Goal: Information Seeking & Learning: Find specific fact

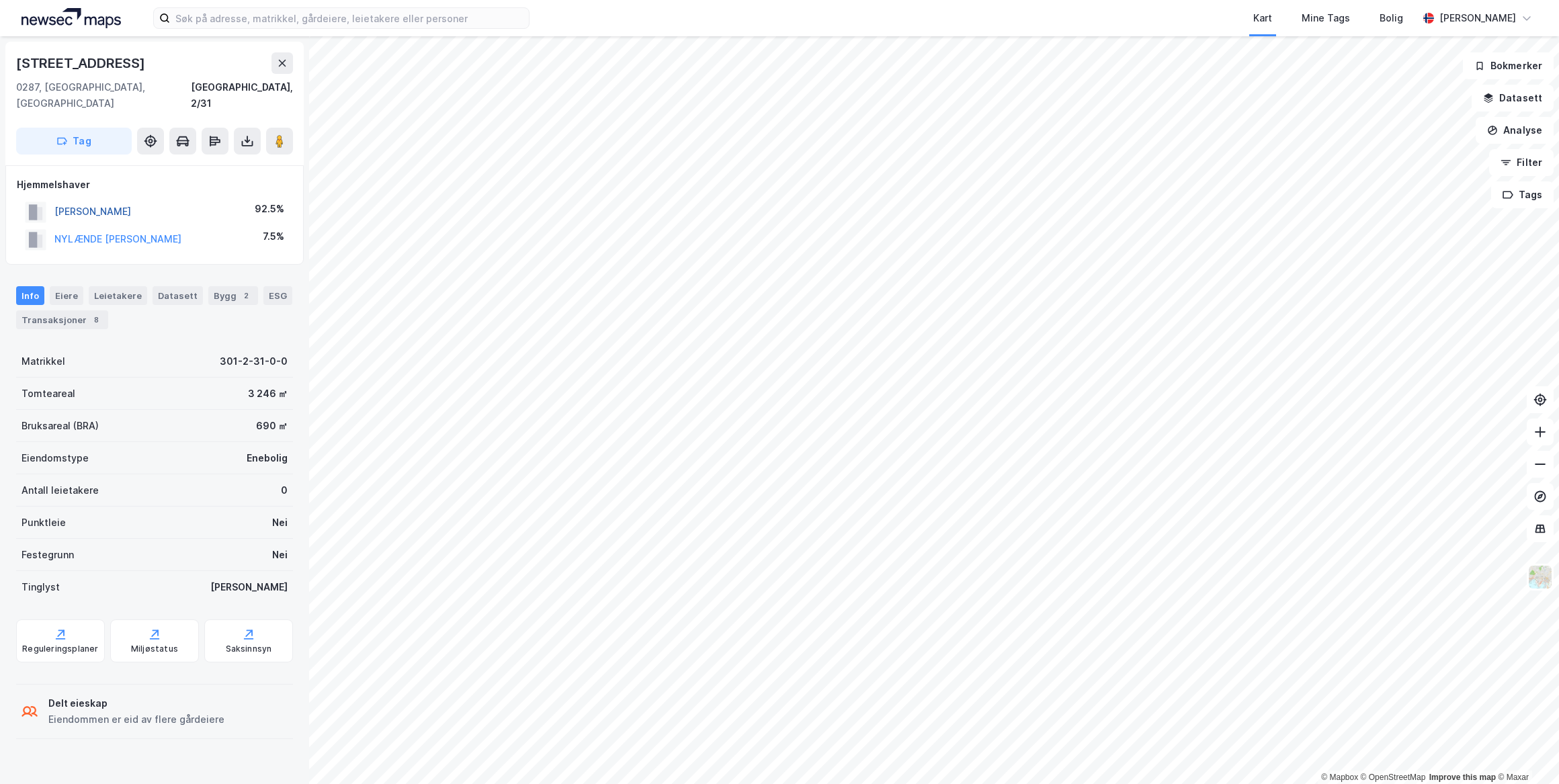
click at [0, 0] on button "[PERSON_NAME]" at bounding box center [0, 0] width 0 height 0
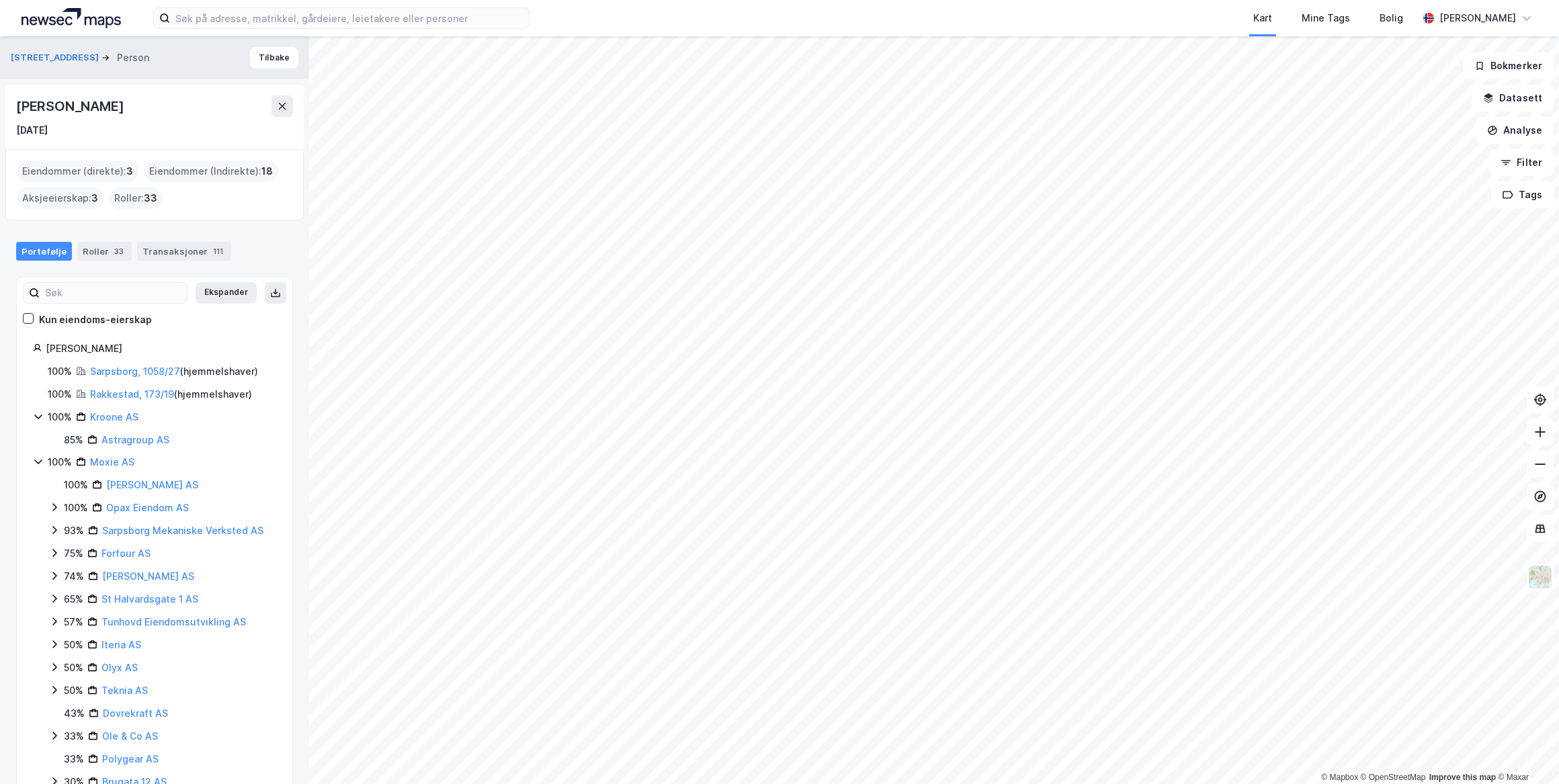
drag, startPoint x: 152, startPoint y: 106, endPoint x: 18, endPoint y: 110, distance: 134.1
click at [18, 110] on div "[PERSON_NAME]" at bounding box center [71, 106] width 110 height 22
drag, startPoint x: 18, startPoint y: 110, endPoint x: 69, endPoint y: 103, distance: 51.5
copy div "[PERSON_NAME]"
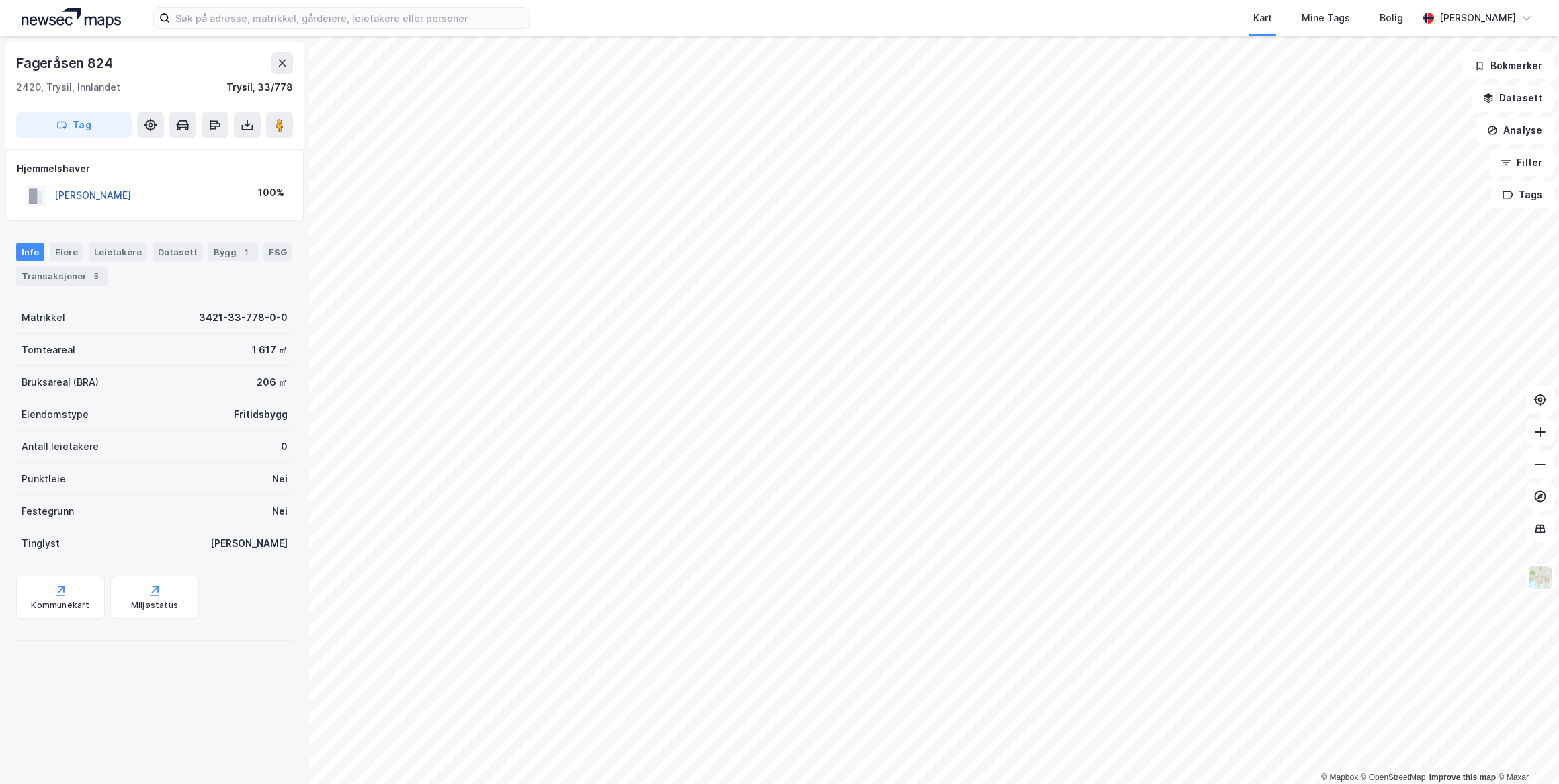
click at [0, 0] on button "[PERSON_NAME]" at bounding box center [0, 0] width 0 height 0
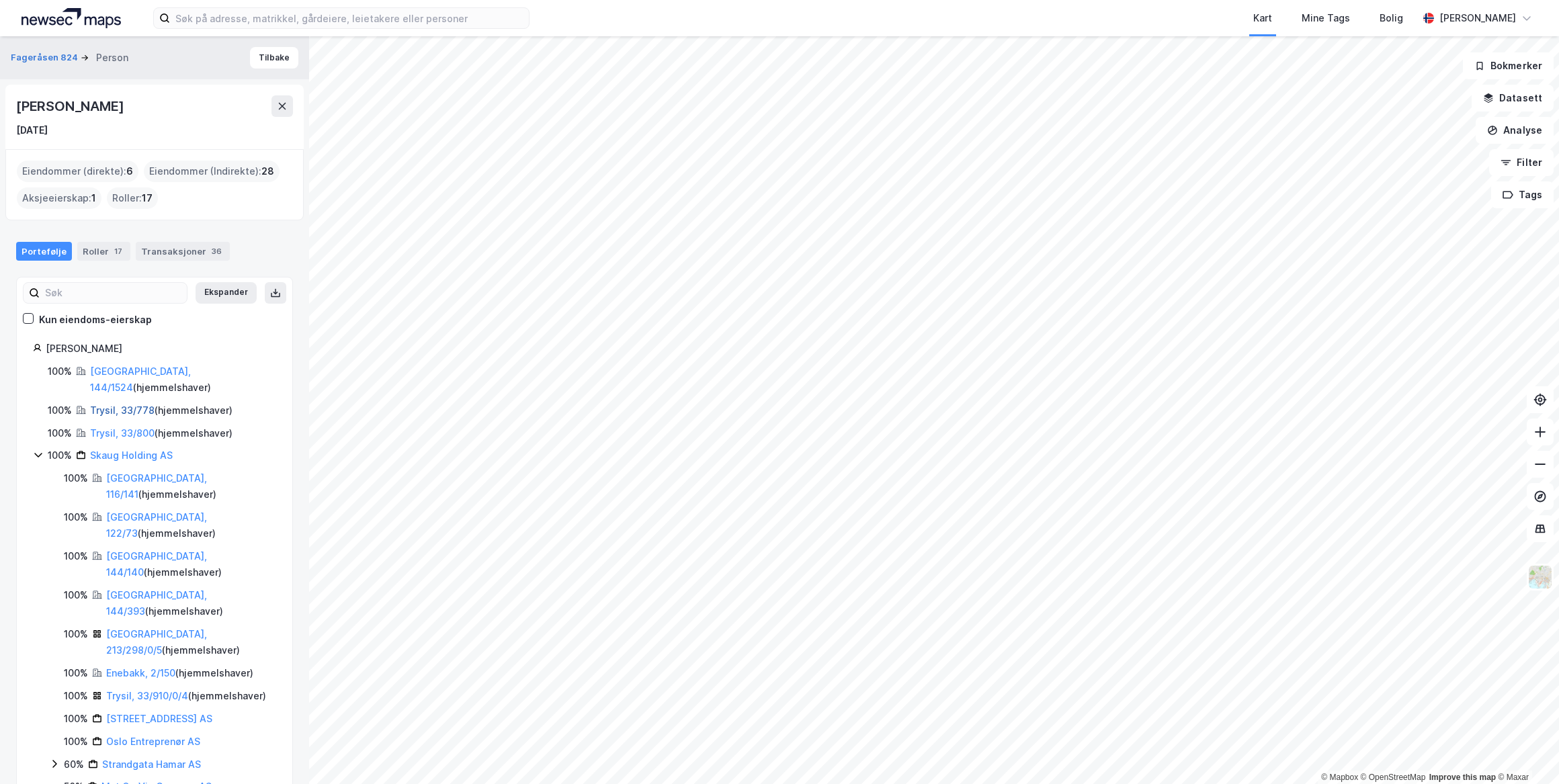
click at [133, 404] on link "Trysil, 33/778" at bounding box center [122, 410] width 64 height 11
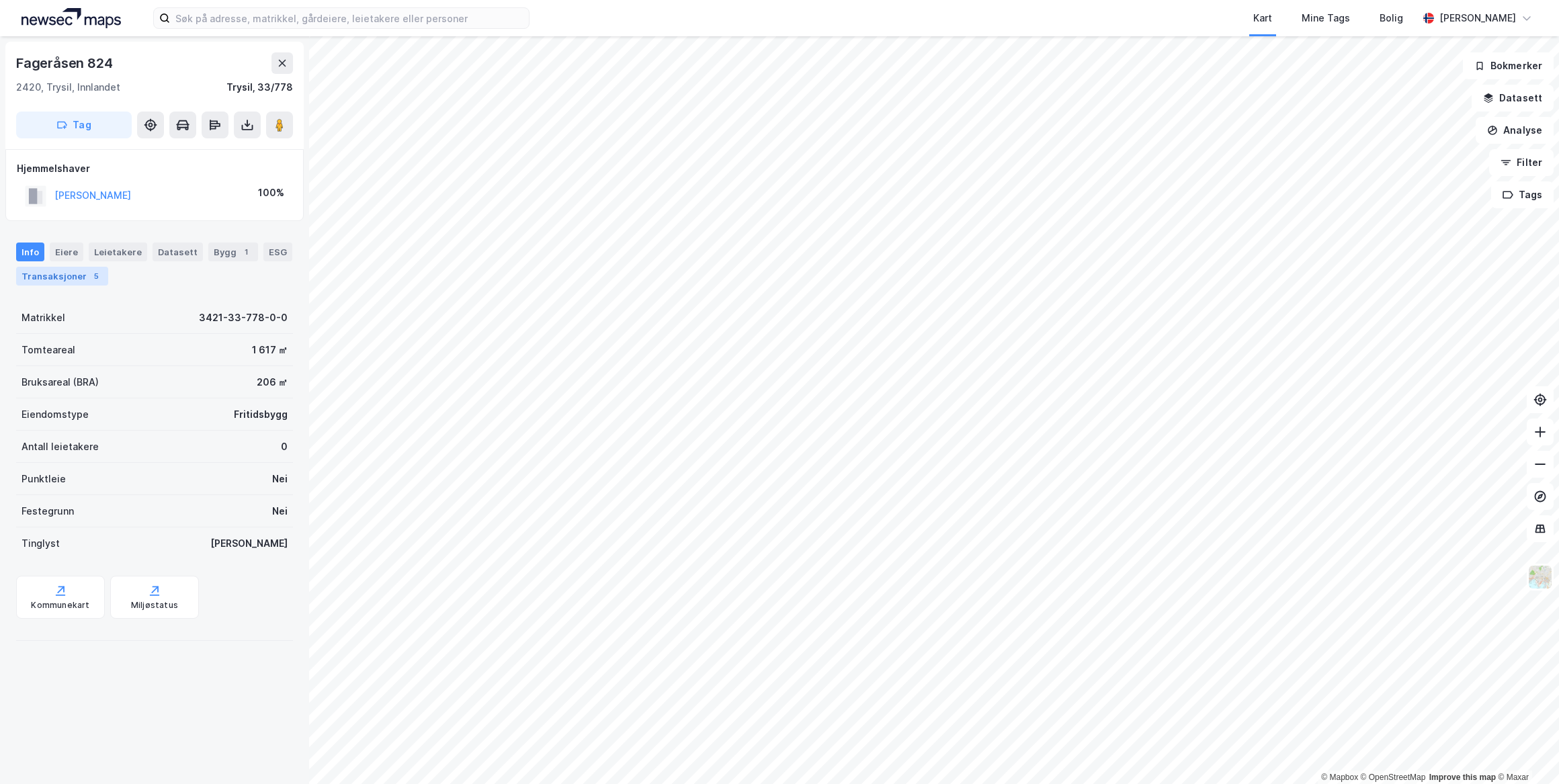
click at [70, 279] on div "Transaksjoner 5" at bounding box center [62, 276] width 92 height 19
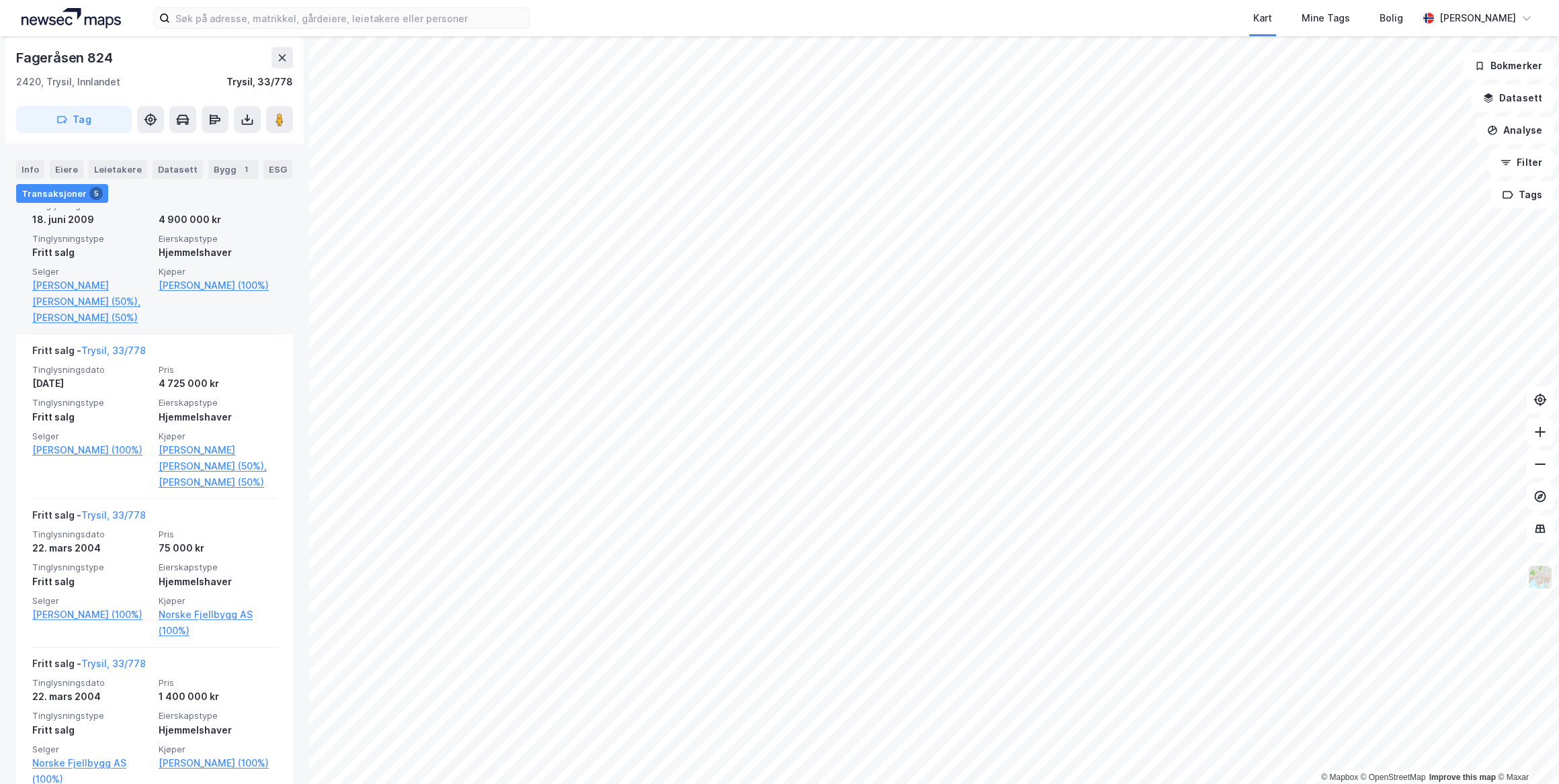
scroll to position [360, 0]
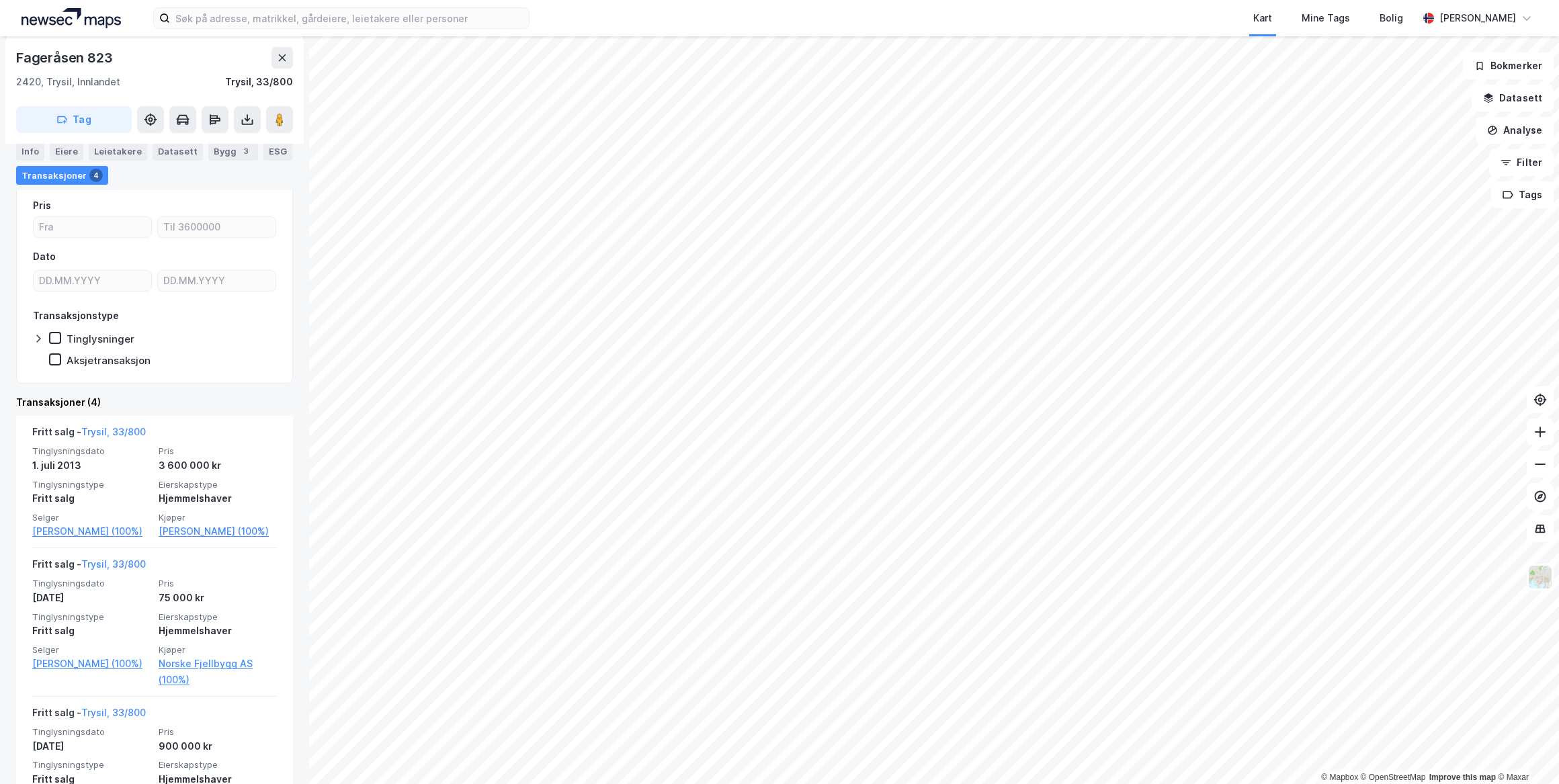
scroll to position [121, 0]
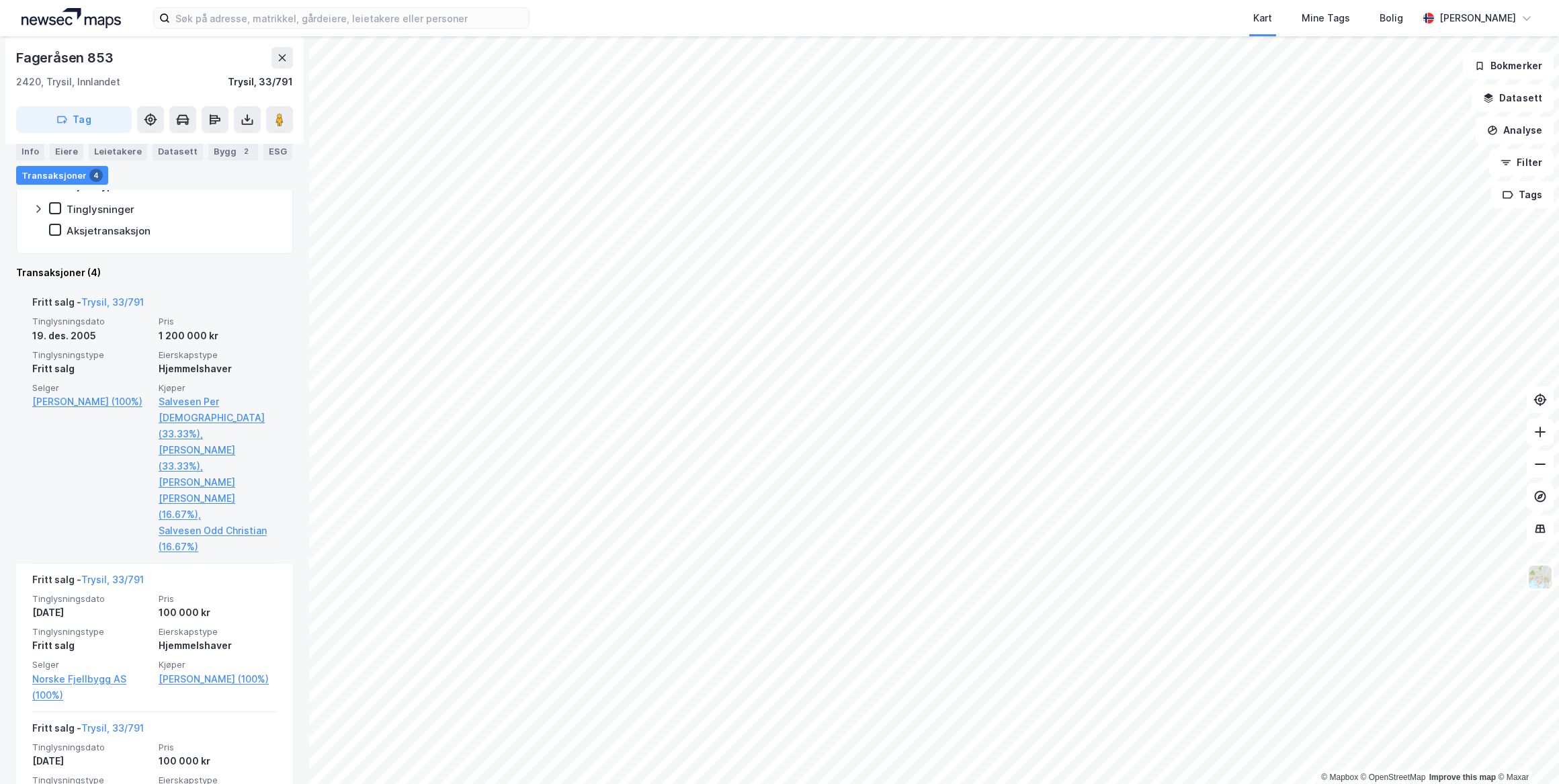
scroll to position [305, 0]
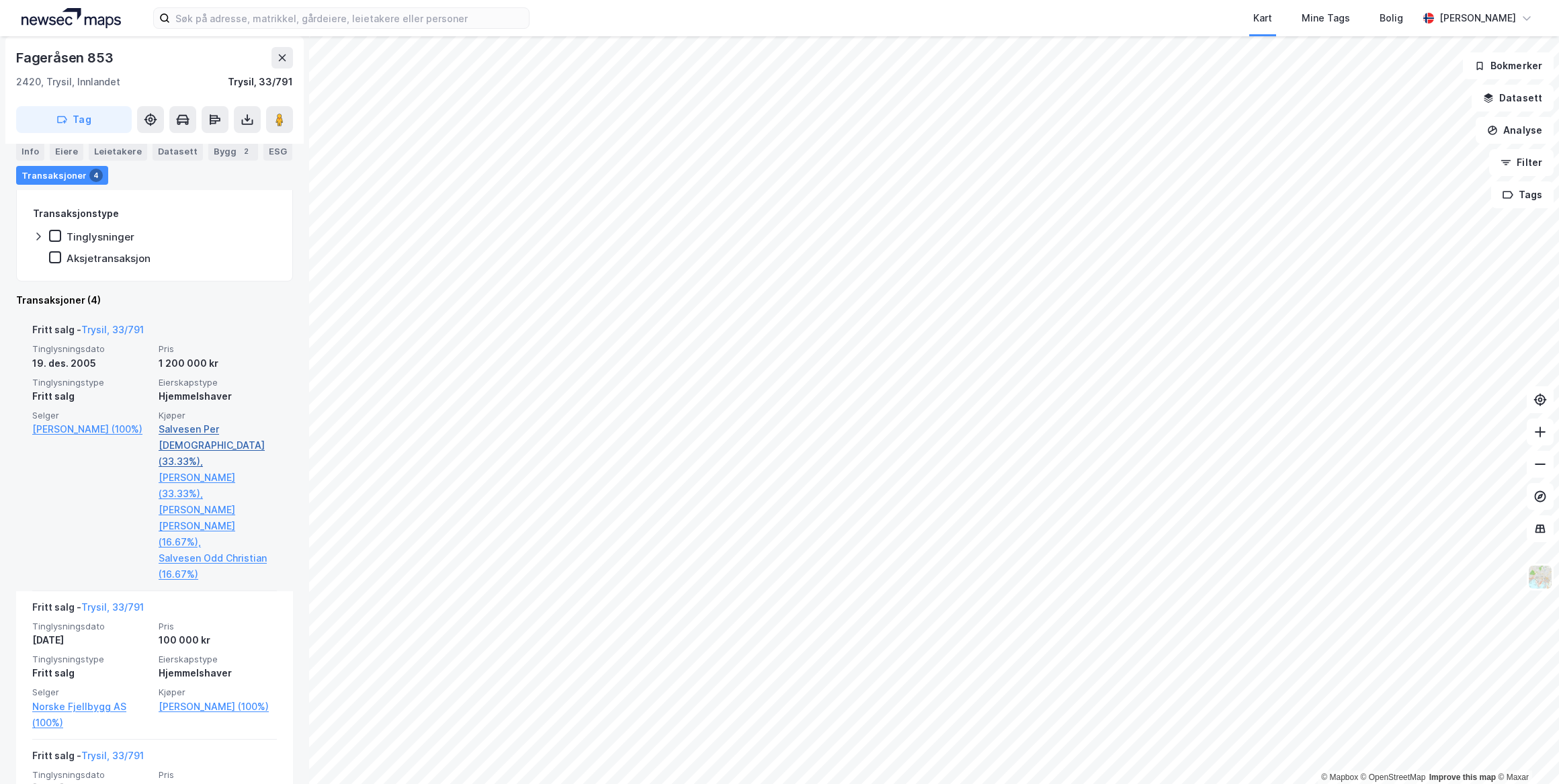
click at [174, 429] on link "Salvesen Per [DEMOGRAPHIC_DATA] (33.33%)," at bounding box center [217, 445] width 118 height 48
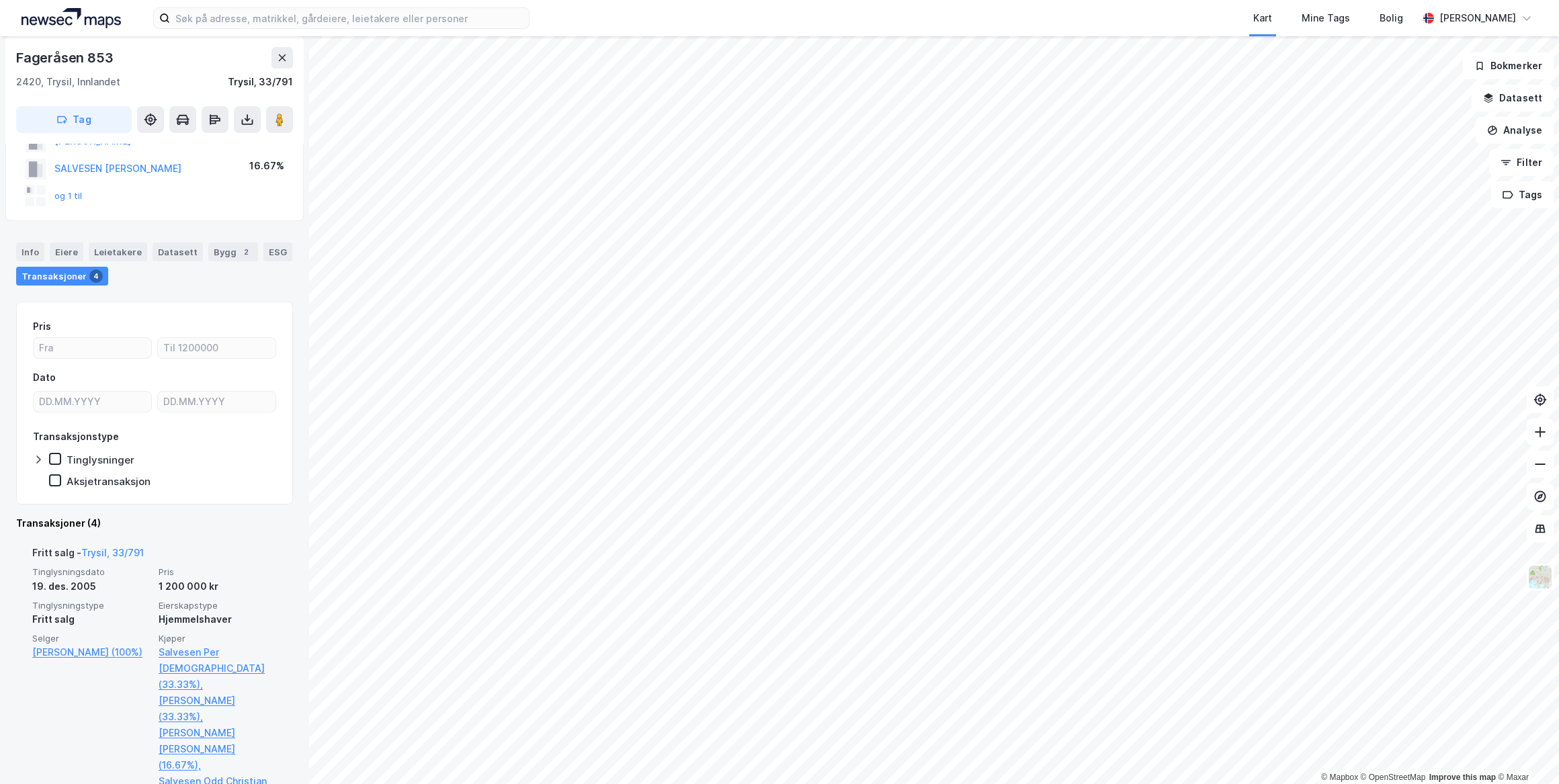
scroll to position [183, 0]
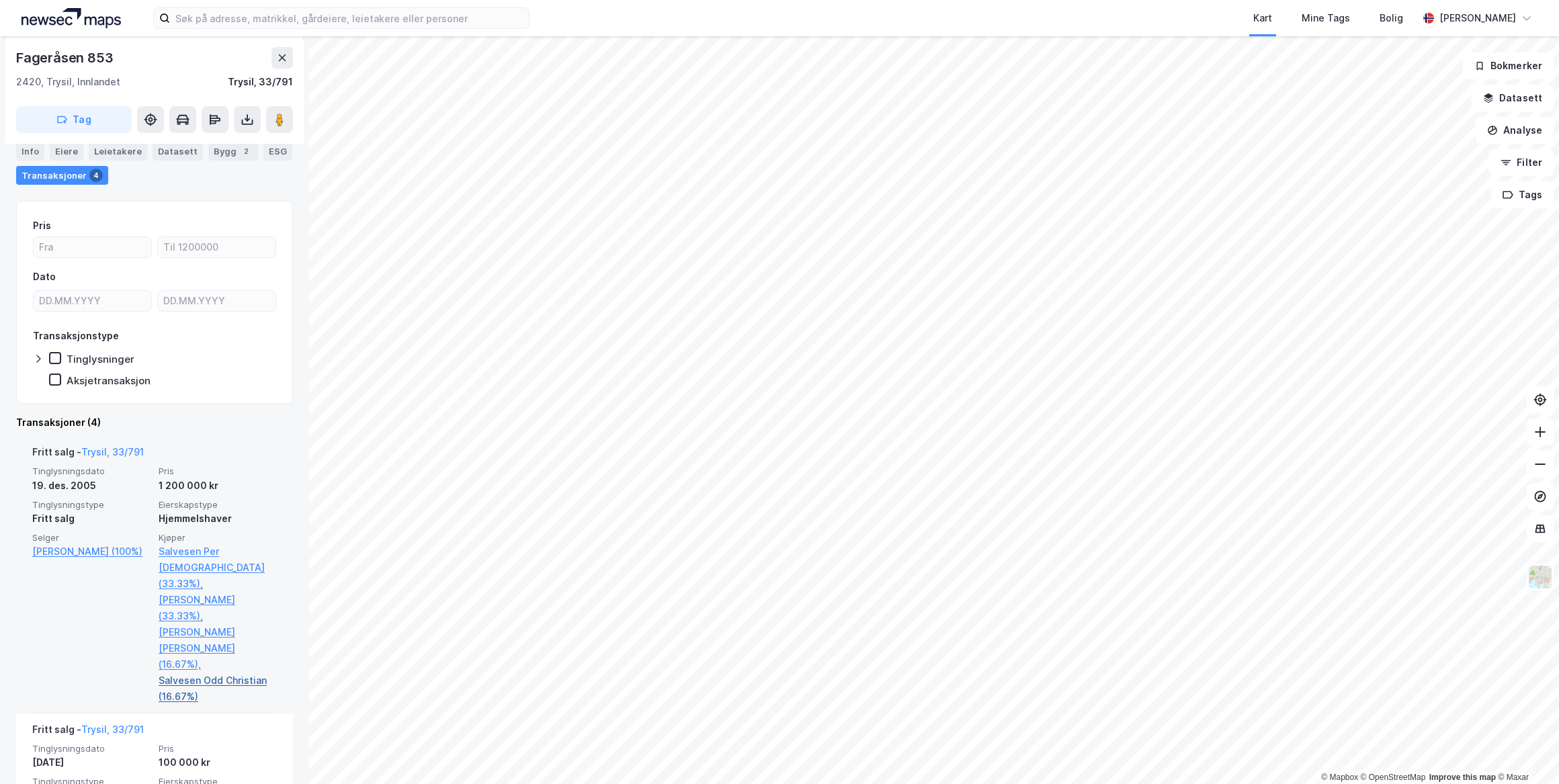
click at [162, 672] on link "Salvesen Odd Christian (16.67%)" at bounding box center [217, 688] width 118 height 32
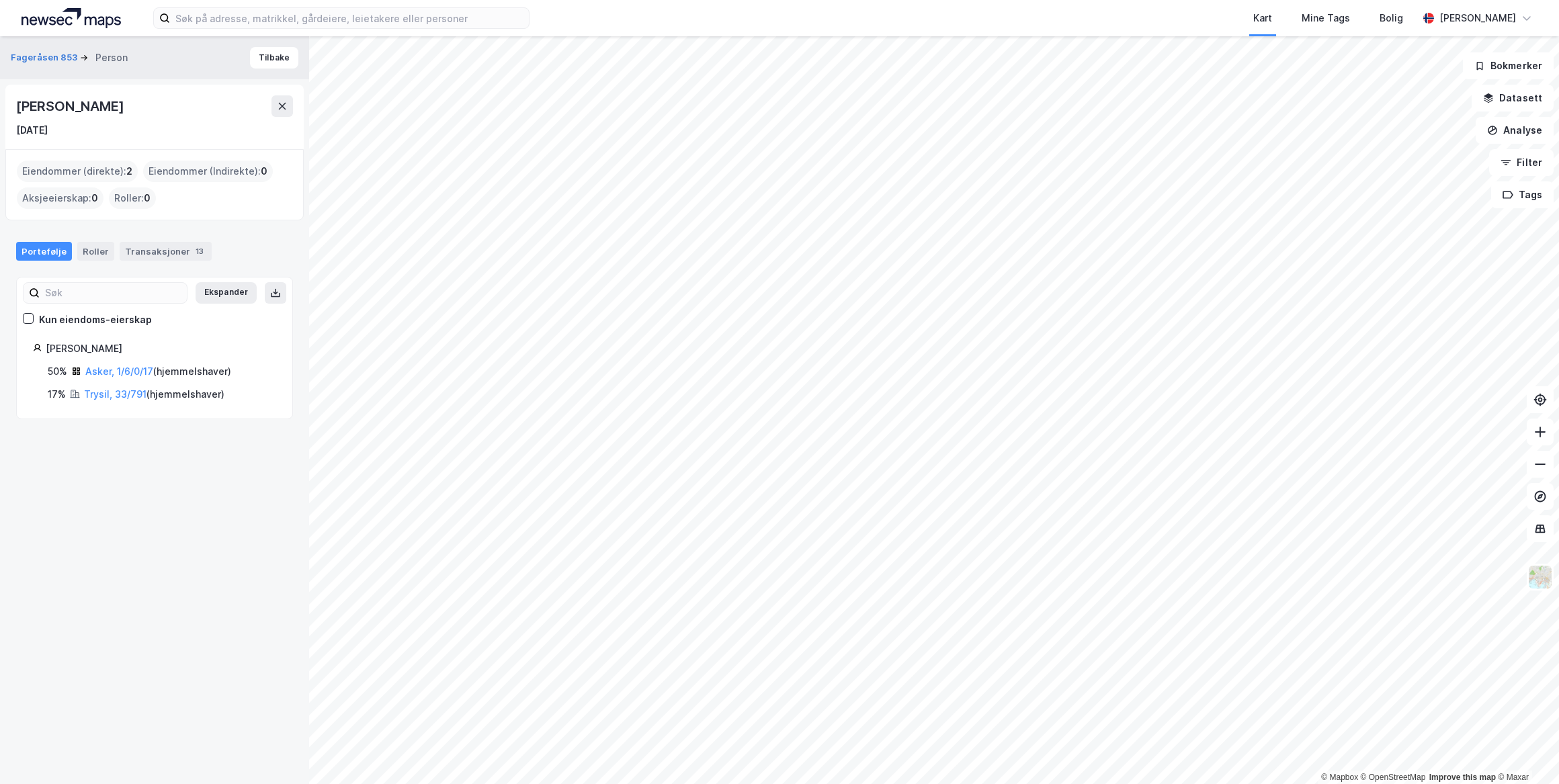
drag, startPoint x: 188, startPoint y: 535, endPoint x: 191, endPoint y: 528, distance: 7.6
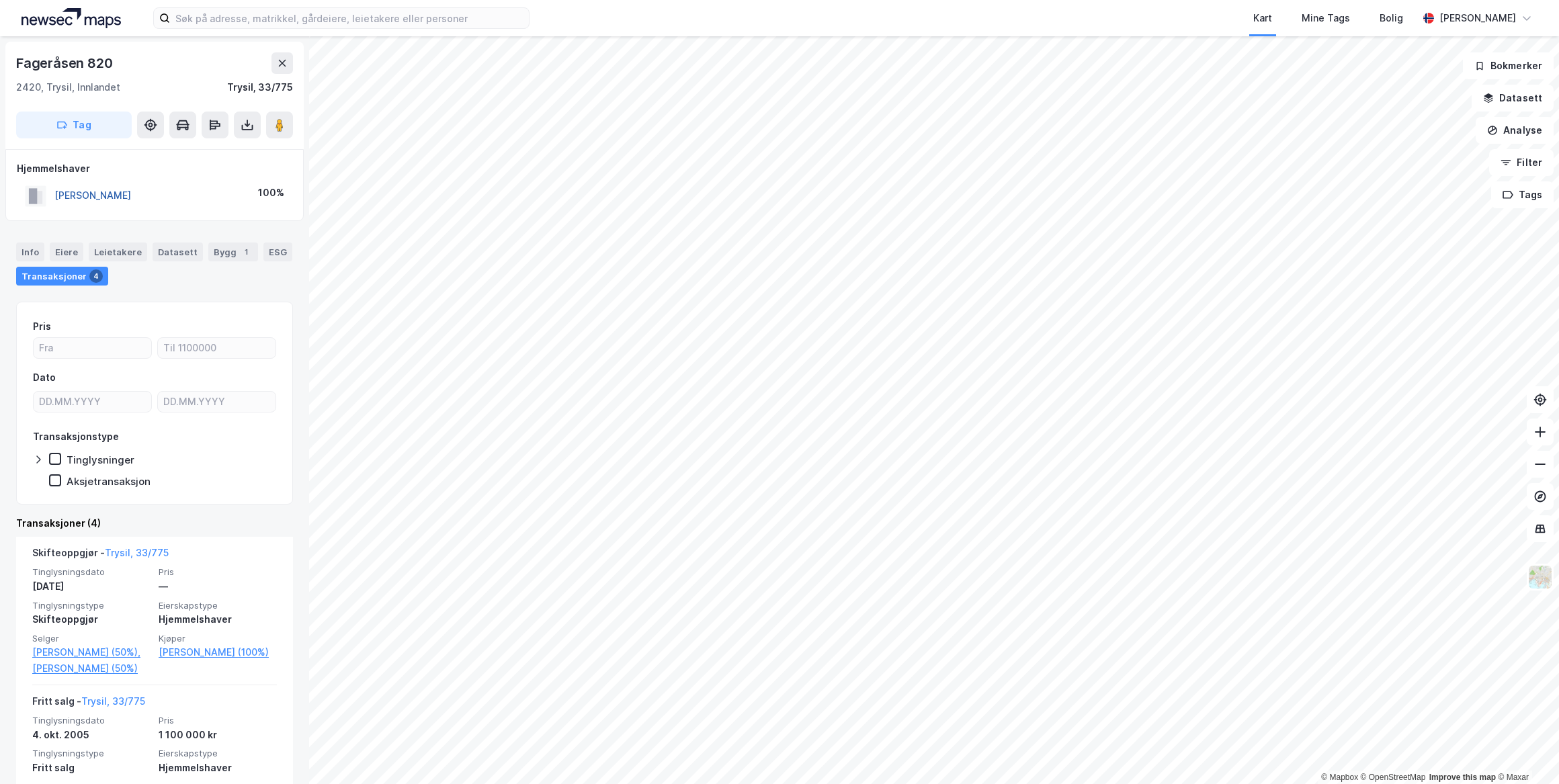
click at [0, 0] on button "[PERSON_NAME]" at bounding box center [0, 0] width 0 height 0
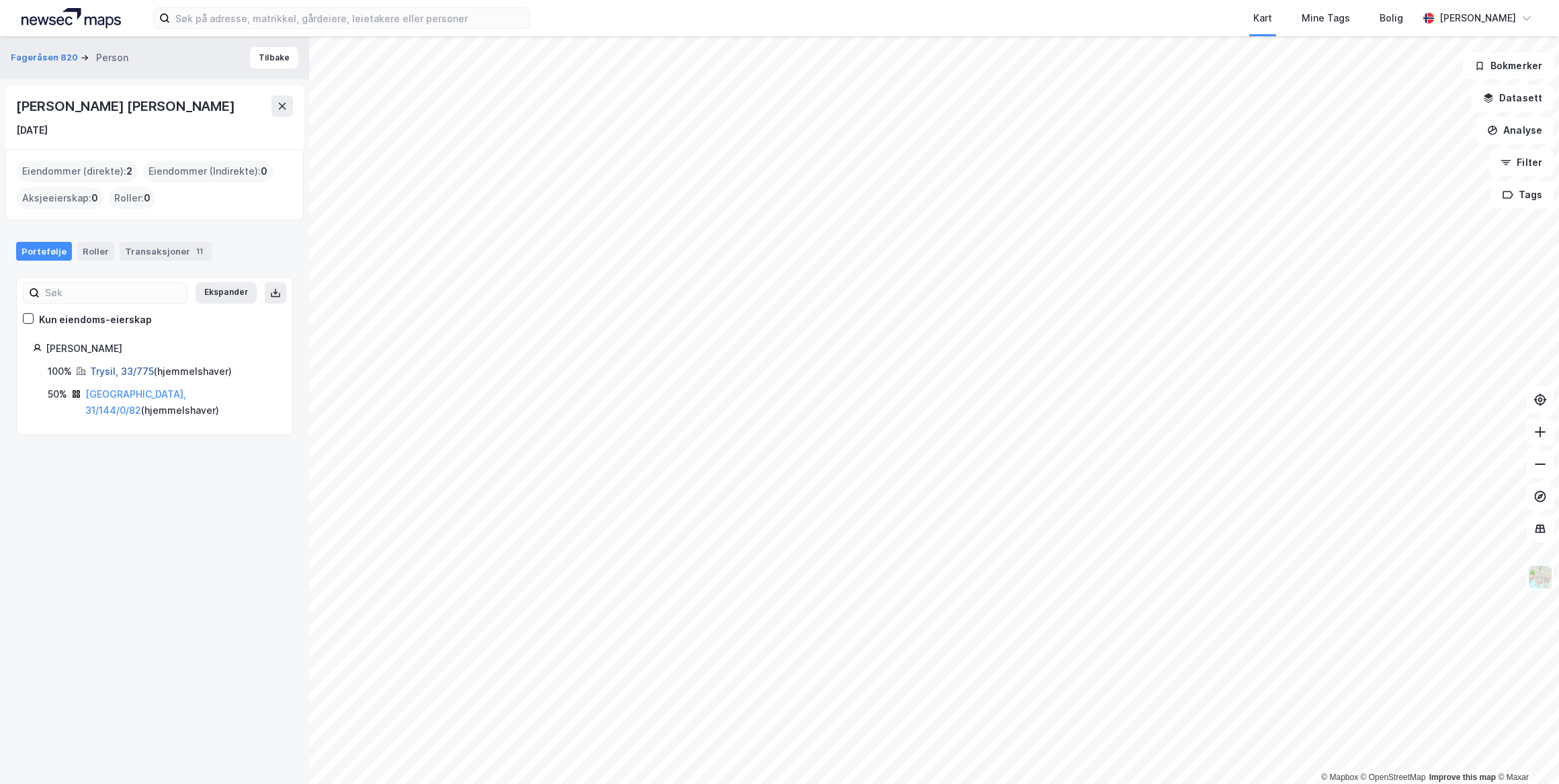
click at [110, 371] on link "Trysil, 33/775" at bounding box center [121, 371] width 63 height 11
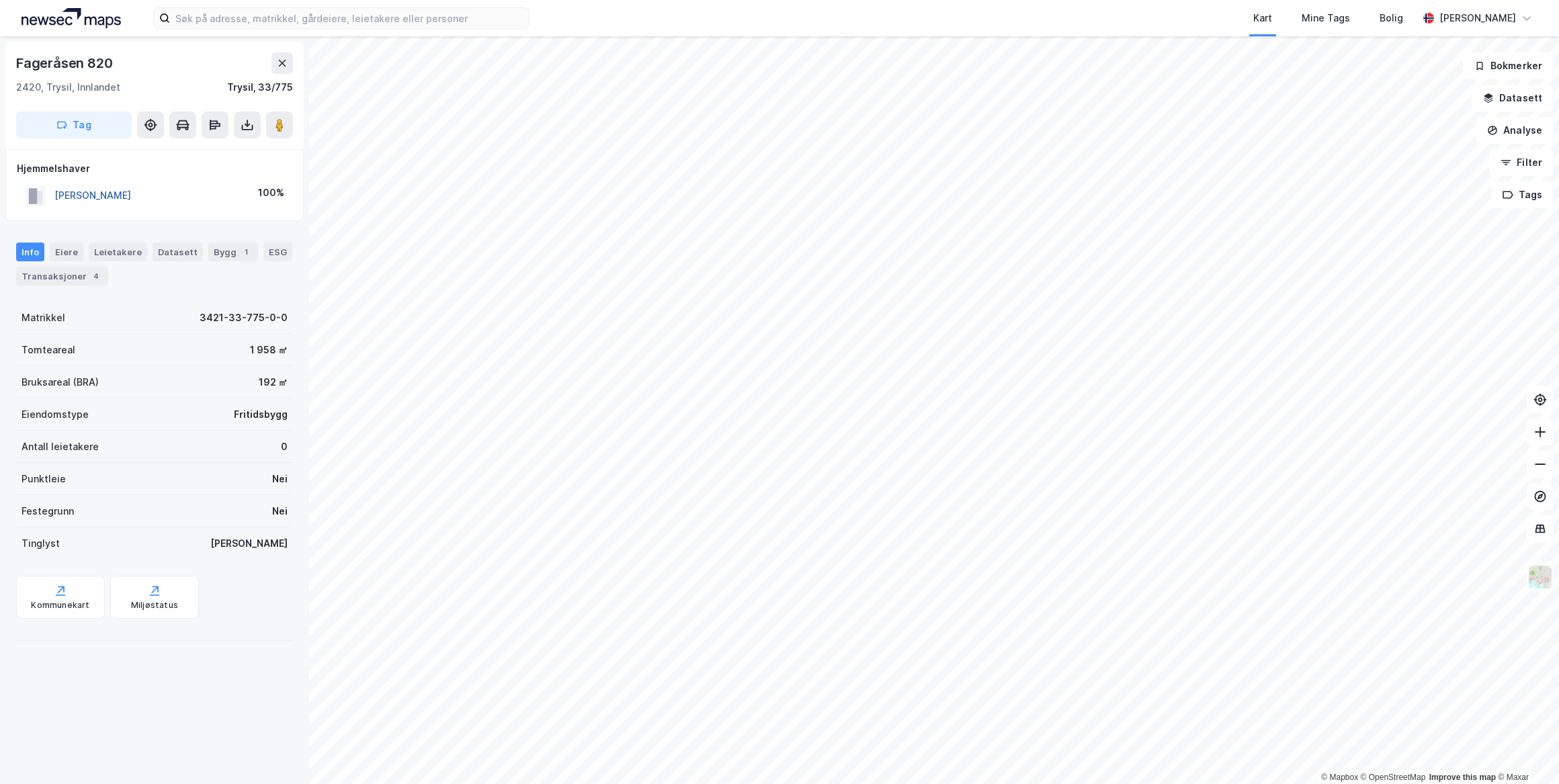
click at [0, 0] on button "[PERSON_NAME]" at bounding box center [0, 0] width 0 height 0
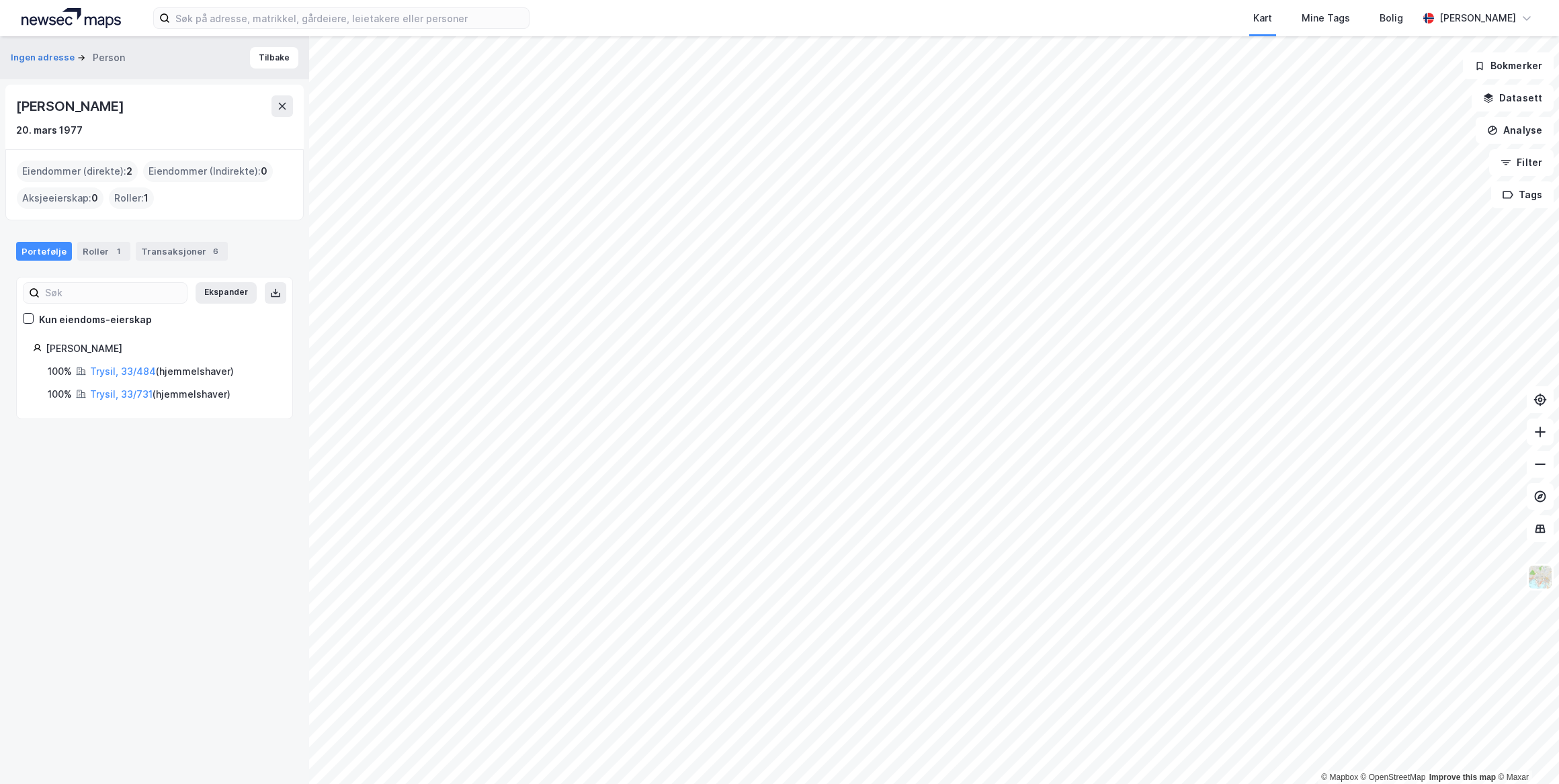
drag, startPoint x: 108, startPoint y: 103, endPoint x: 9, endPoint y: 103, distance: 99.0
click at [9, 103] on div "[PERSON_NAME] 20. mars 1977" at bounding box center [154, 116] width 298 height 64
drag, startPoint x: 9, startPoint y: 103, endPoint x: 33, endPoint y: 100, distance: 24.2
copy div "[PERSON_NAME]"
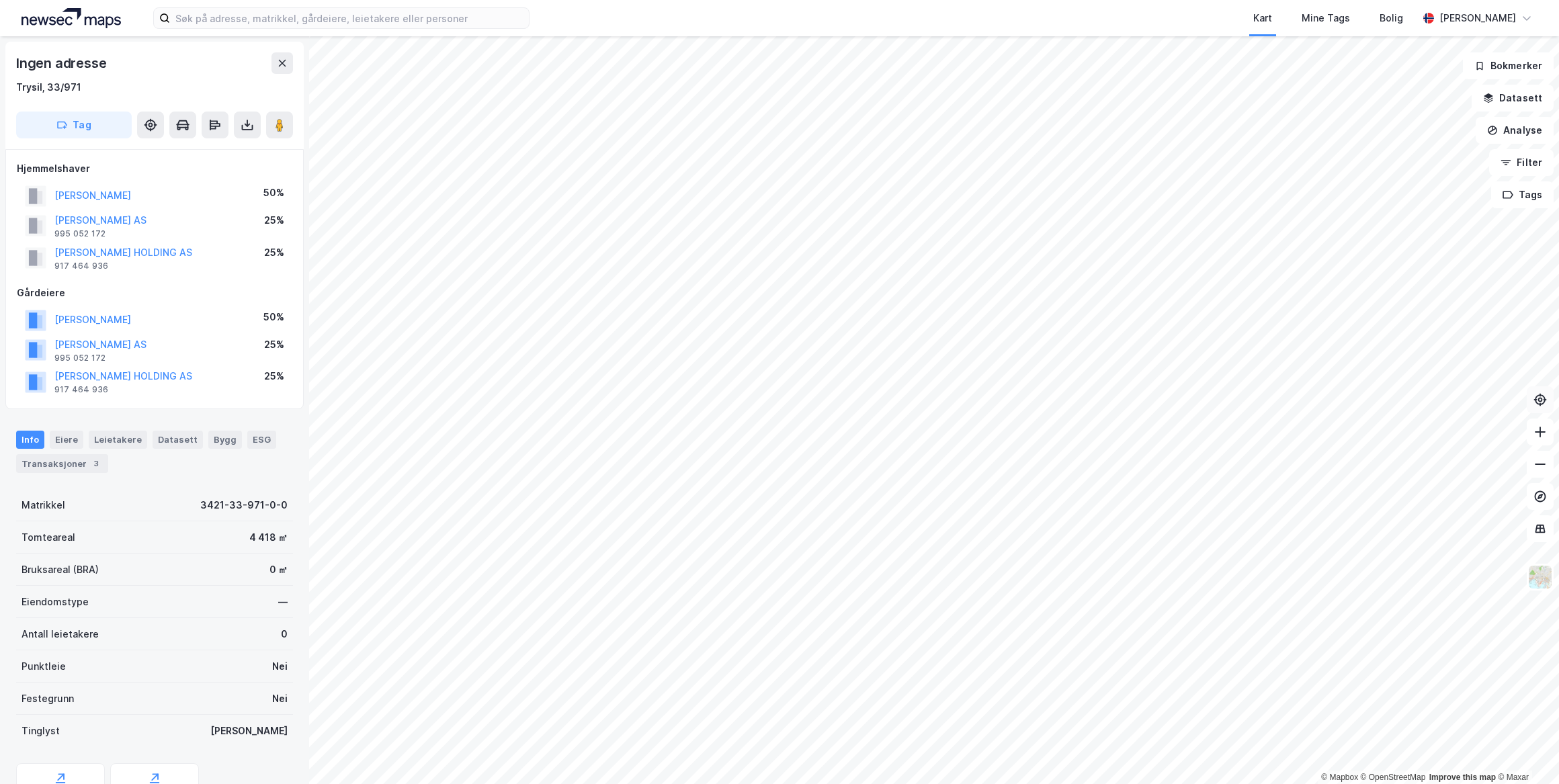
scroll to position [119, 0]
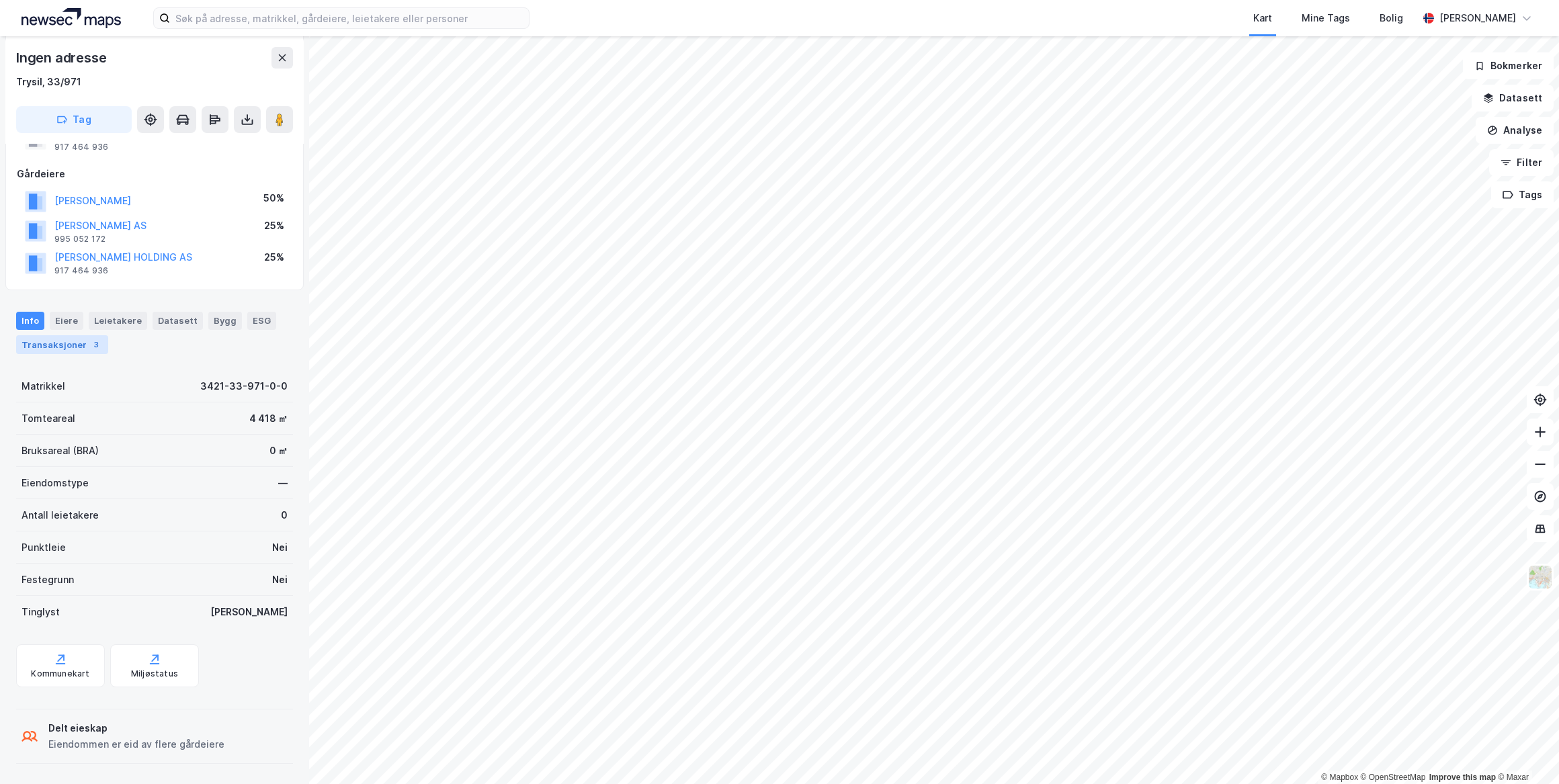
click at [66, 343] on div "Transaksjoner 3" at bounding box center [62, 345] width 92 height 19
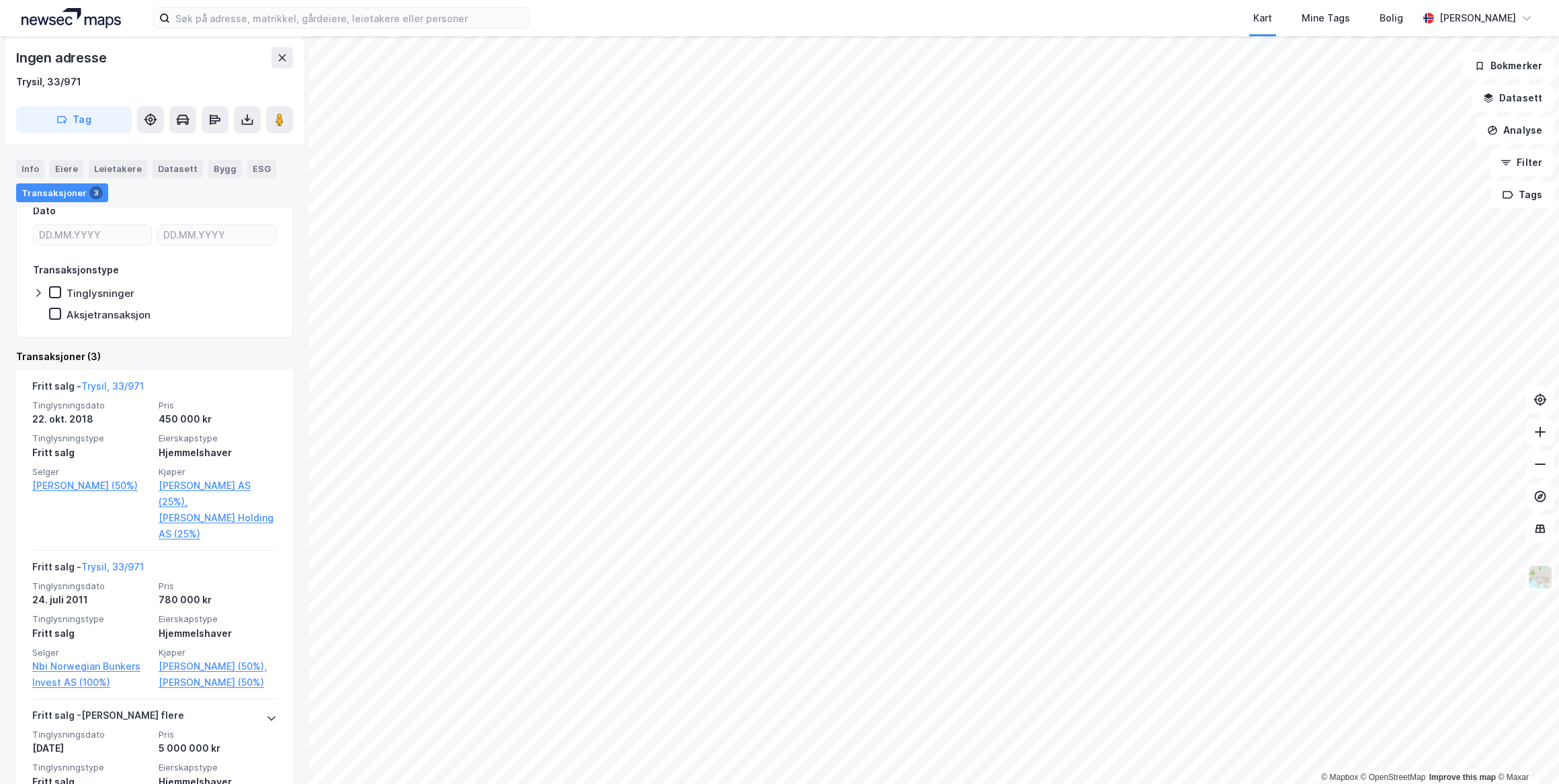
scroll to position [433, 0]
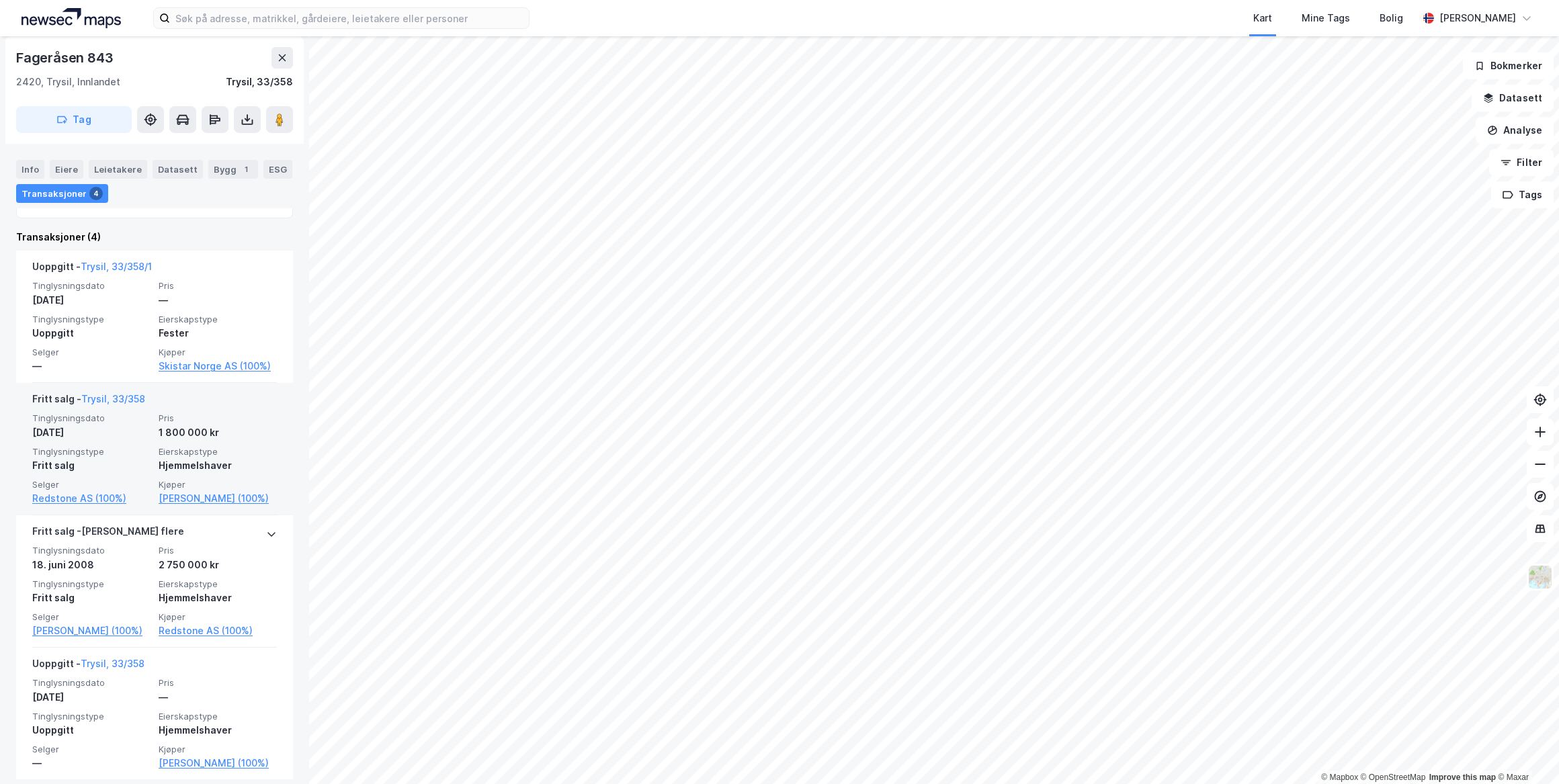
scroll to position [297, 0]
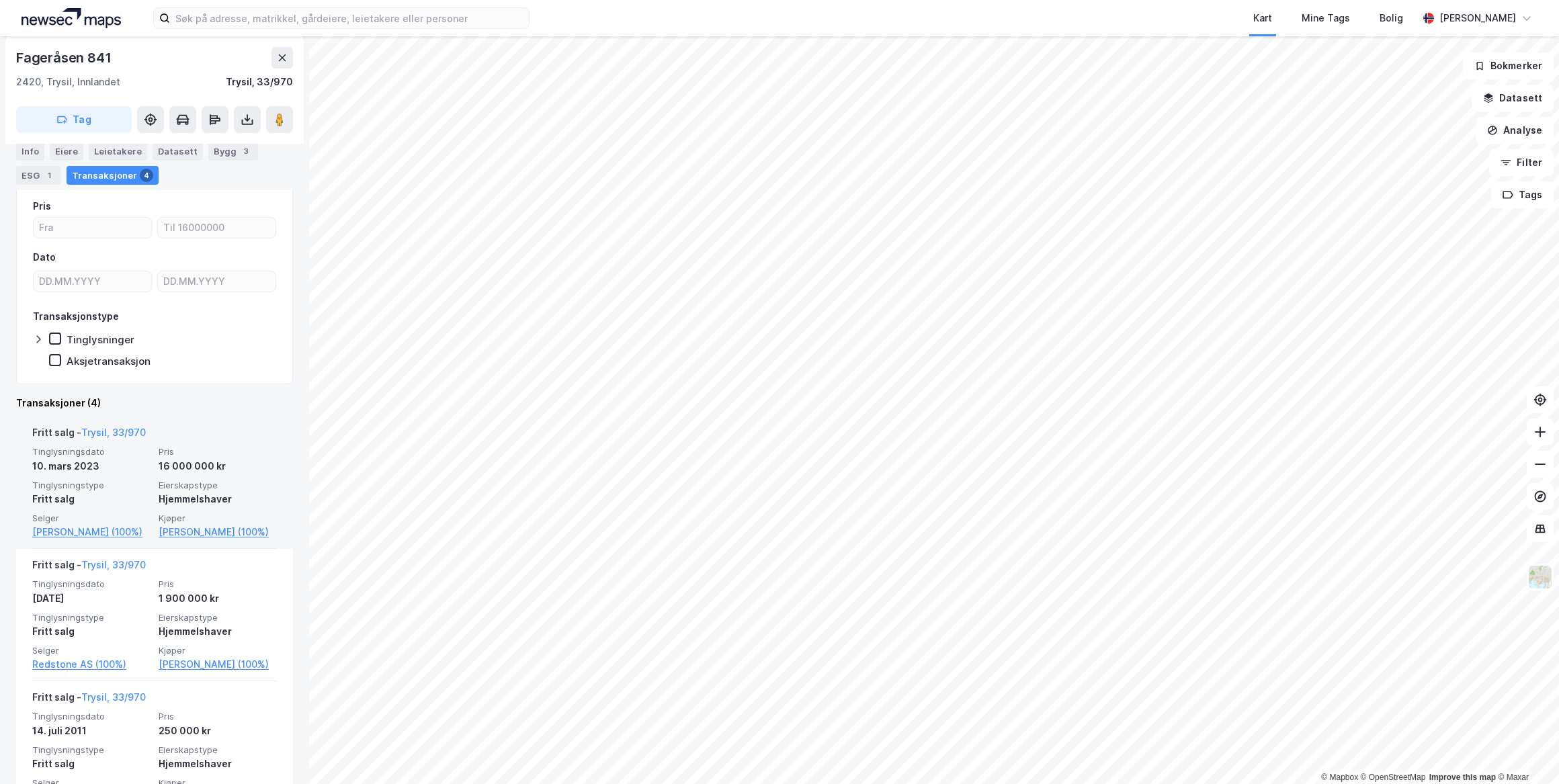
scroll to position [244, 0]
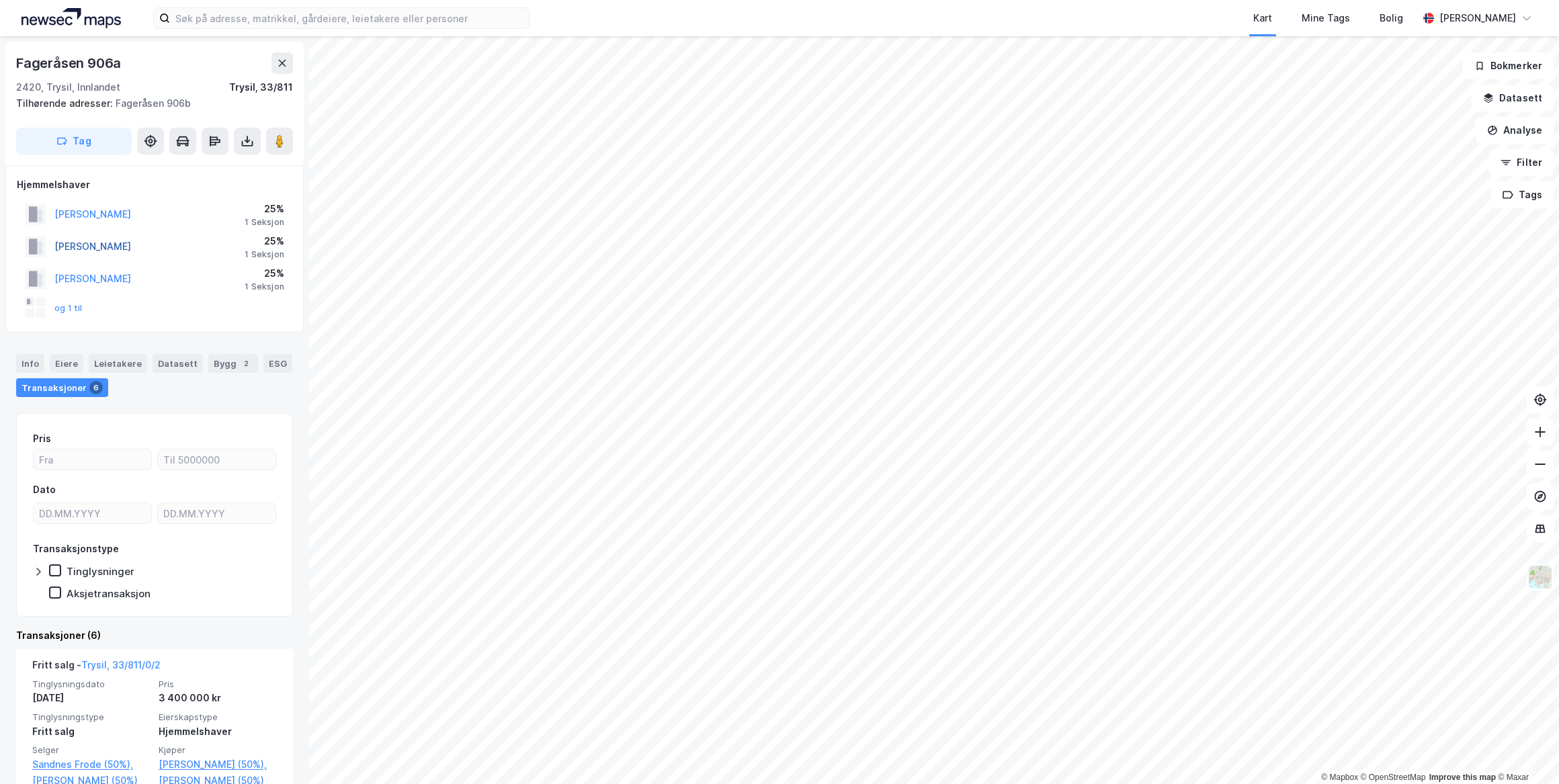
click at [0, 0] on button "[PERSON_NAME]" at bounding box center [0, 0] width 0 height 0
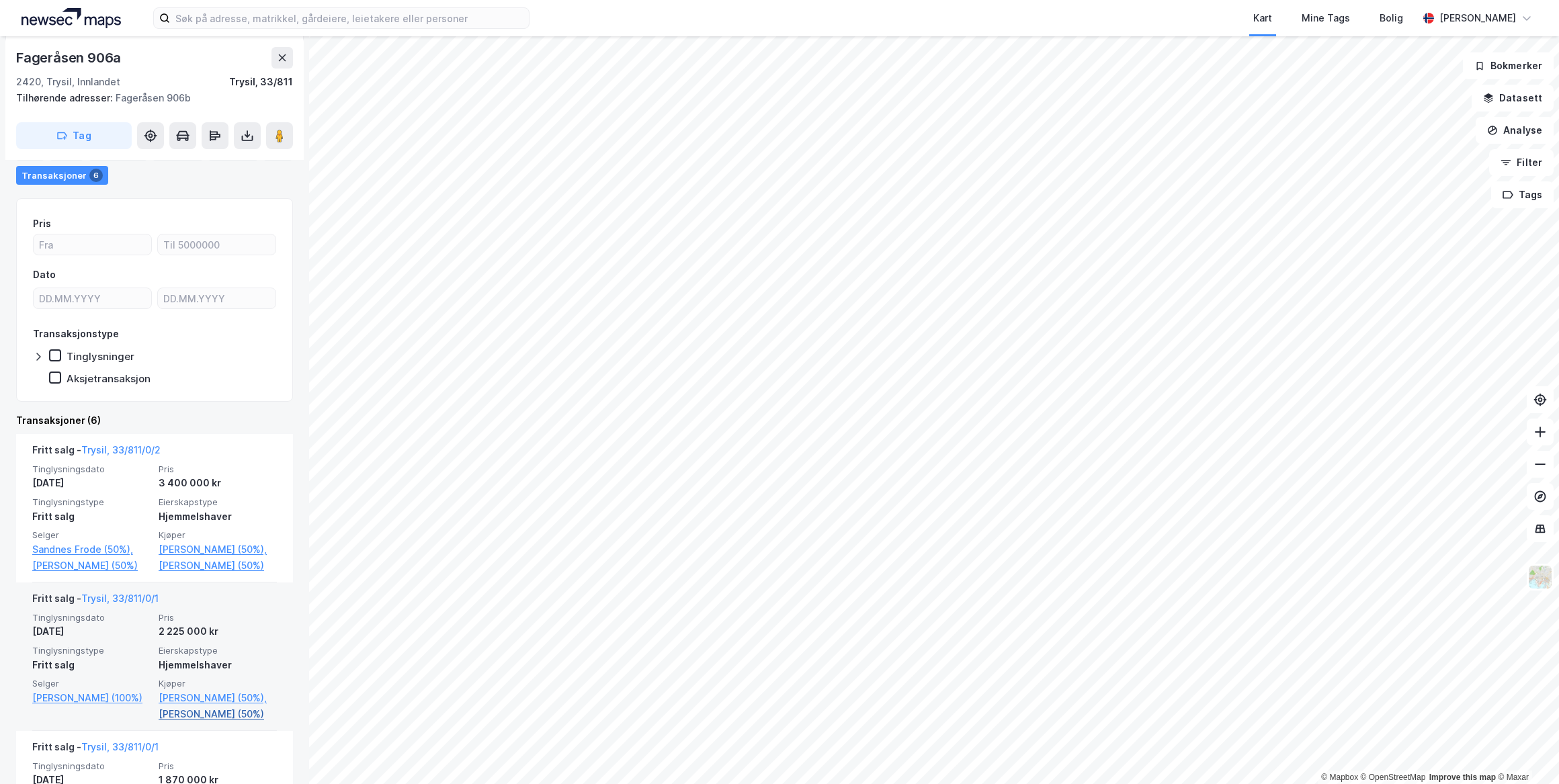
scroll to position [253, 0]
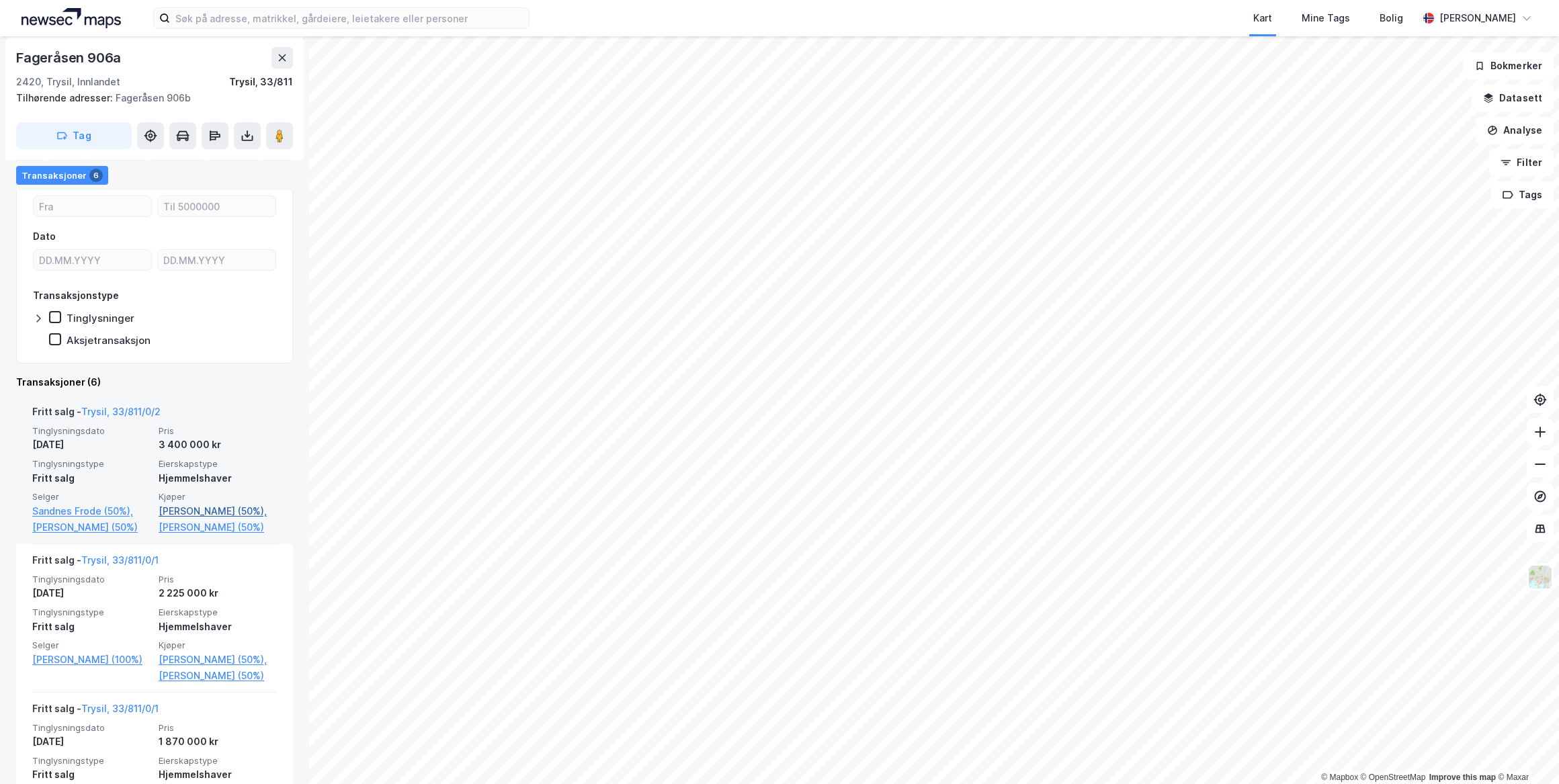
click at [174, 512] on link "[PERSON_NAME] (50%)," at bounding box center [217, 510] width 118 height 16
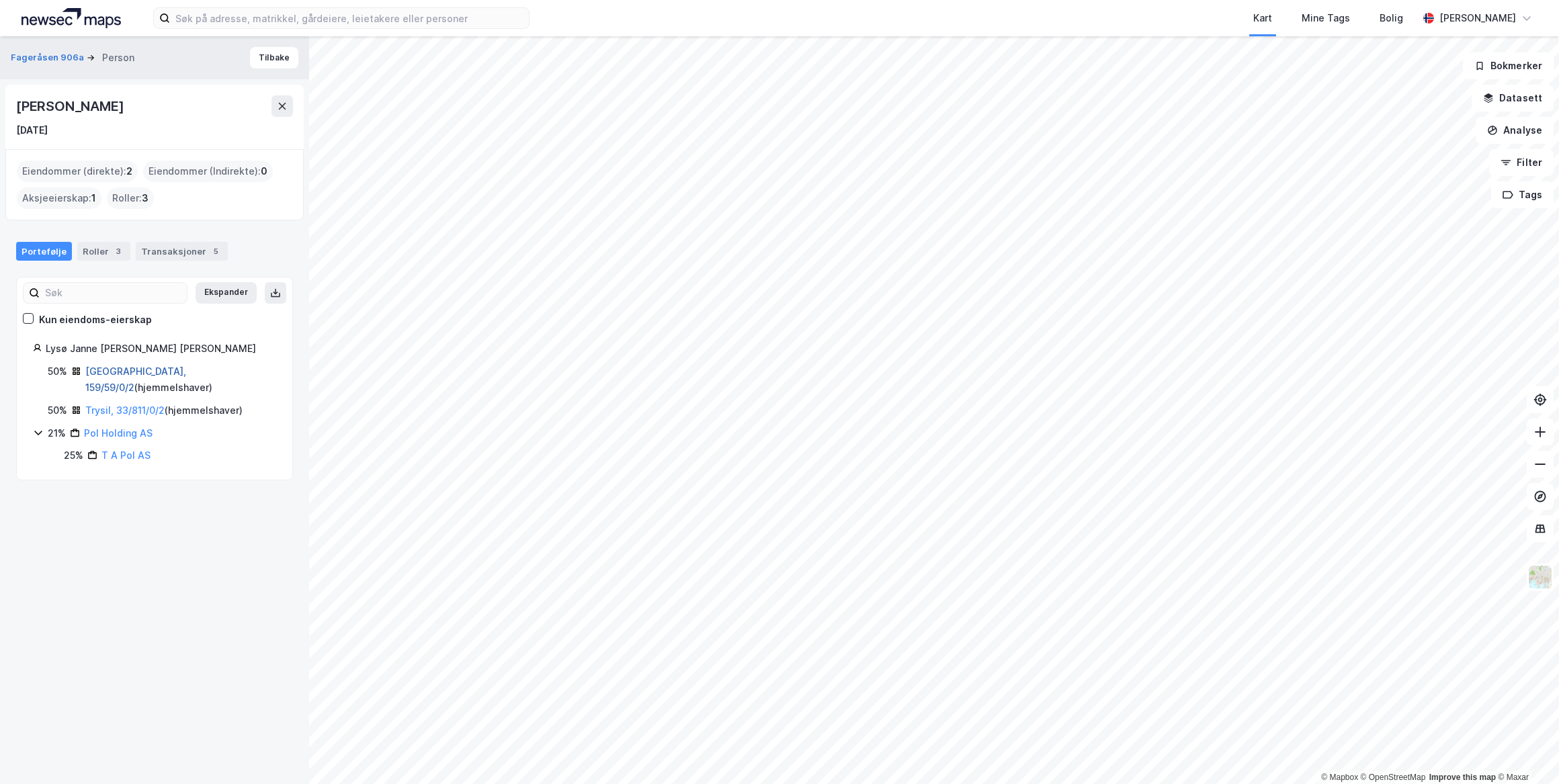
click at [105, 370] on link "[GEOGRAPHIC_DATA], 159/59/0/2" at bounding box center [135, 379] width 100 height 27
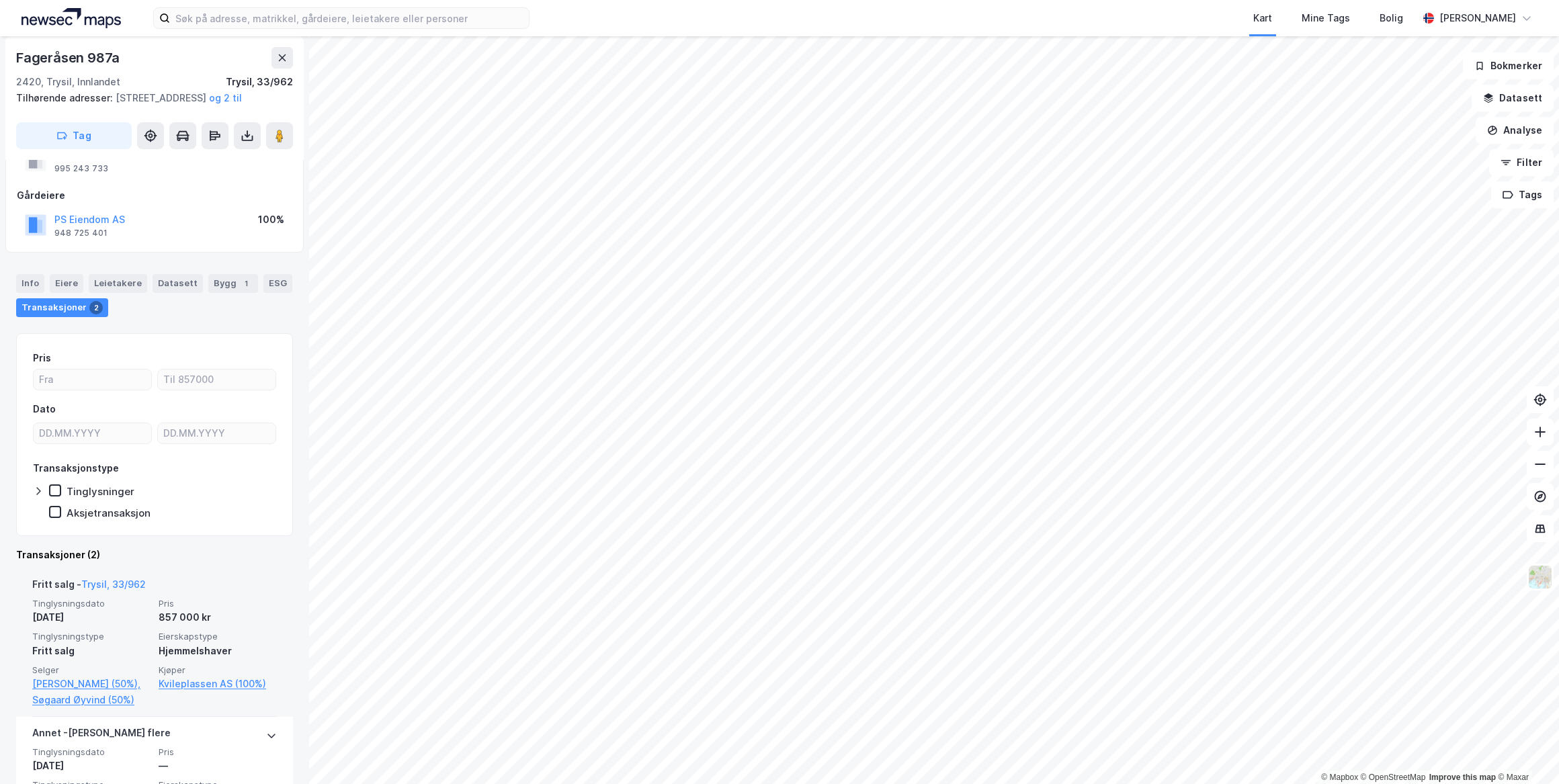
scroll to position [166, 0]
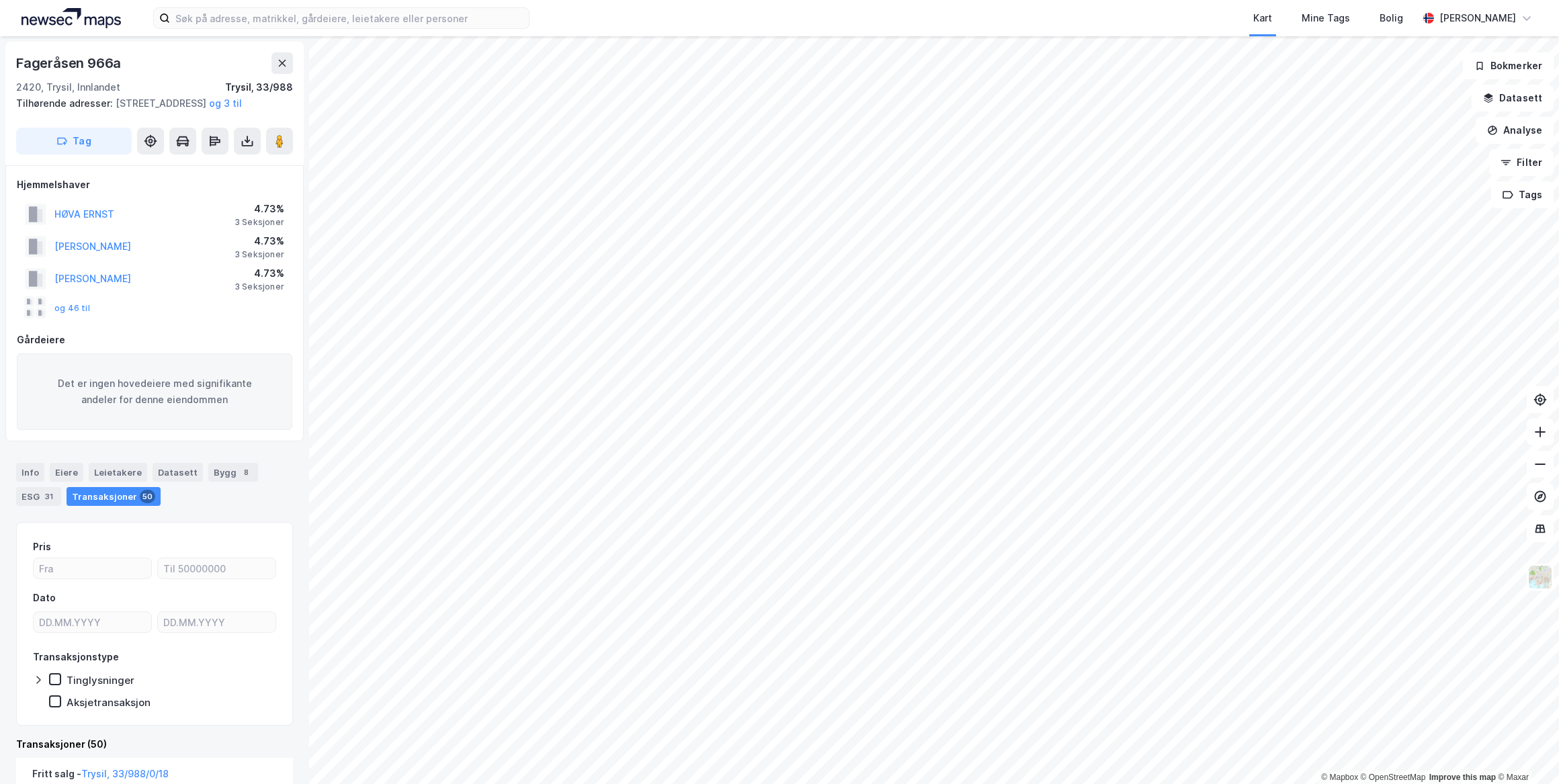
scroll to position [5, 0]
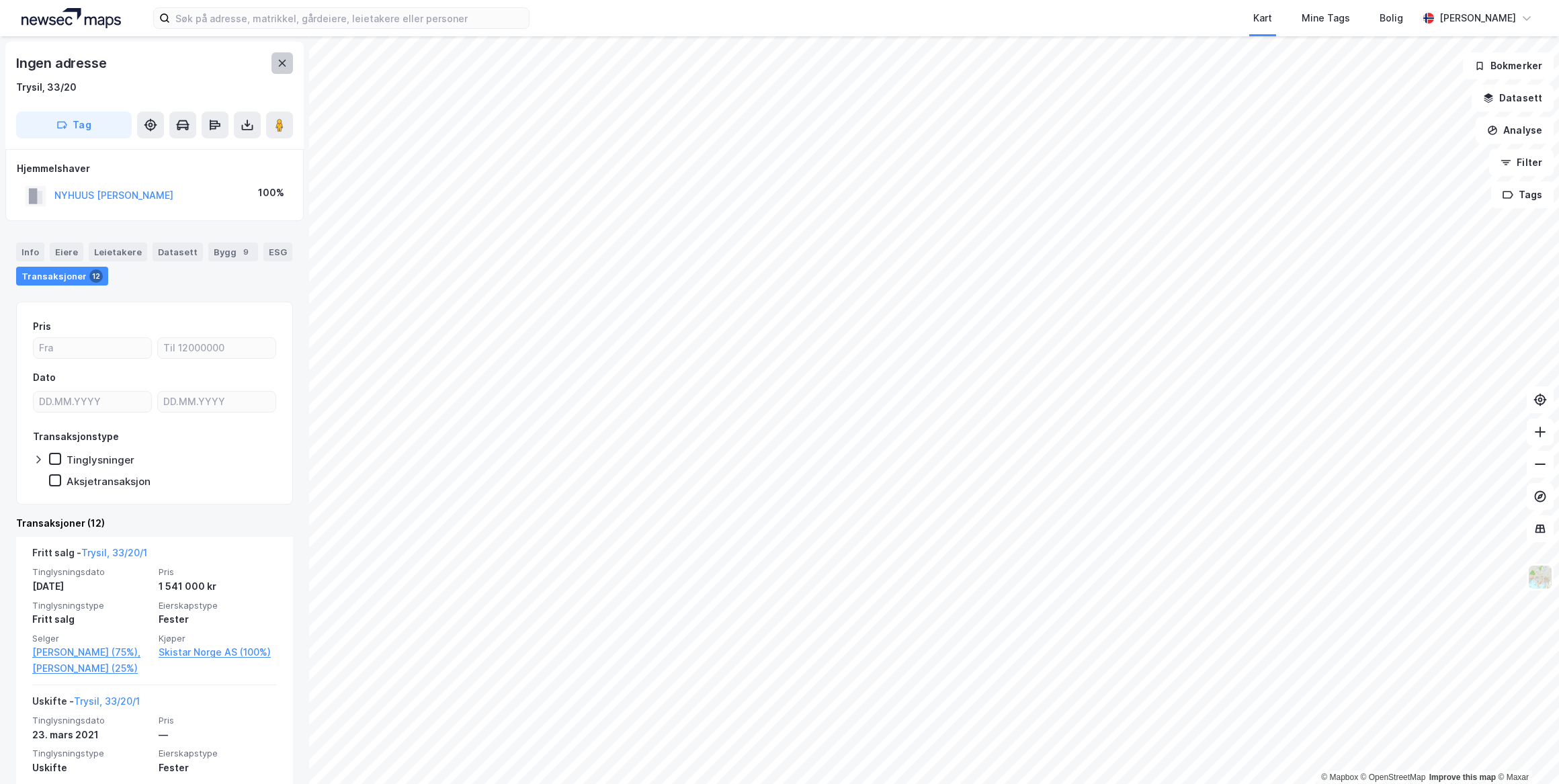
click at [282, 62] on icon at bounding box center [282, 62] width 8 height 7
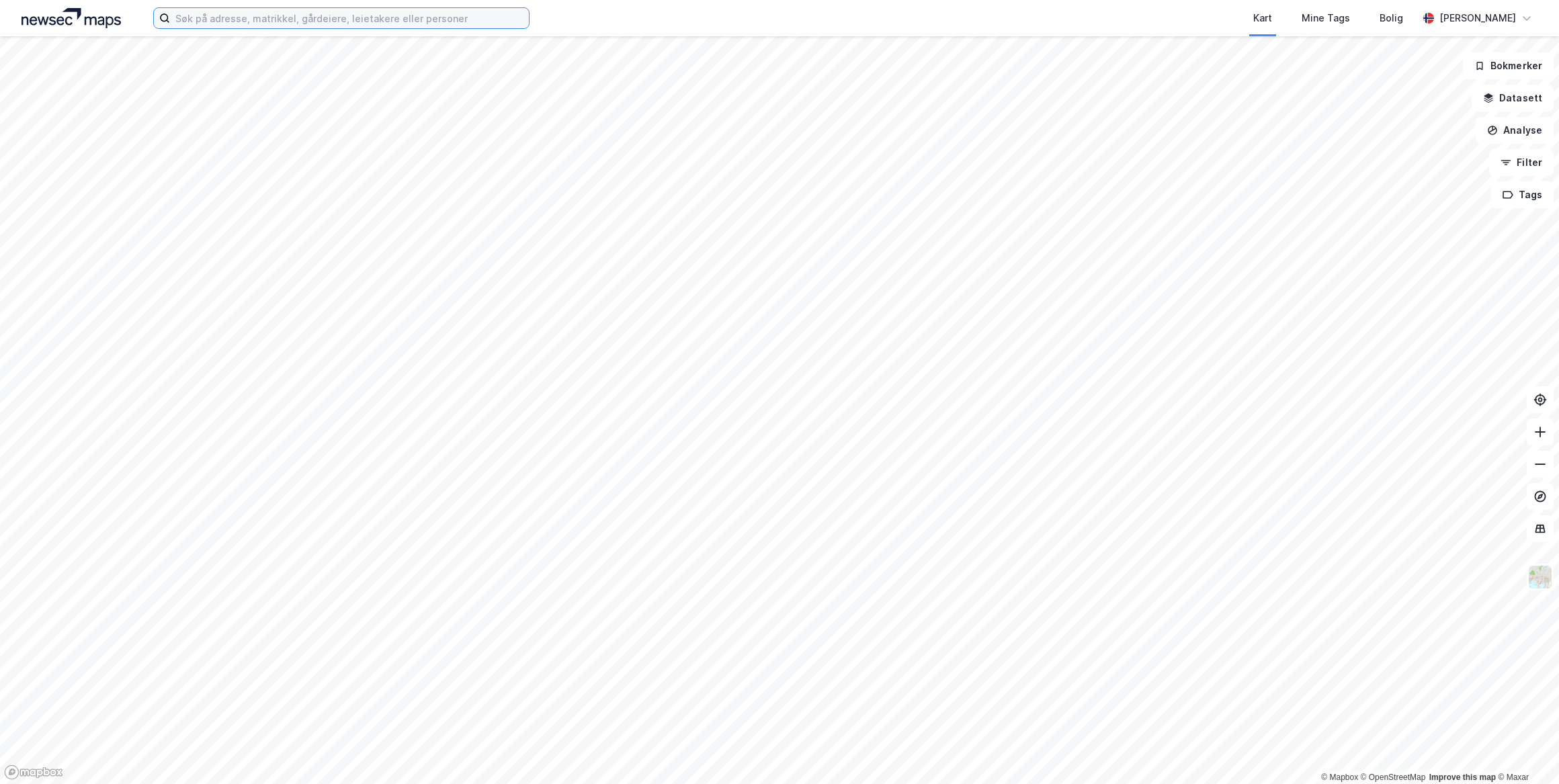
click at [242, 23] on input at bounding box center [349, 18] width 359 height 20
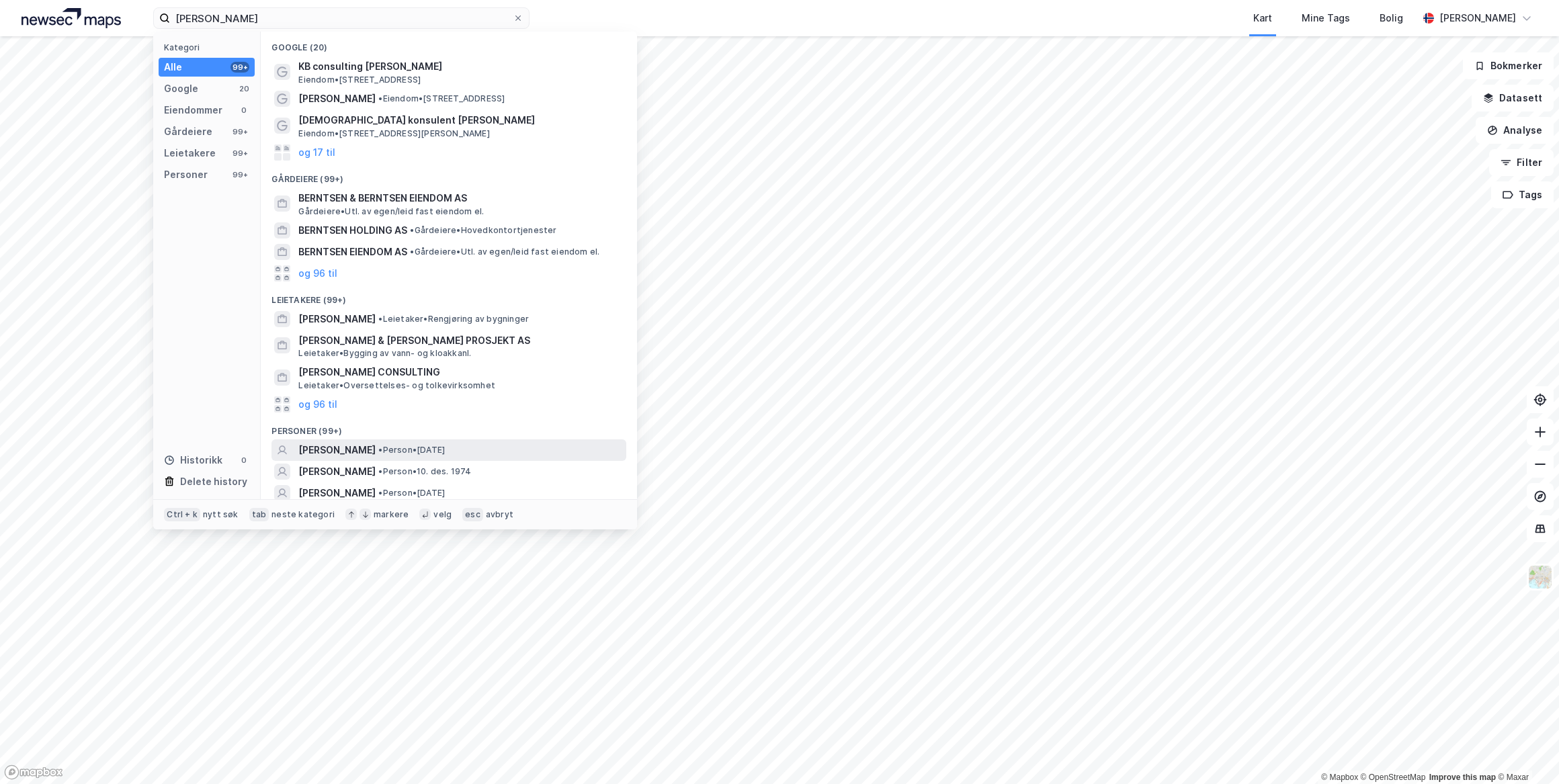
click at [376, 448] on span "[PERSON_NAME]" at bounding box center [337, 450] width 78 height 16
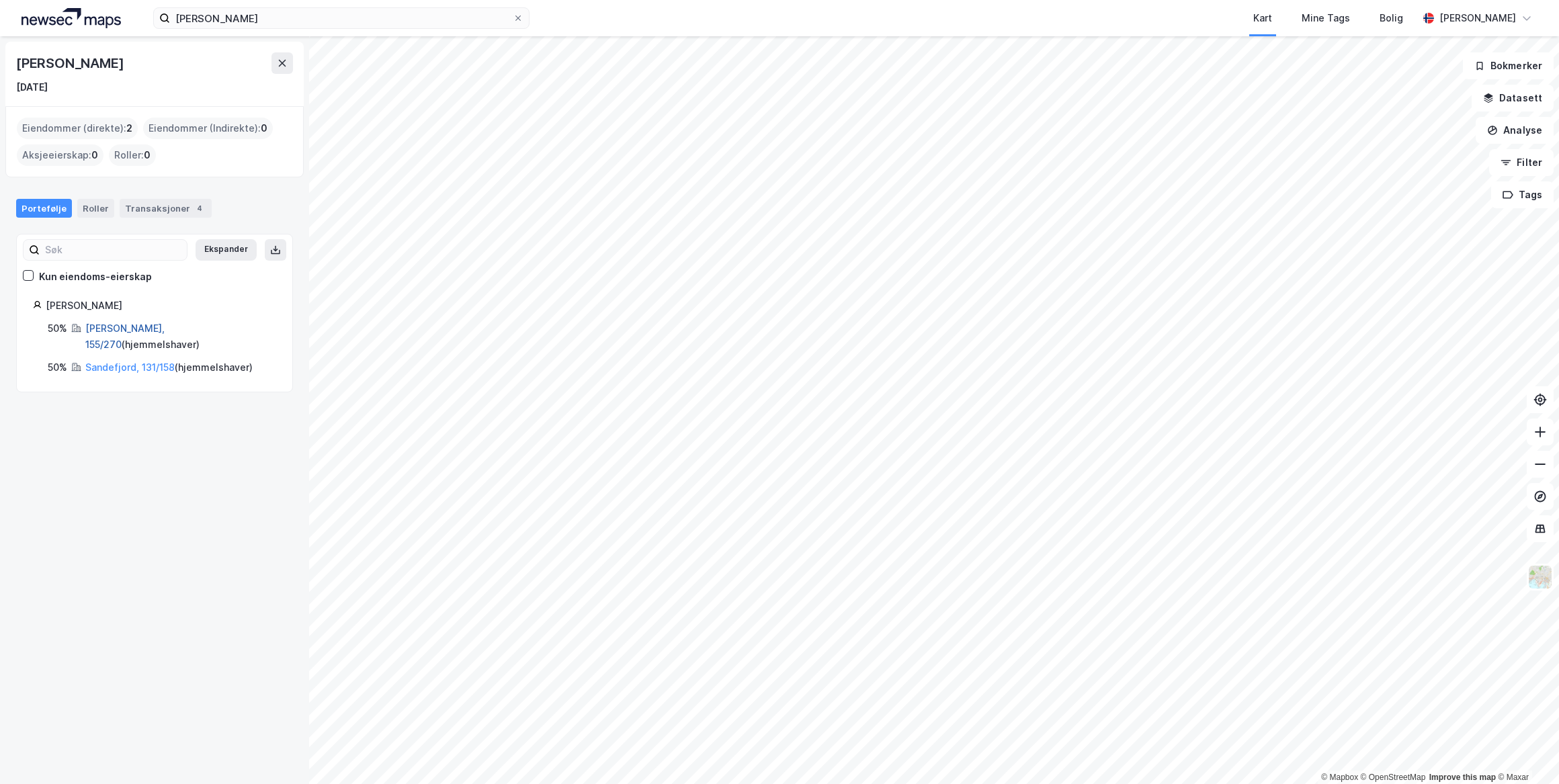
click at [132, 329] on link "[PERSON_NAME], 155/270" at bounding box center [125, 336] width 80 height 27
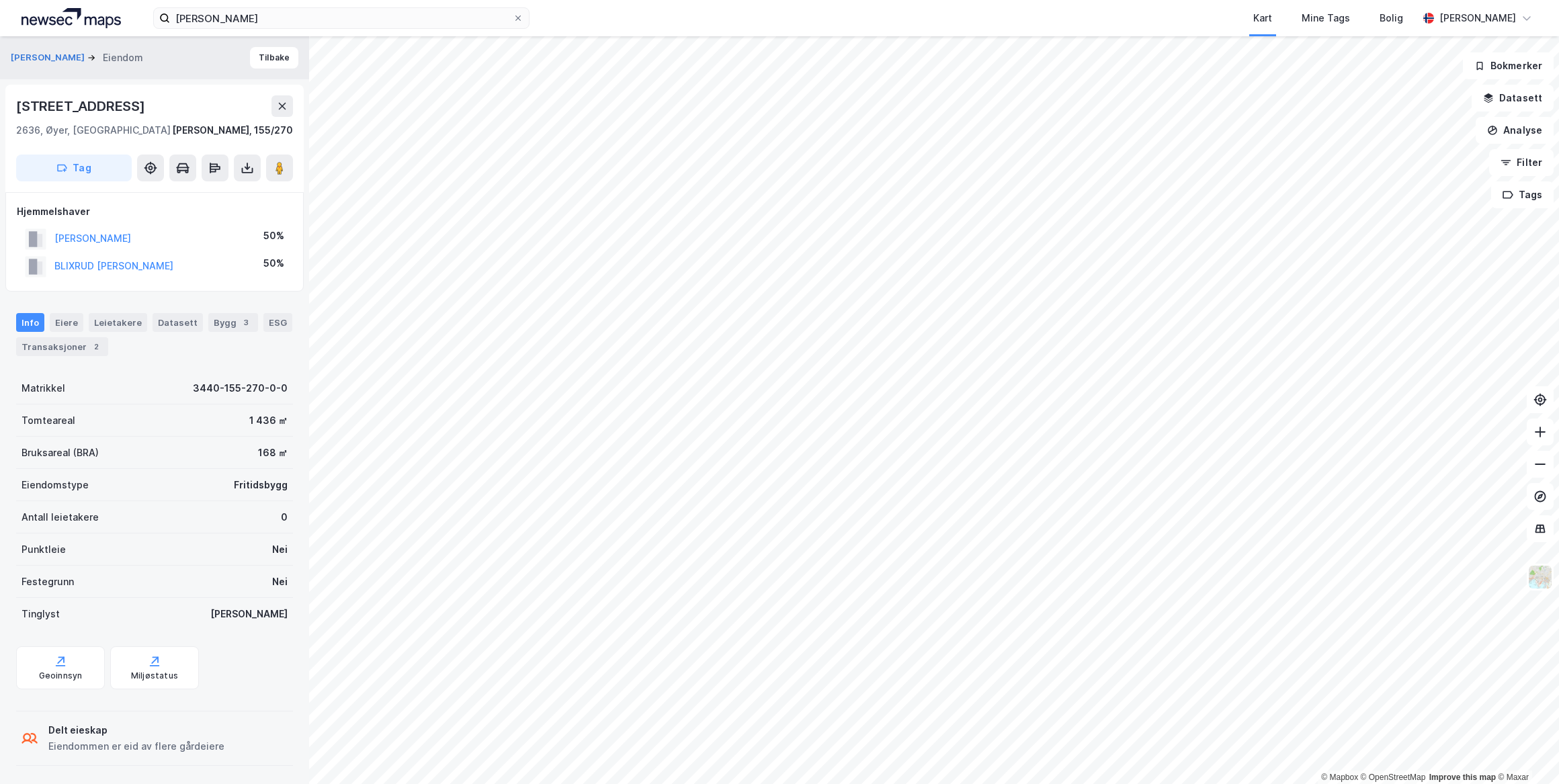
scroll to position [2, 0]
click at [0, 0] on button "BLIXRUD [PERSON_NAME]" at bounding box center [0, 0] width 0 height 0
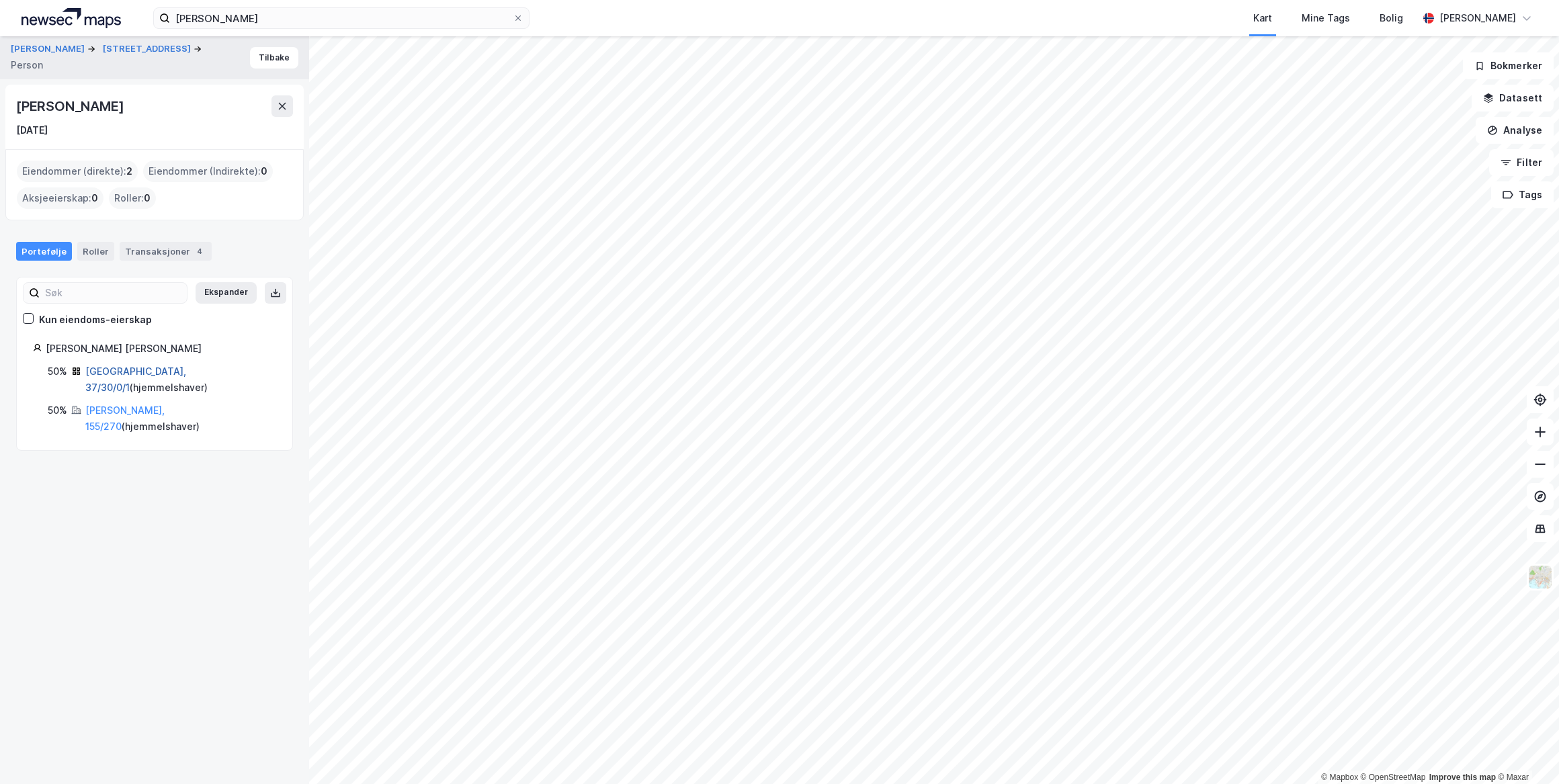
click at [119, 370] on link "[GEOGRAPHIC_DATA], 37/30/0/1" at bounding box center [135, 379] width 100 height 27
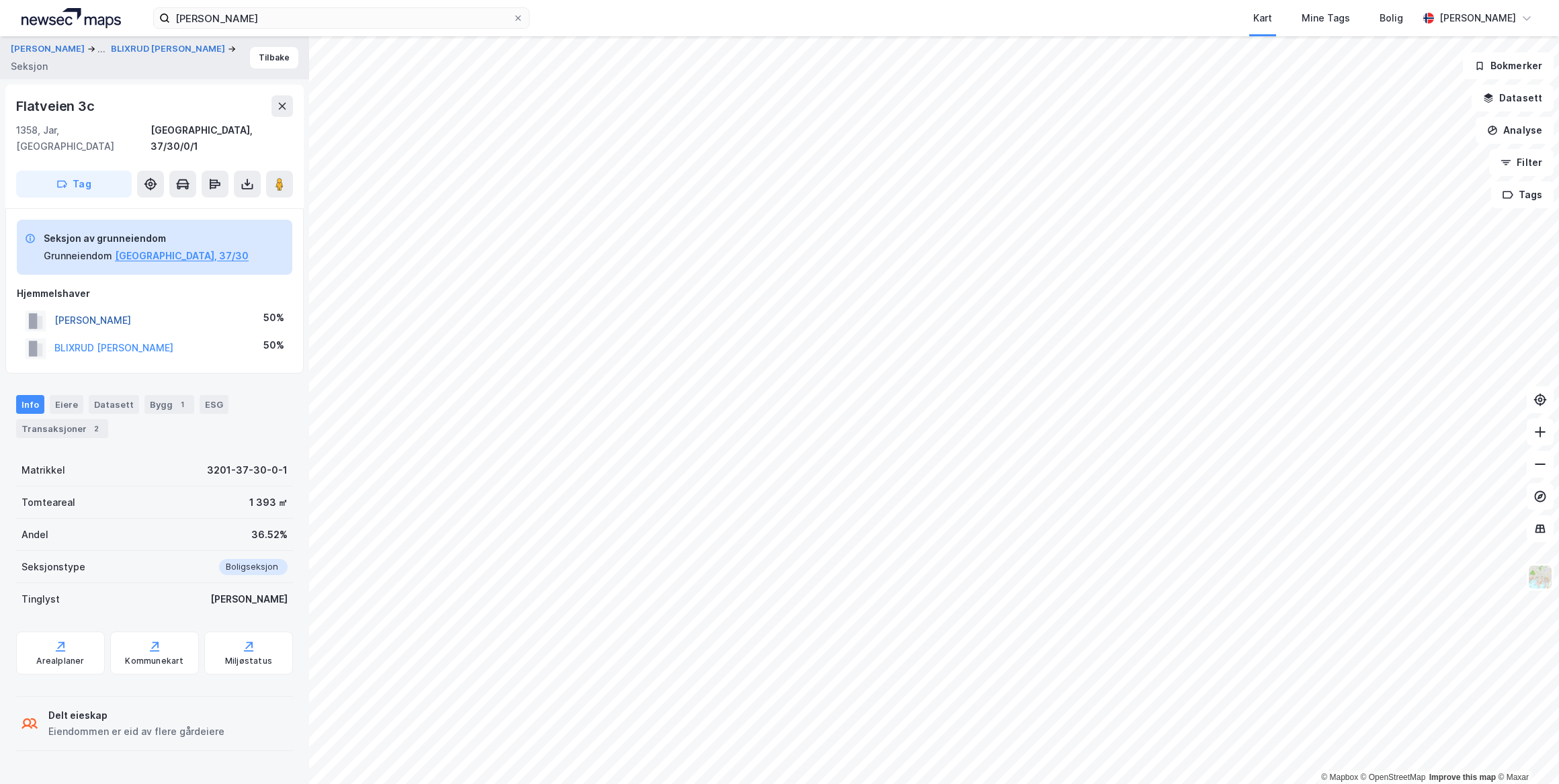
click at [0, 0] on button "[PERSON_NAME]" at bounding box center [0, 0] width 0 height 0
click at [0, 0] on button "BLIXRUD [PERSON_NAME]" at bounding box center [0, 0] width 0 height 0
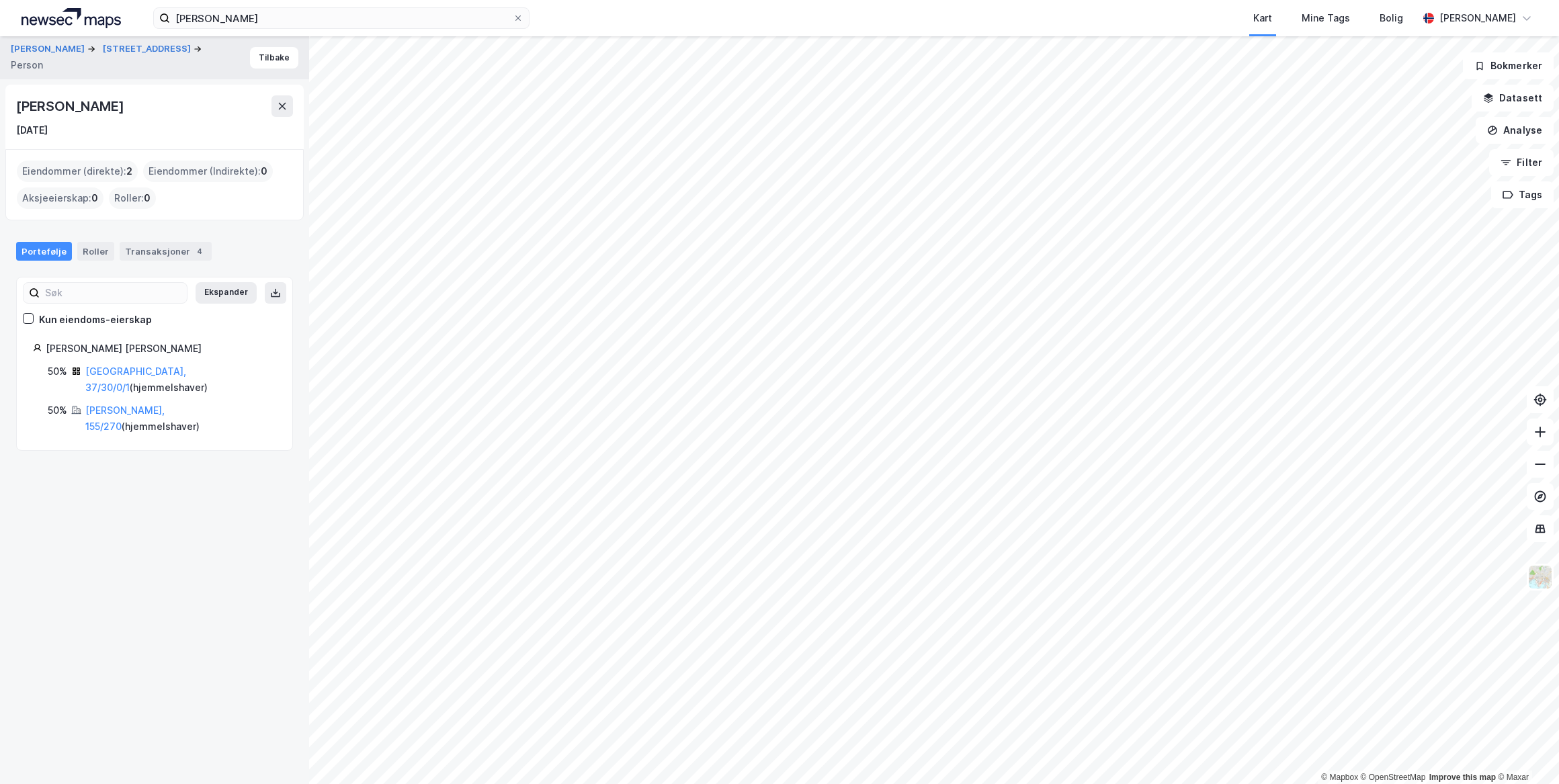
drag, startPoint x: 141, startPoint y: 107, endPoint x: 15, endPoint y: 110, distance: 126.0
click at [16, 110] on div "[PERSON_NAME]" at bounding box center [71, 106] width 110 height 22
drag, startPoint x: 15, startPoint y: 110, endPoint x: 93, endPoint y: 103, distance: 78.3
copy div "[PERSON_NAME]"
click at [278, 105] on icon at bounding box center [281, 105] width 10 height 10
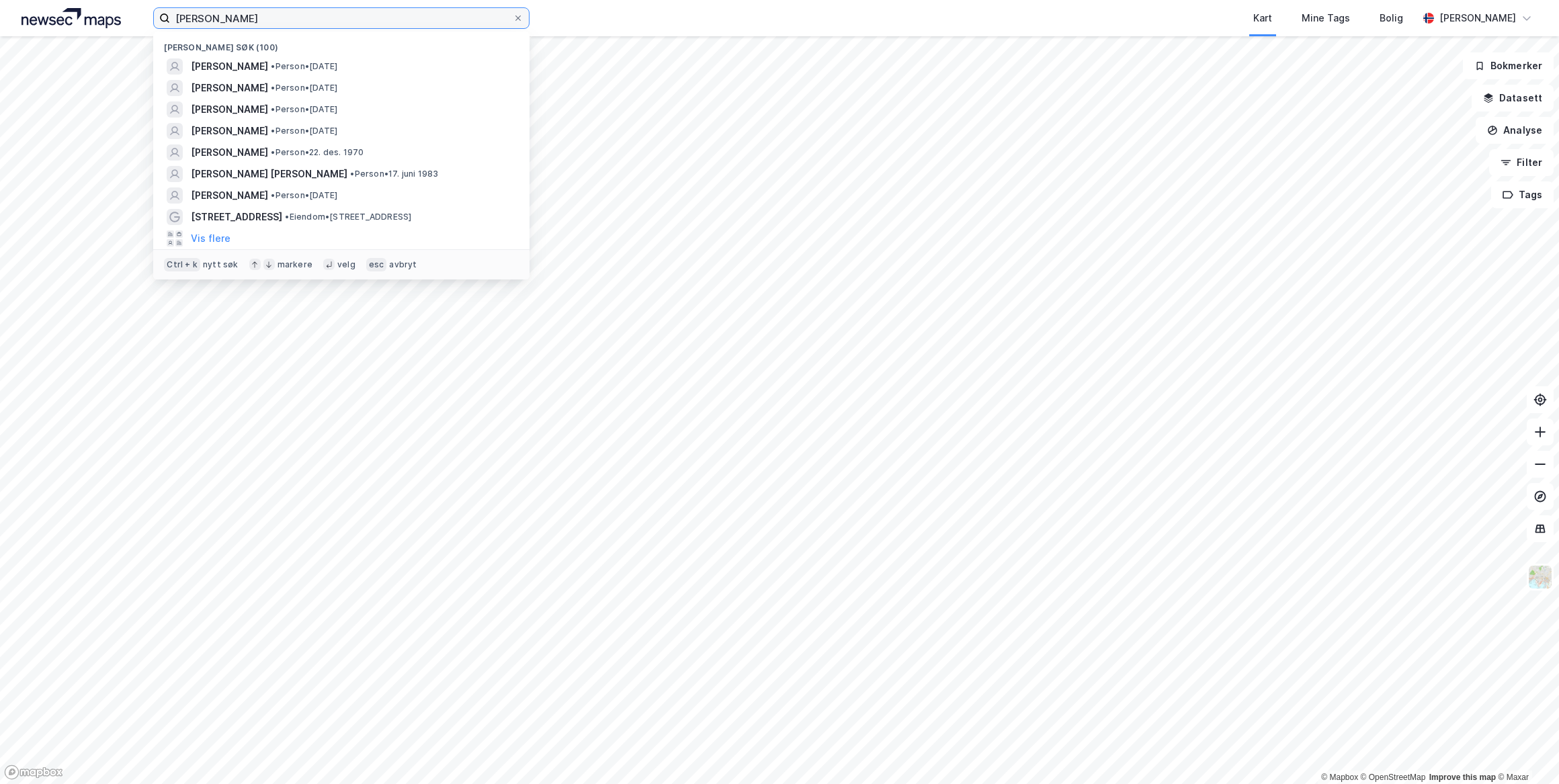
drag, startPoint x: 309, startPoint y: 16, endPoint x: 153, endPoint y: 27, distance: 156.4
click at [153, 27] on label "[PERSON_NAME]" at bounding box center [341, 18] width 376 height 22
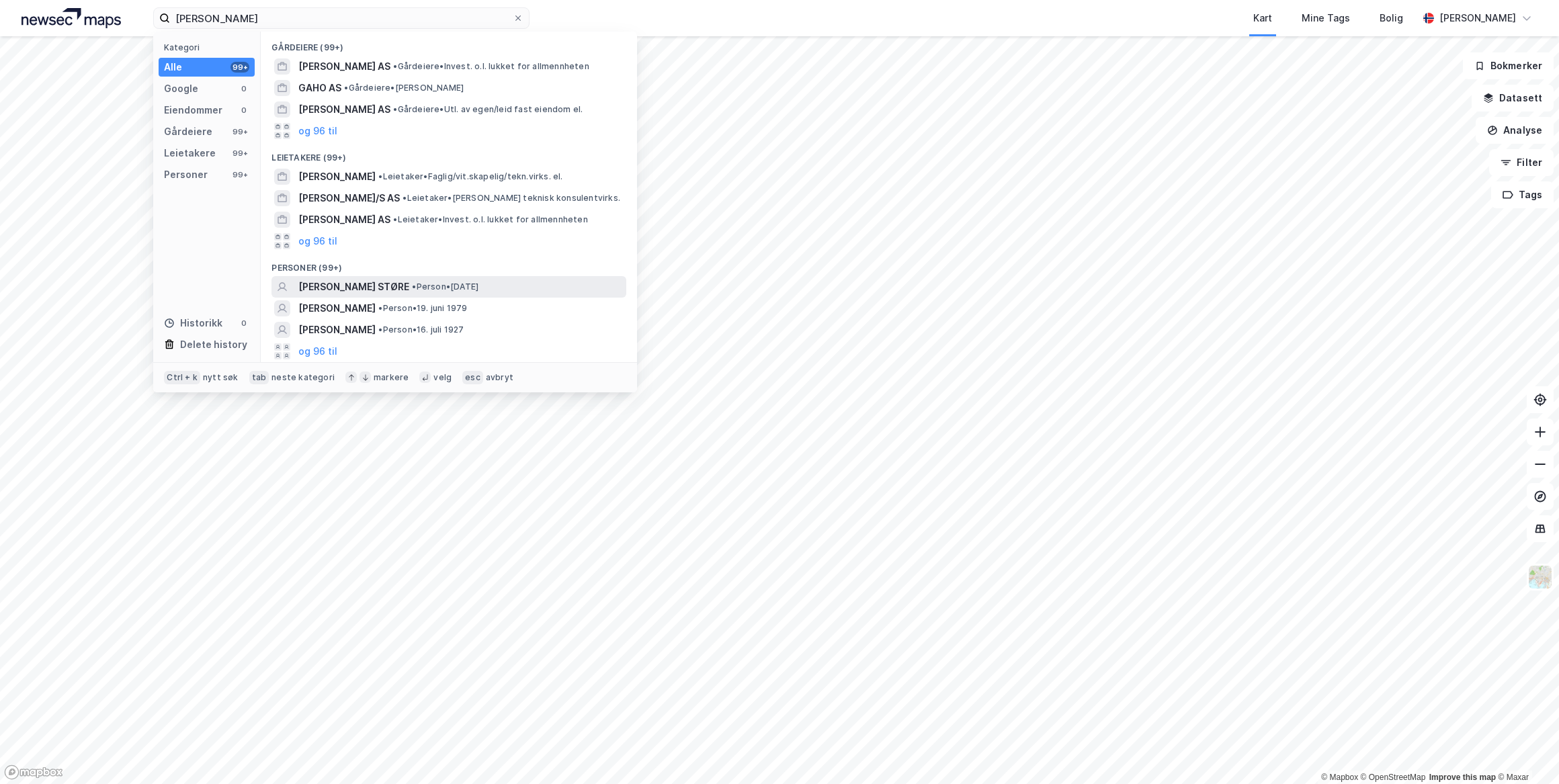
click at [375, 283] on span "[PERSON_NAME] STØRE" at bounding box center [353, 286] width 111 height 16
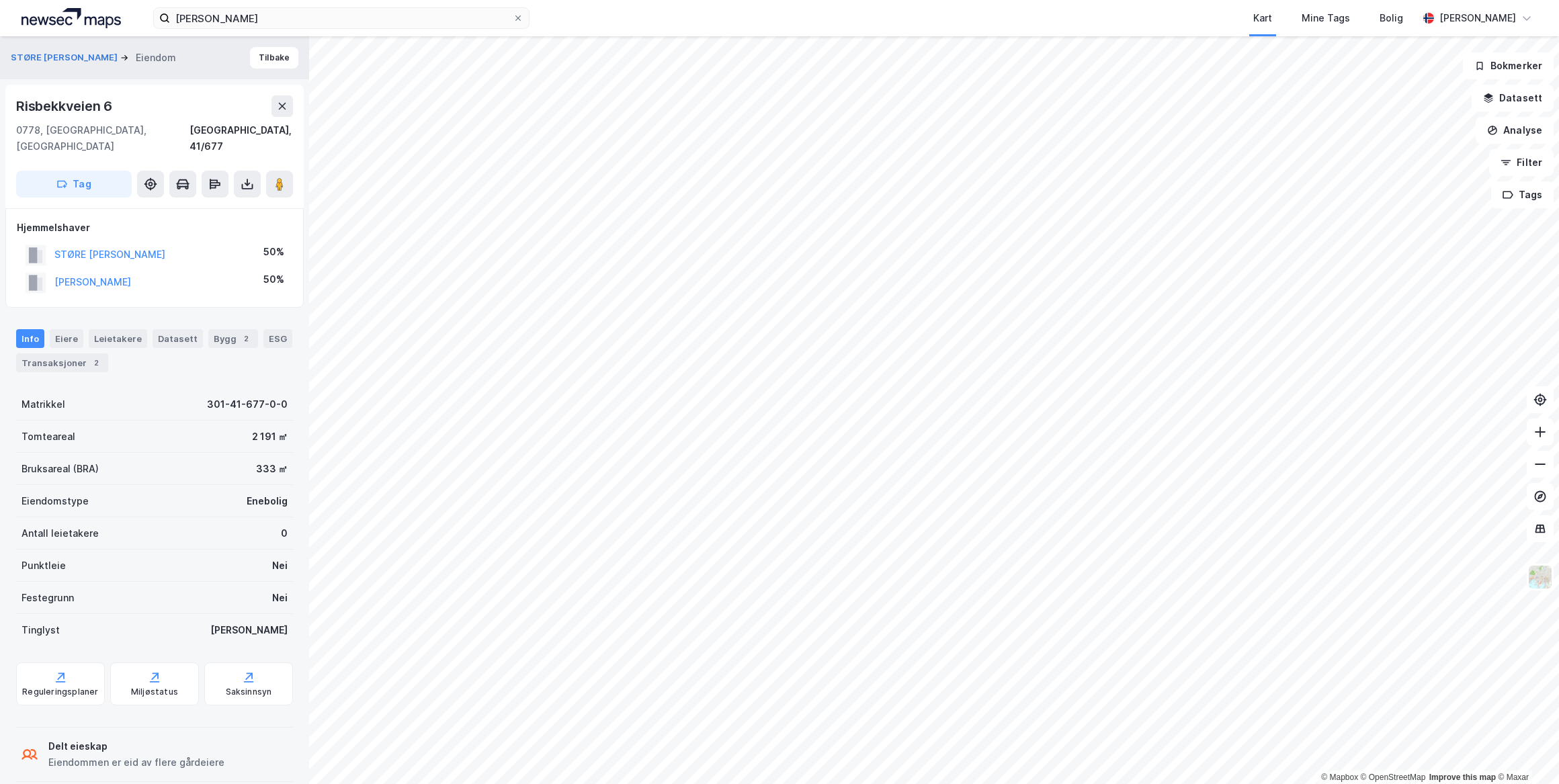
scroll to position [2, 0]
click at [73, 351] on div "Transaksjoner 2" at bounding box center [62, 361] width 92 height 19
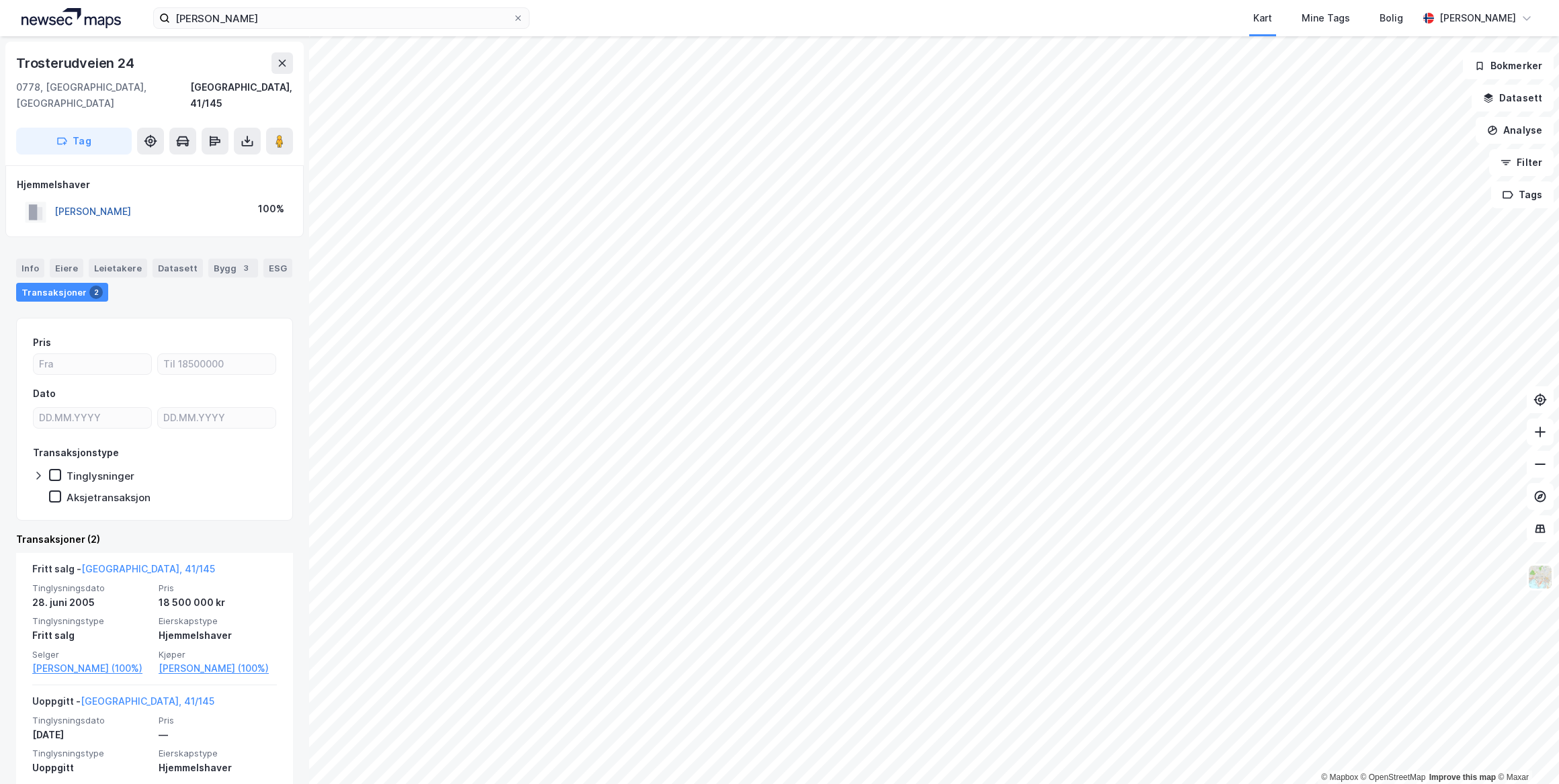
click at [0, 0] on button "[PERSON_NAME]" at bounding box center [0, 0] width 0 height 0
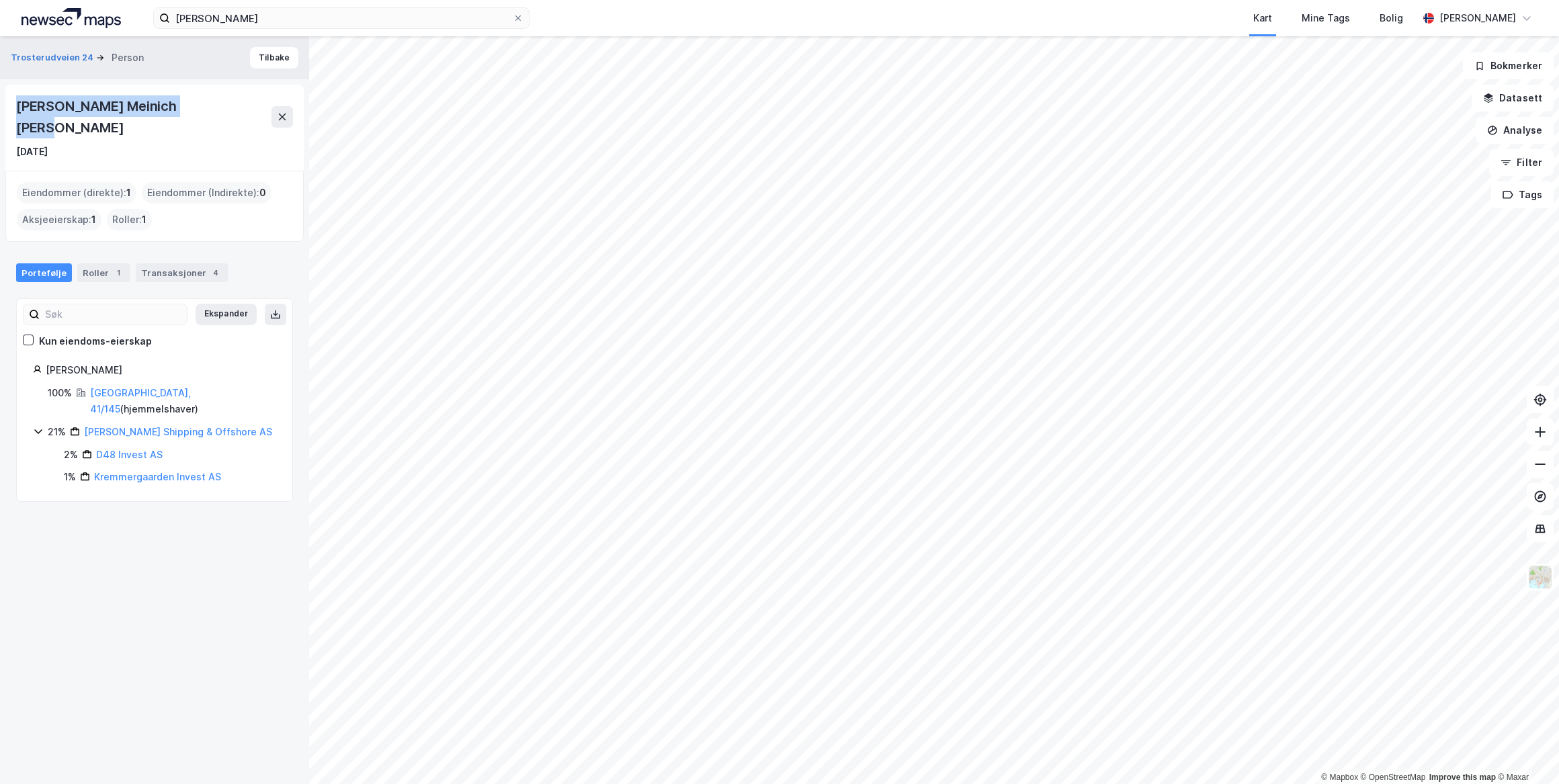
drag, startPoint x: 195, startPoint y: 99, endPoint x: 0, endPoint y: 116, distance: 195.7
click at [0, 116] on div "Trosterudveien 24 Person Tilbake [PERSON_NAME] [DATE] Eiendommer (direkte) : 1 …" at bounding box center [154, 410] width 309 height 748
drag, startPoint x: 0, startPoint y: 116, endPoint x: 124, endPoint y: 107, distance: 124.3
copy div "[PERSON_NAME] Meinich [PERSON_NAME]"
click at [278, 112] on icon at bounding box center [281, 116] width 10 height 10
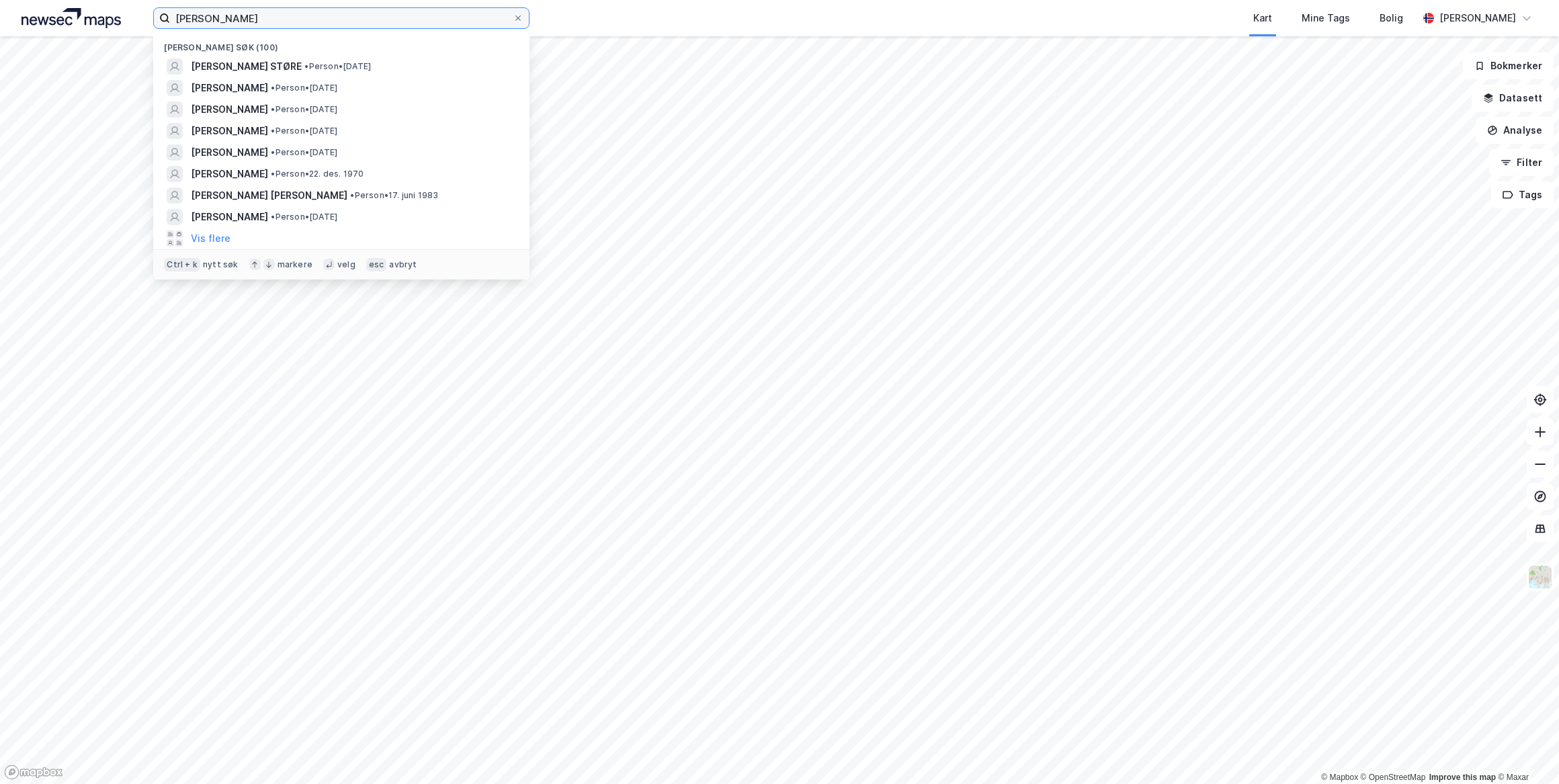
drag, startPoint x: 291, startPoint y: 19, endPoint x: 31, endPoint y: 27, distance: 260.1
click at [31, 27] on div "[PERSON_NAME] støre Nylige søk (100) [PERSON_NAME] STØRE • Person • [DATE] [PER…" at bounding box center [780, 18] width 1559 height 36
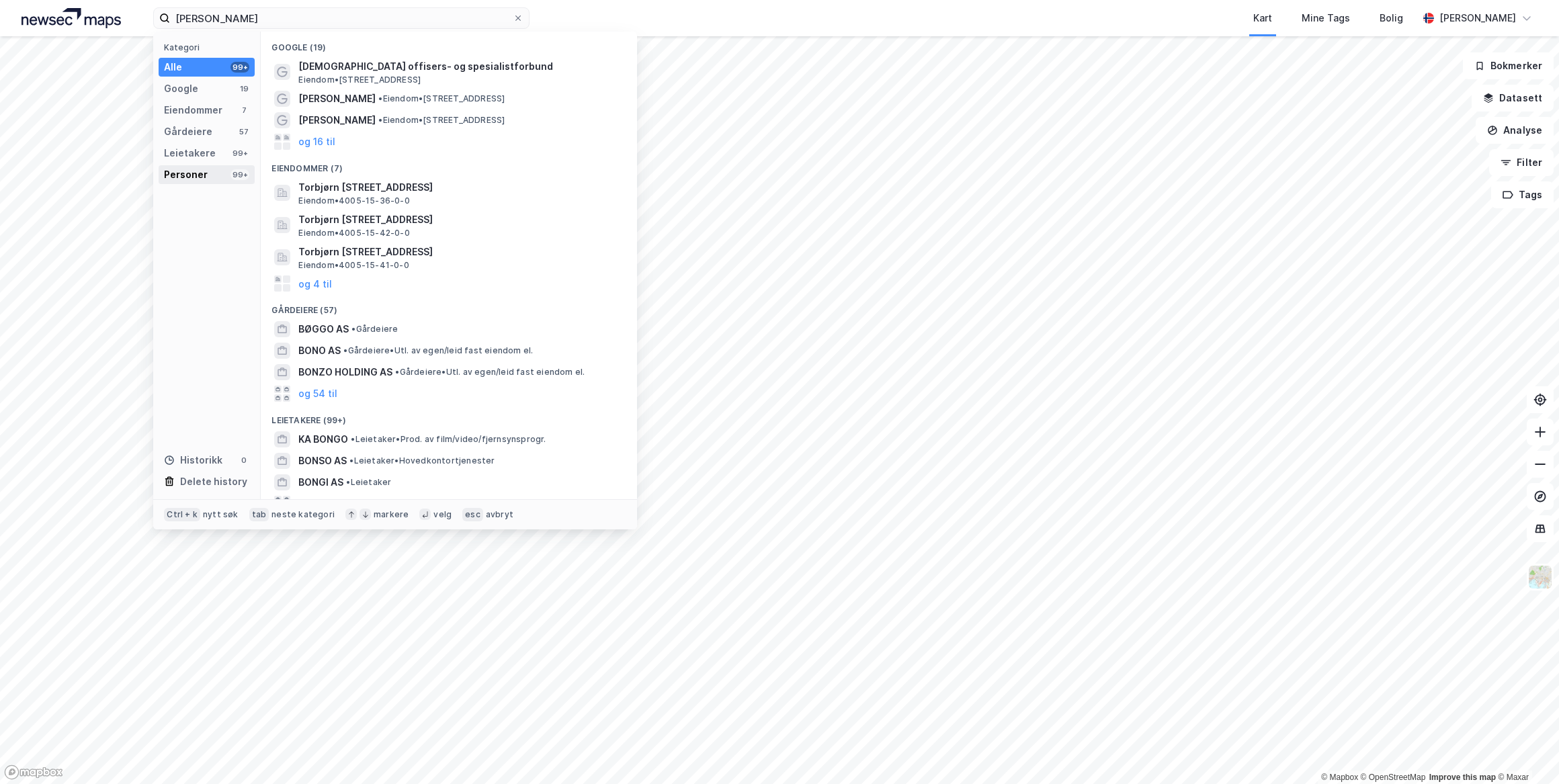
click at [193, 169] on div "Personer" at bounding box center [186, 174] width 44 height 16
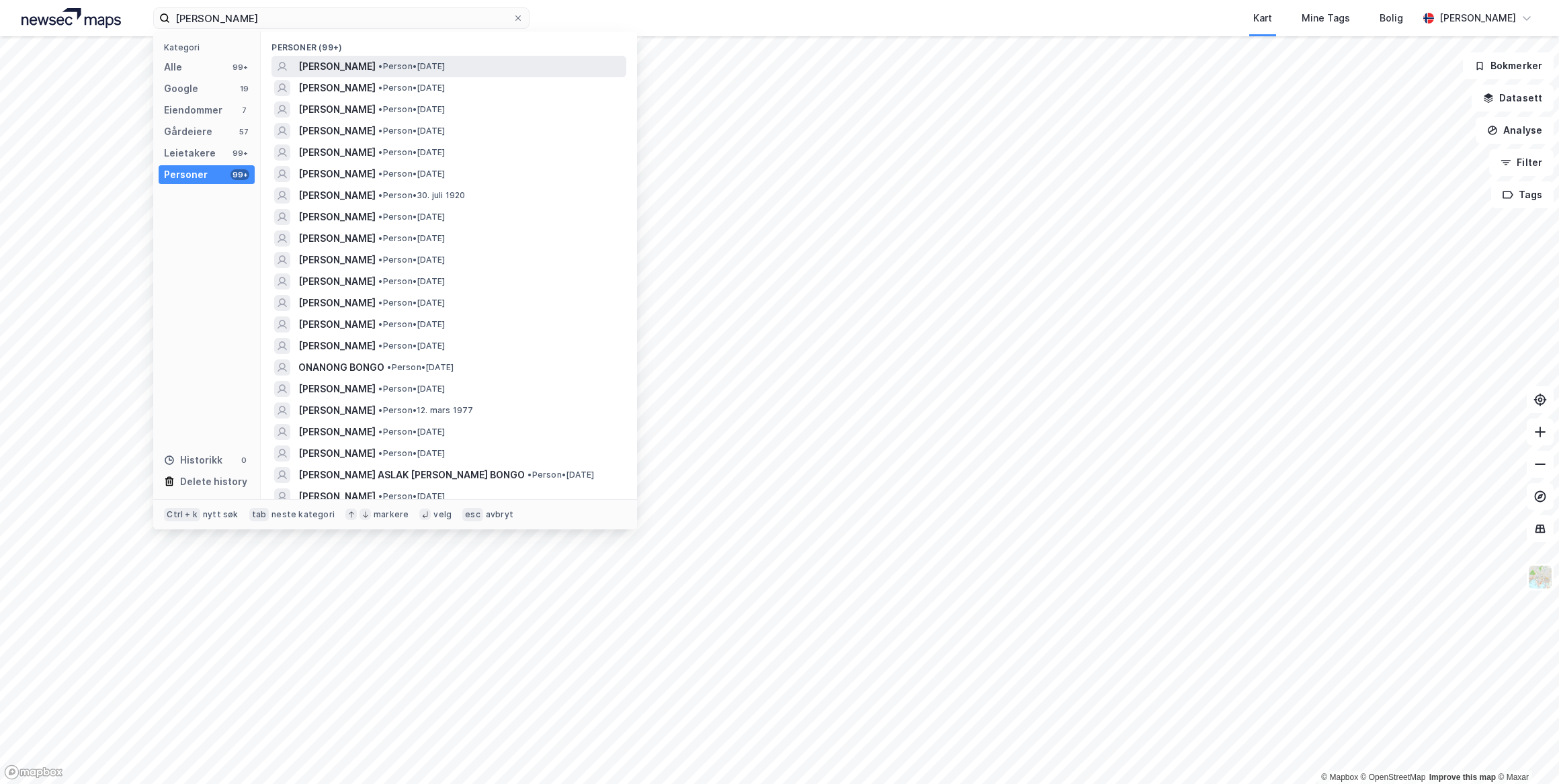
click at [349, 68] on span "[PERSON_NAME]" at bounding box center [337, 66] width 78 height 16
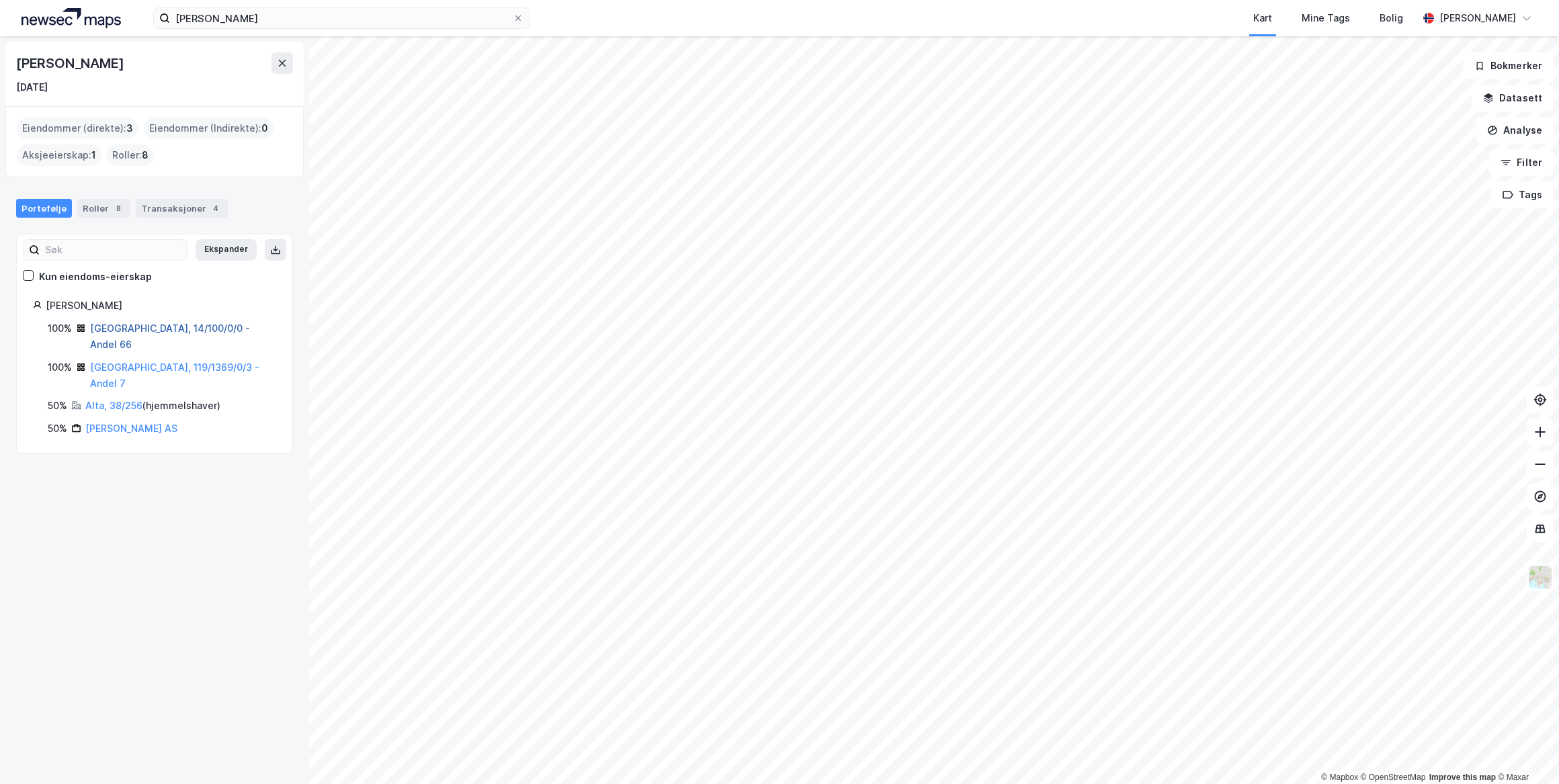
click at [96, 326] on link "[GEOGRAPHIC_DATA], 14/100/0/0 - Andel 66" at bounding box center [170, 336] width 160 height 27
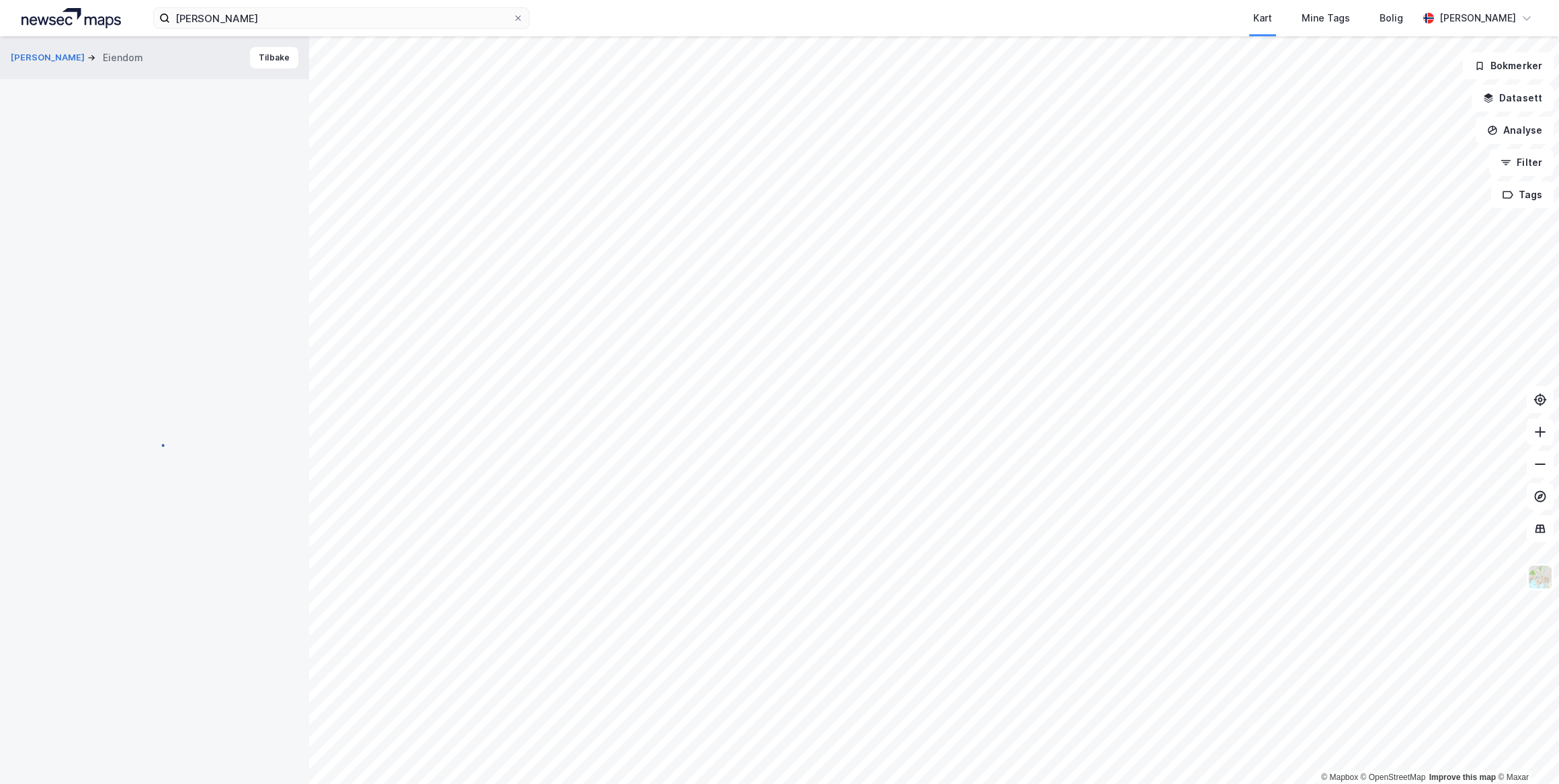
scroll to position [2, 0]
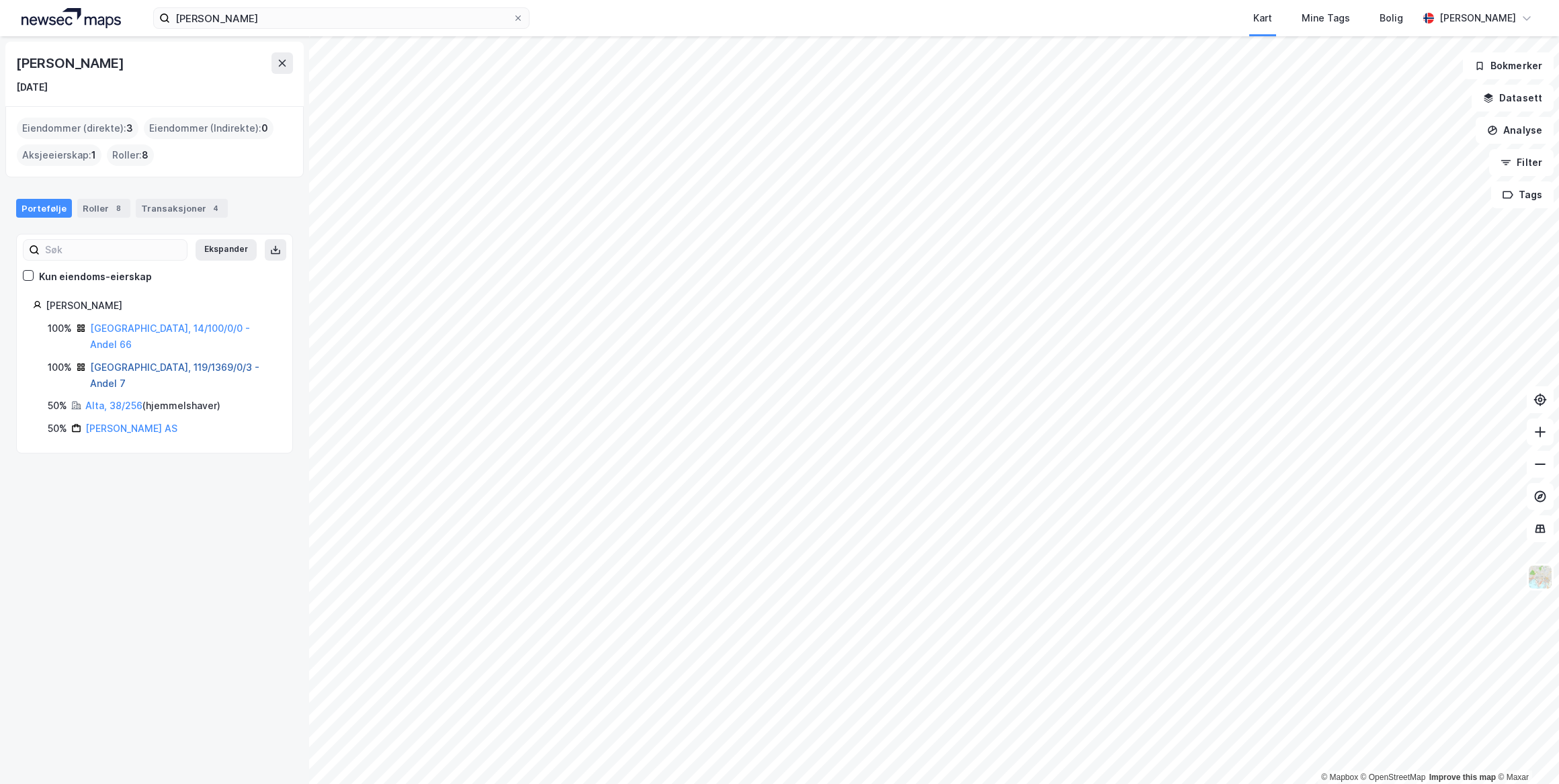
click at [99, 362] on link "[GEOGRAPHIC_DATA], 119/1369/0/3 - Andel 7" at bounding box center [174, 375] width 170 height 27
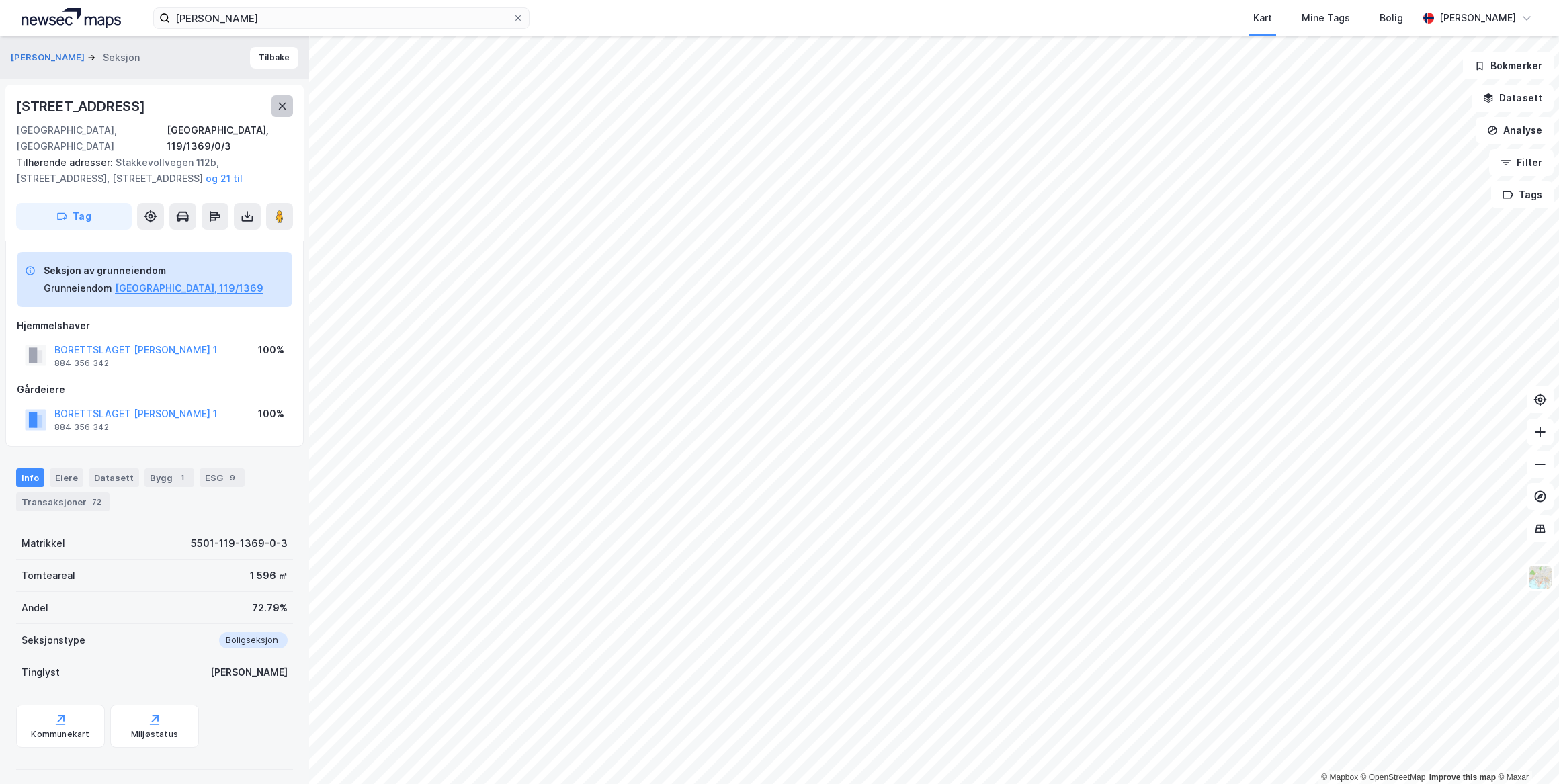
click at [275, 104] on button at bounding box center [282, 106] width 22 height 22
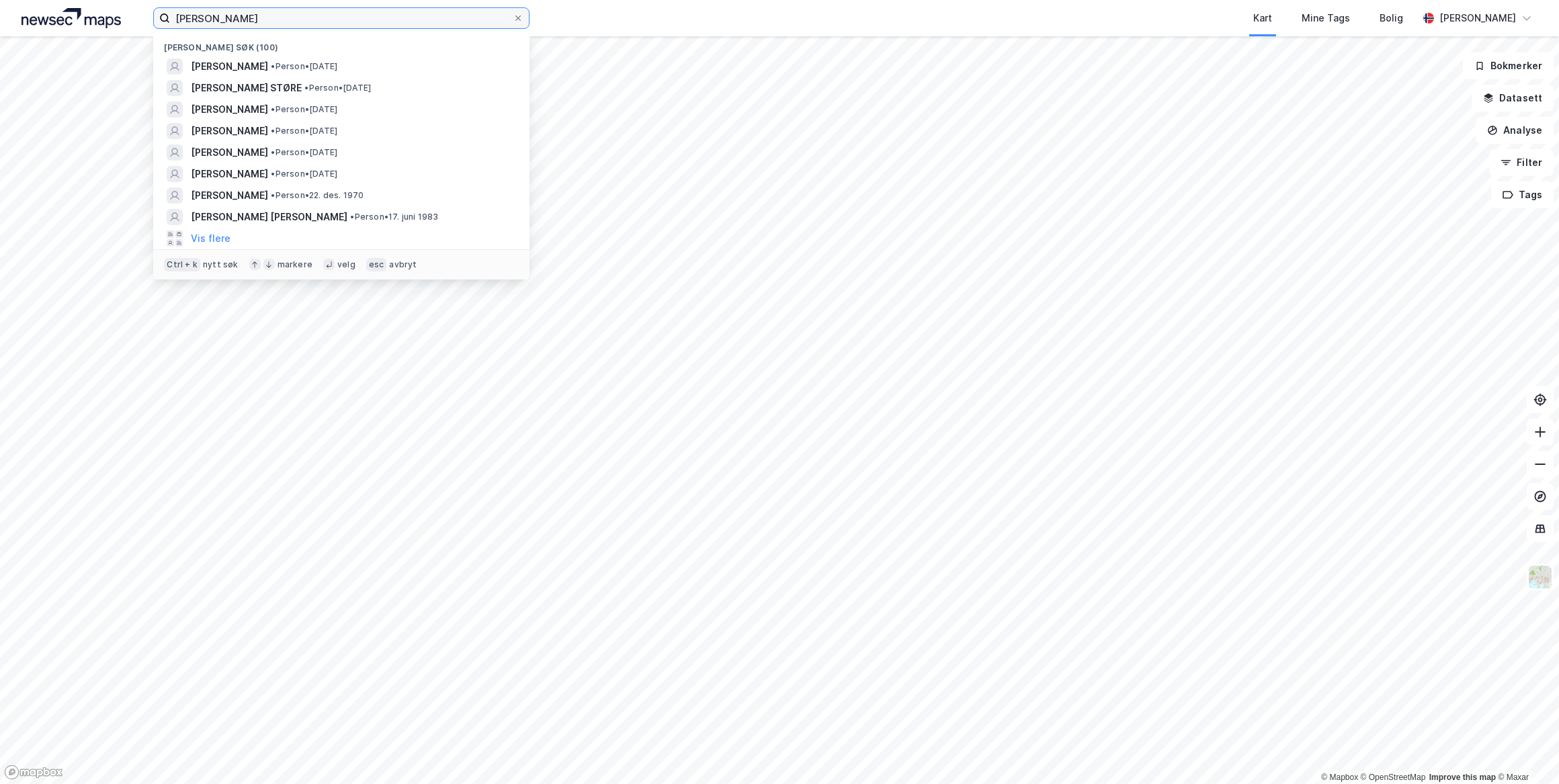
drag, startPoint x: 272, startPoint y: 20, endPoint x: 137, endPoint y: 20, distance: 135.0
click at [137, 20] on div "[PERSON_NAME] søk (100) [PERSON_NAME] • Person • [DATE] [PERSON_NAME] • Person …" at bounding box center [780, 18] width 1559 height 36
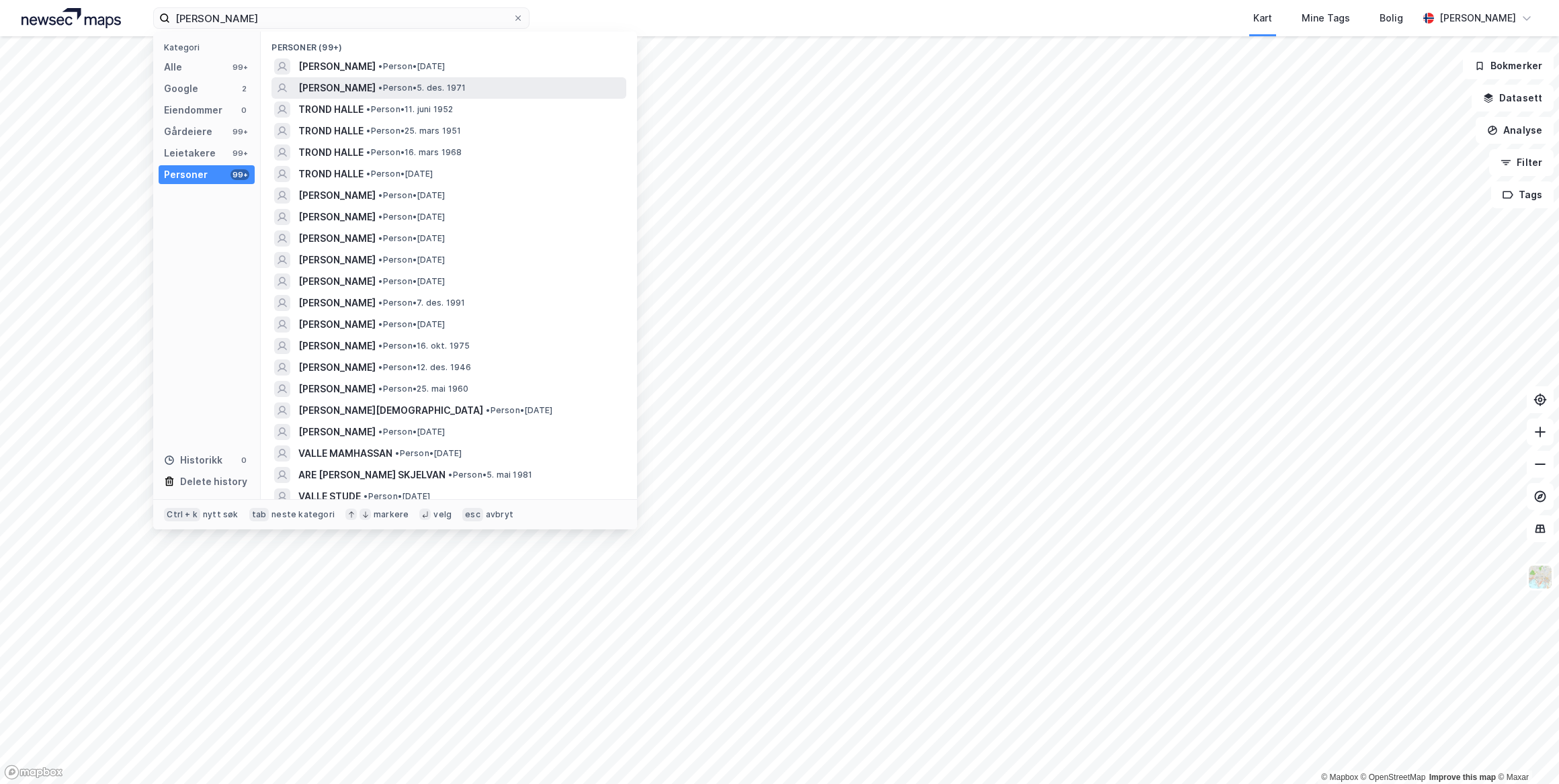
click at [349, 87] on span "[PERSON_NAME]" at bounding box center [337, 87] width 78 height 16
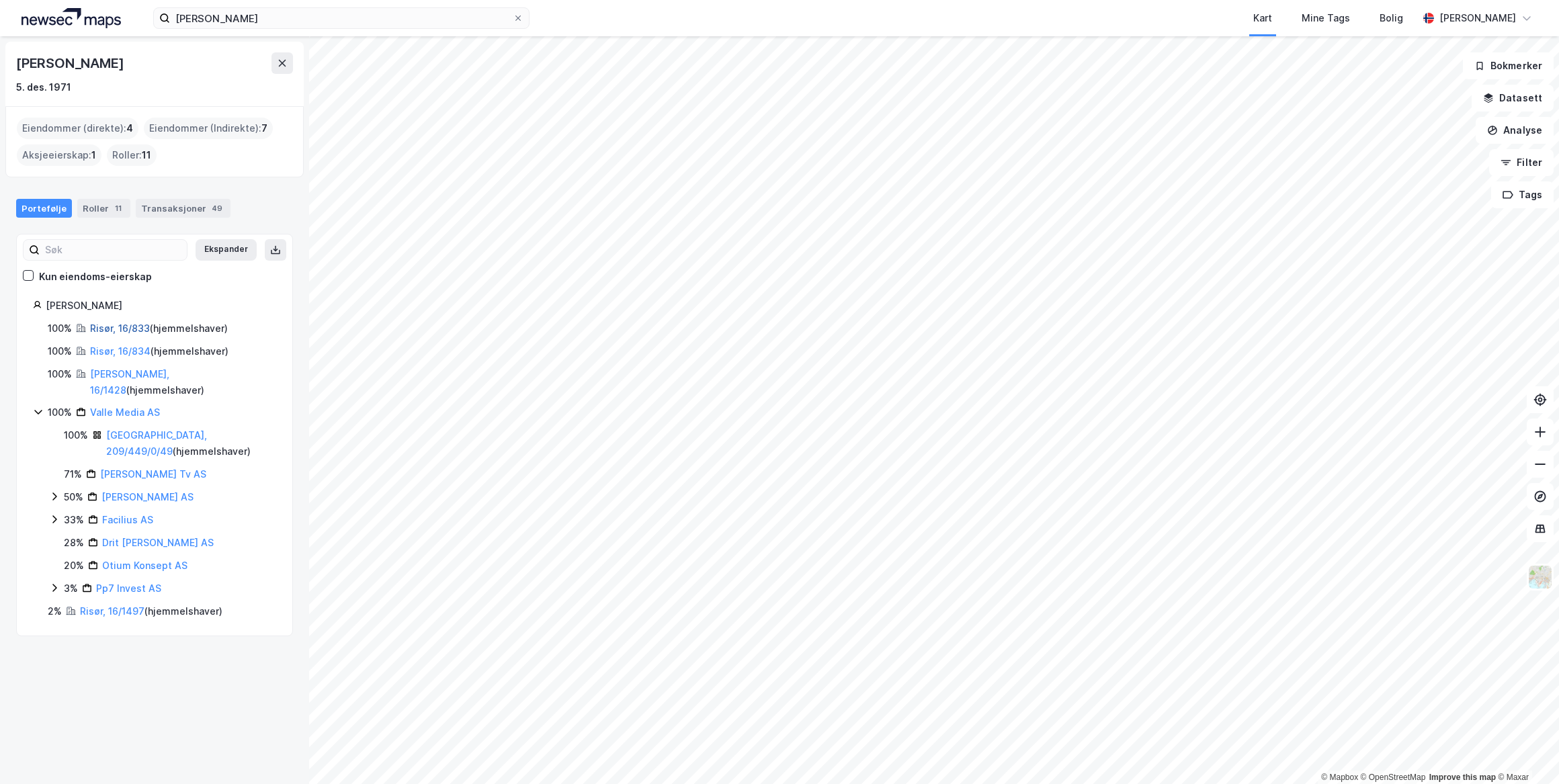
click at [130, 329] on link "Risør, 16/833" at bounding box center [119, 329] width 60 height 11
click at [101, 376] on link "[PERSON_NAME], 16/1428" at bounding box center [130, 382] width 80 height 27
click at [152, 429] on link "[GEOGRAPHIC_DATA], 209/449/0/49" at bounding box center [156, 442] width 100 height 27
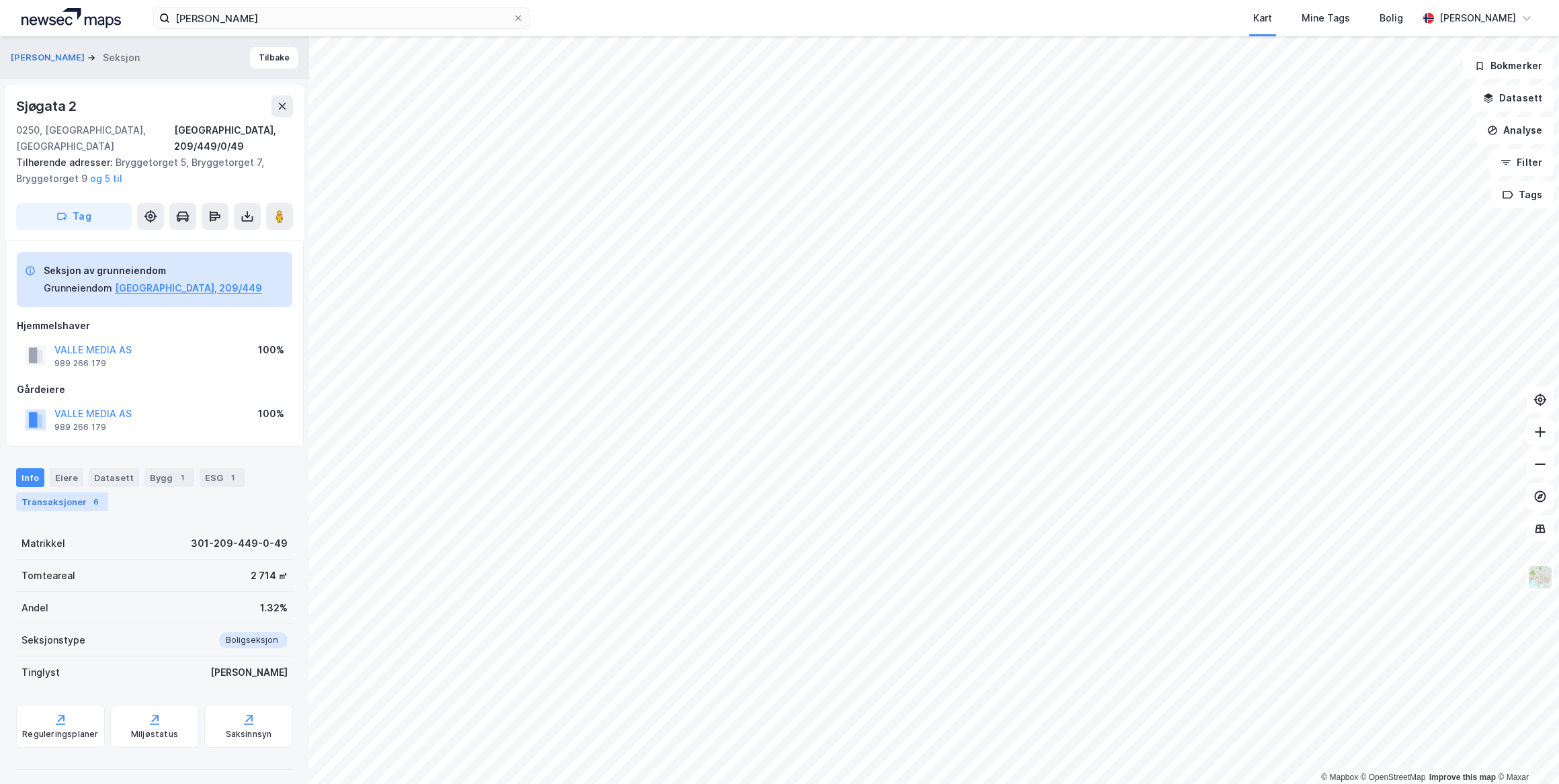
click at [67, 492] on div "Transaksjoner 6" at bounding box center [62, 502] width 92 height 19
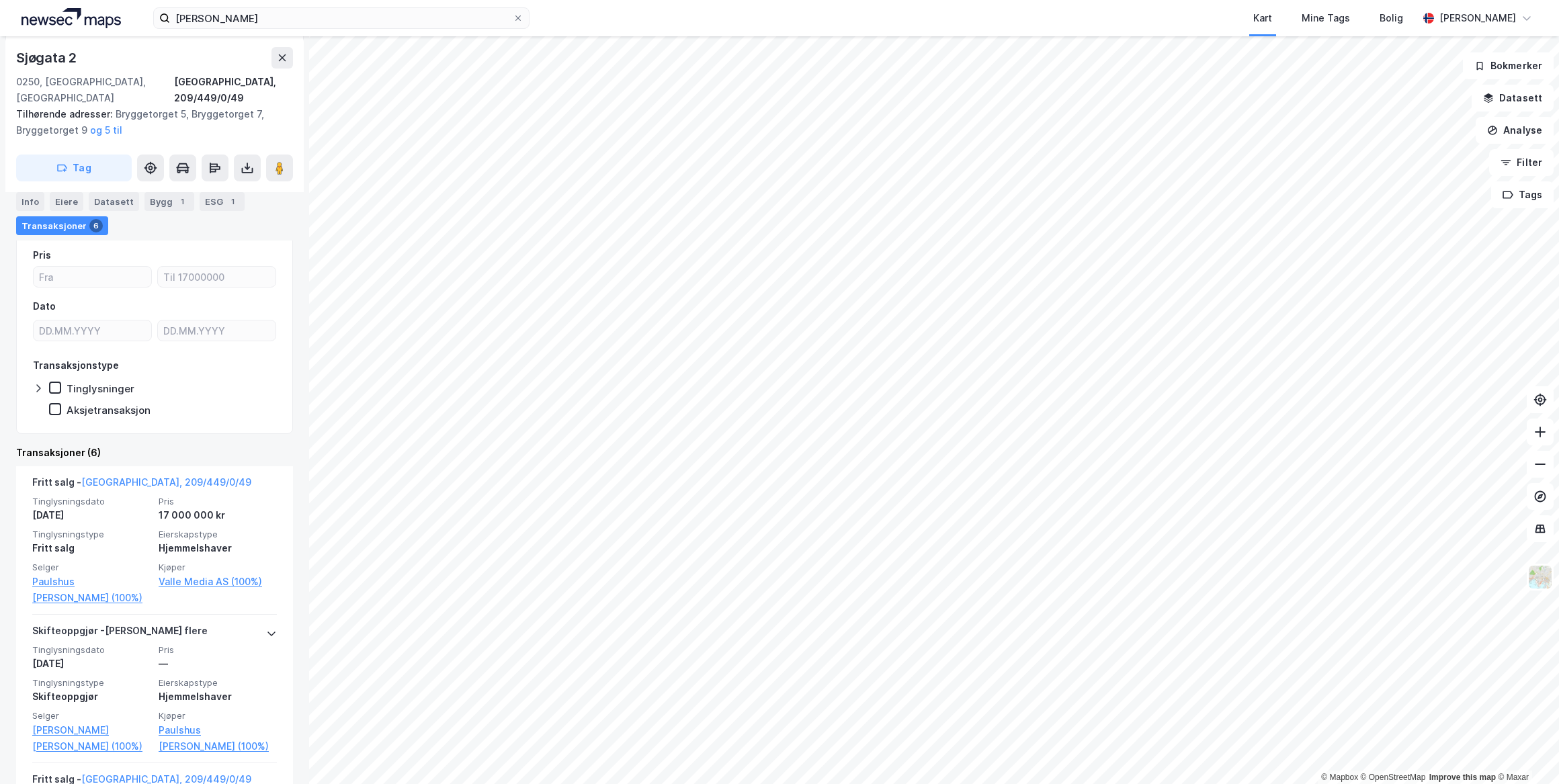
scroll to position [305, 0]
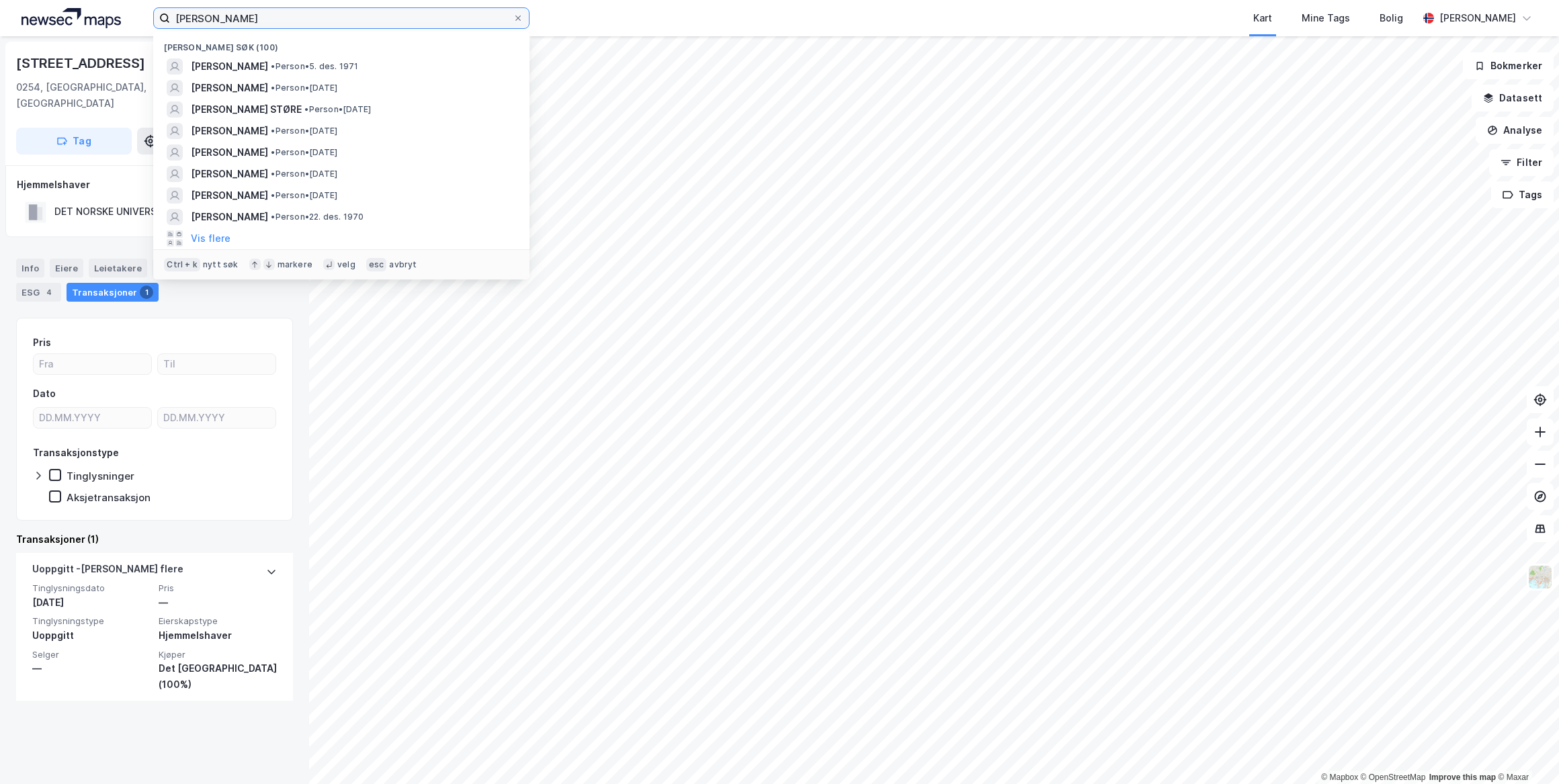
drag, startPoint x: 260, startPoint y: 15, endPoint x: 127, endPoint y: 23, distance: 133.2
click at [127, 23] on div "[PERSON_NAME] Nylige søk (100) [PERSON_NAME] • Person • [DATE] [PERSON_NAME] • …" at bounding box center [780, 18] width 1559 height 36
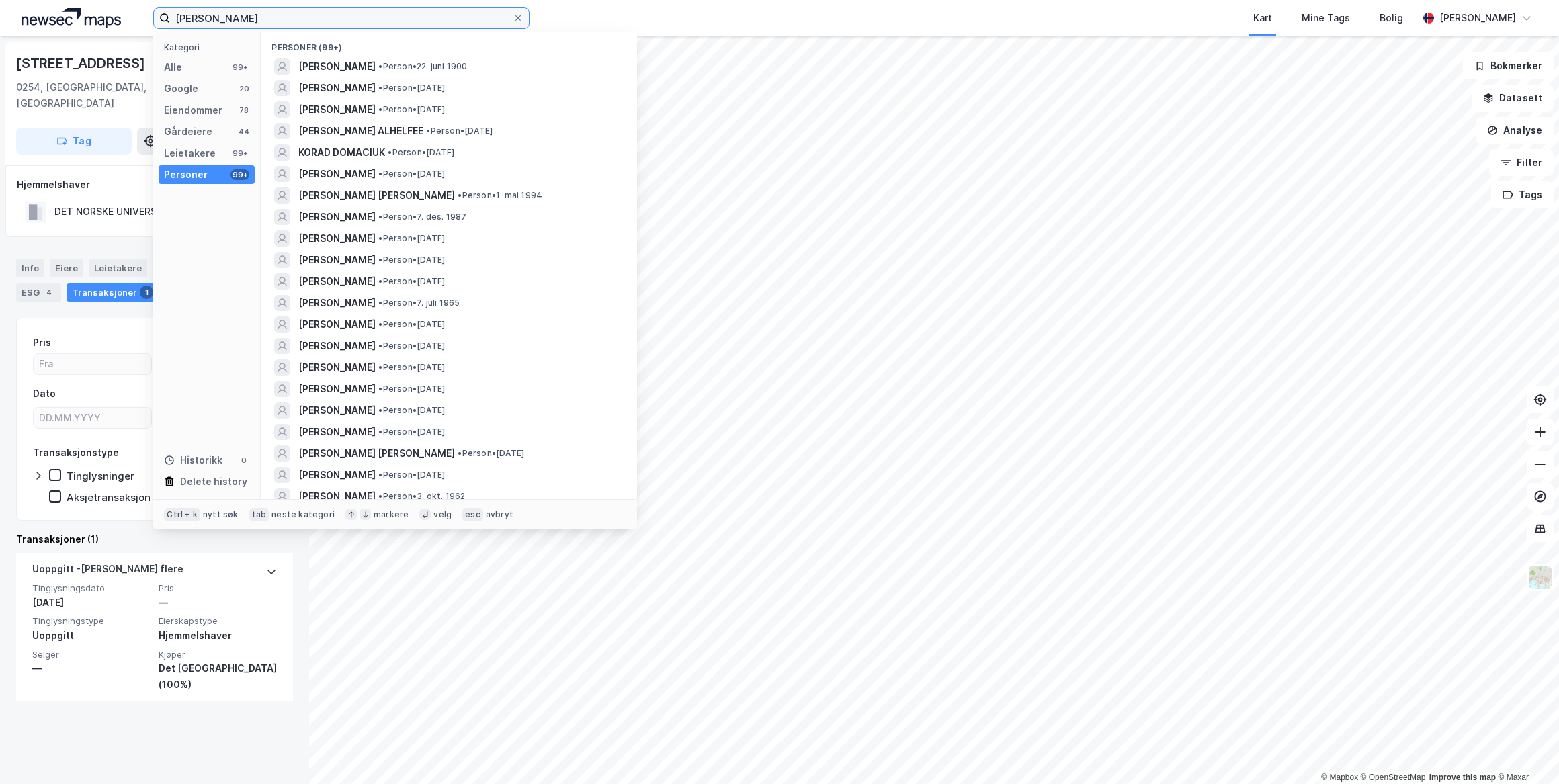
drag, startPoint x: 273, startPoint y: 17, endPoint x: 20, endPoint y: 22, distance: 253.0
click at [20, 22] on div "[PERSON_NAME] Kategori Alle 99+ Google 20 Eiendommer 78 Gårdeiere 44 Leietakere…" at bounding box center [780, 18] width 1559 height 36
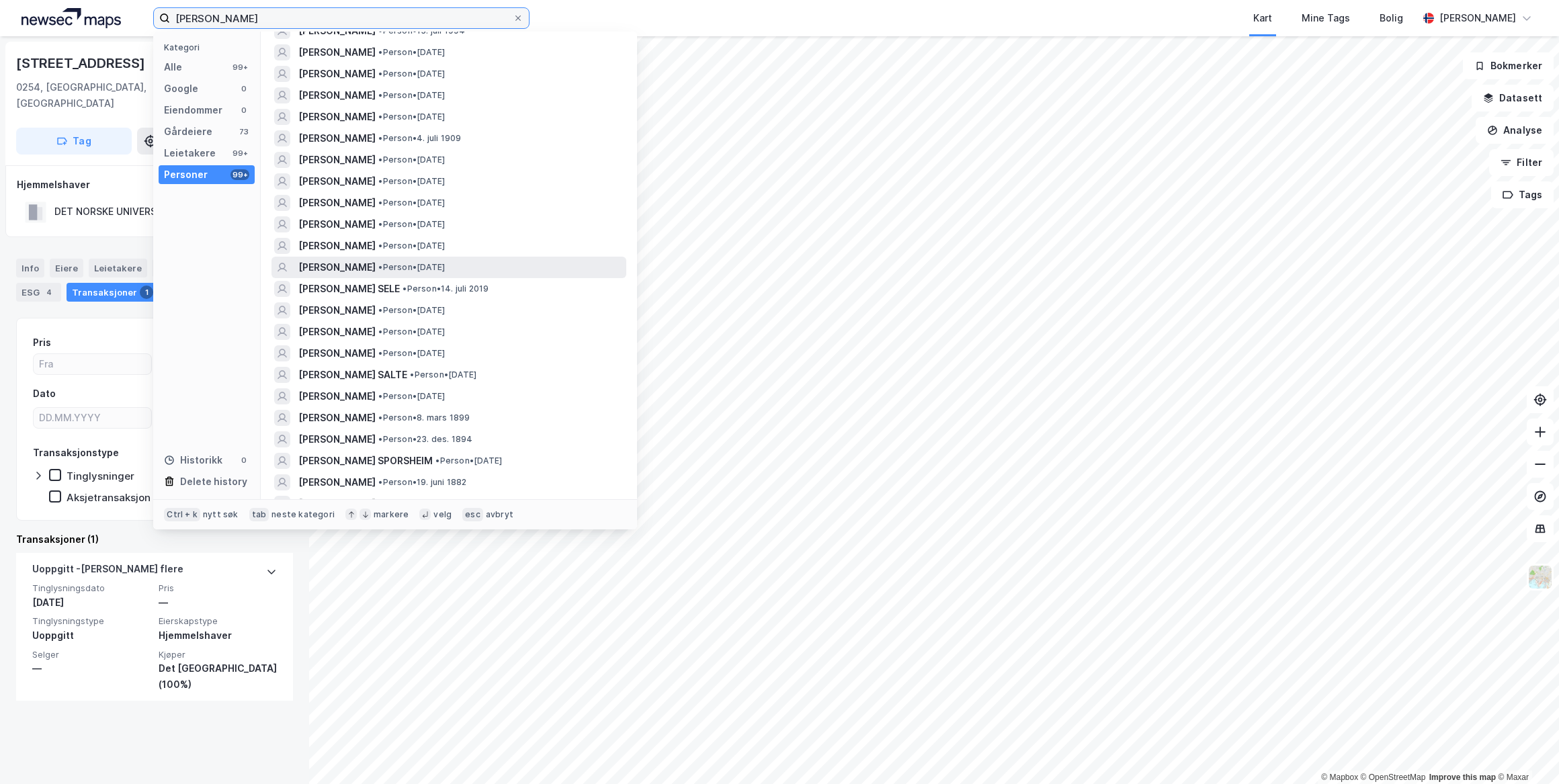
type input "[PERSON_NAME]"
click at [357, 262] on span "[PERSON_NAME]" at bounding box center [337, 267] width 78 height 16
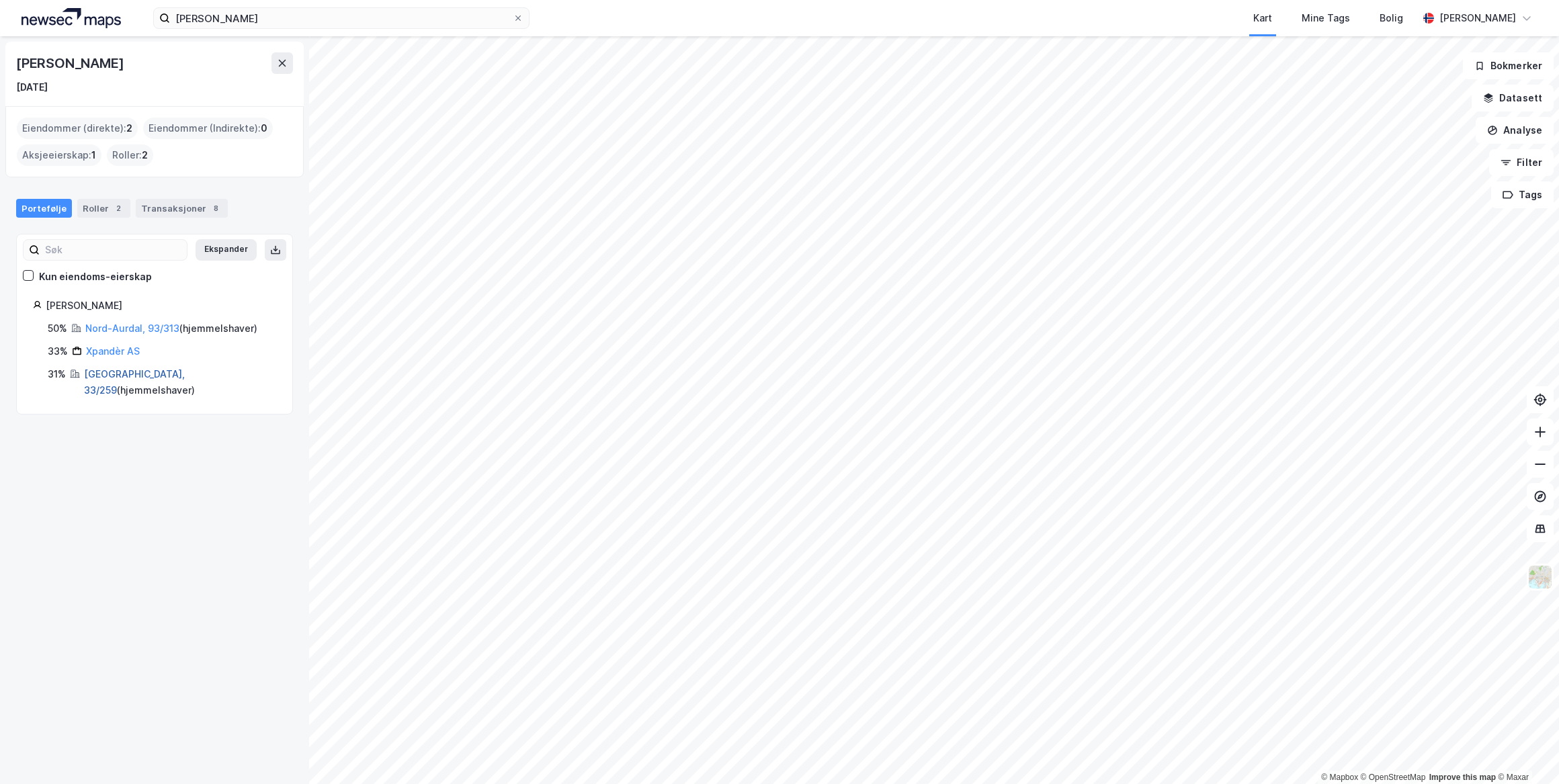
click at [115, 373] on link "[GEOGRAPHIC_DATA], 33/259" at bounding box center [134, 382] width 100 height 27
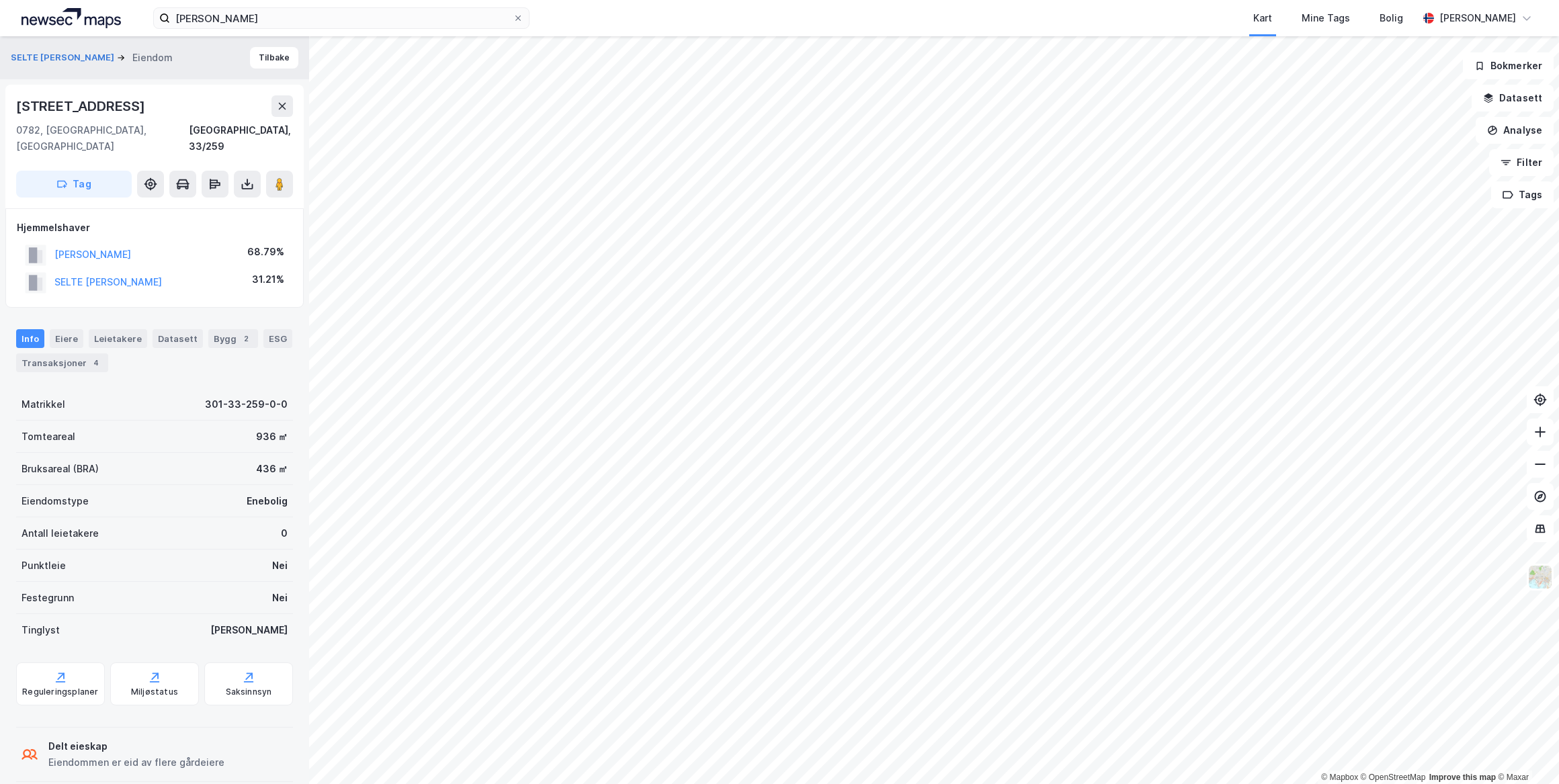
scroll to position [2, 0]
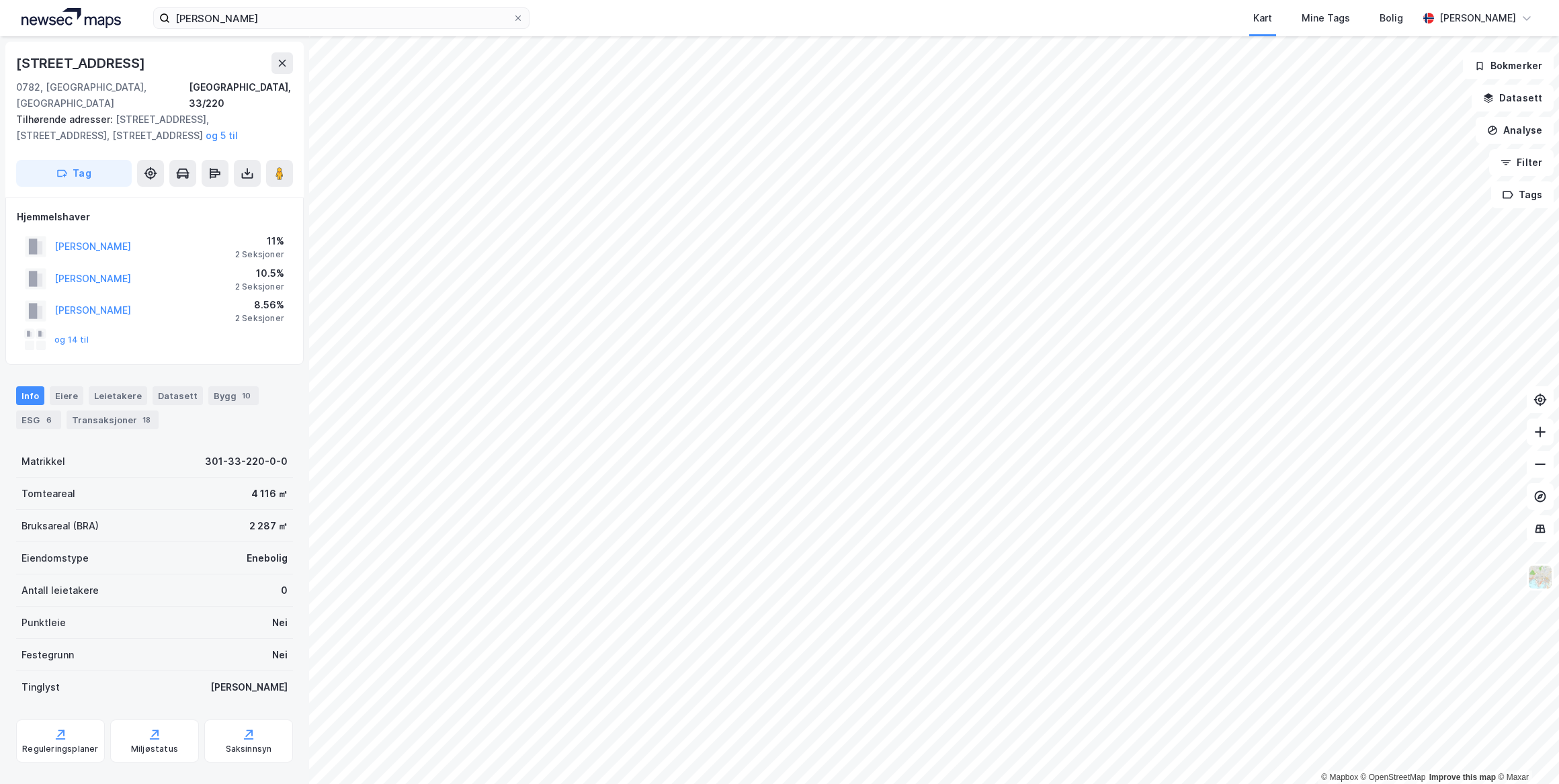
scroll to position [2, 0]
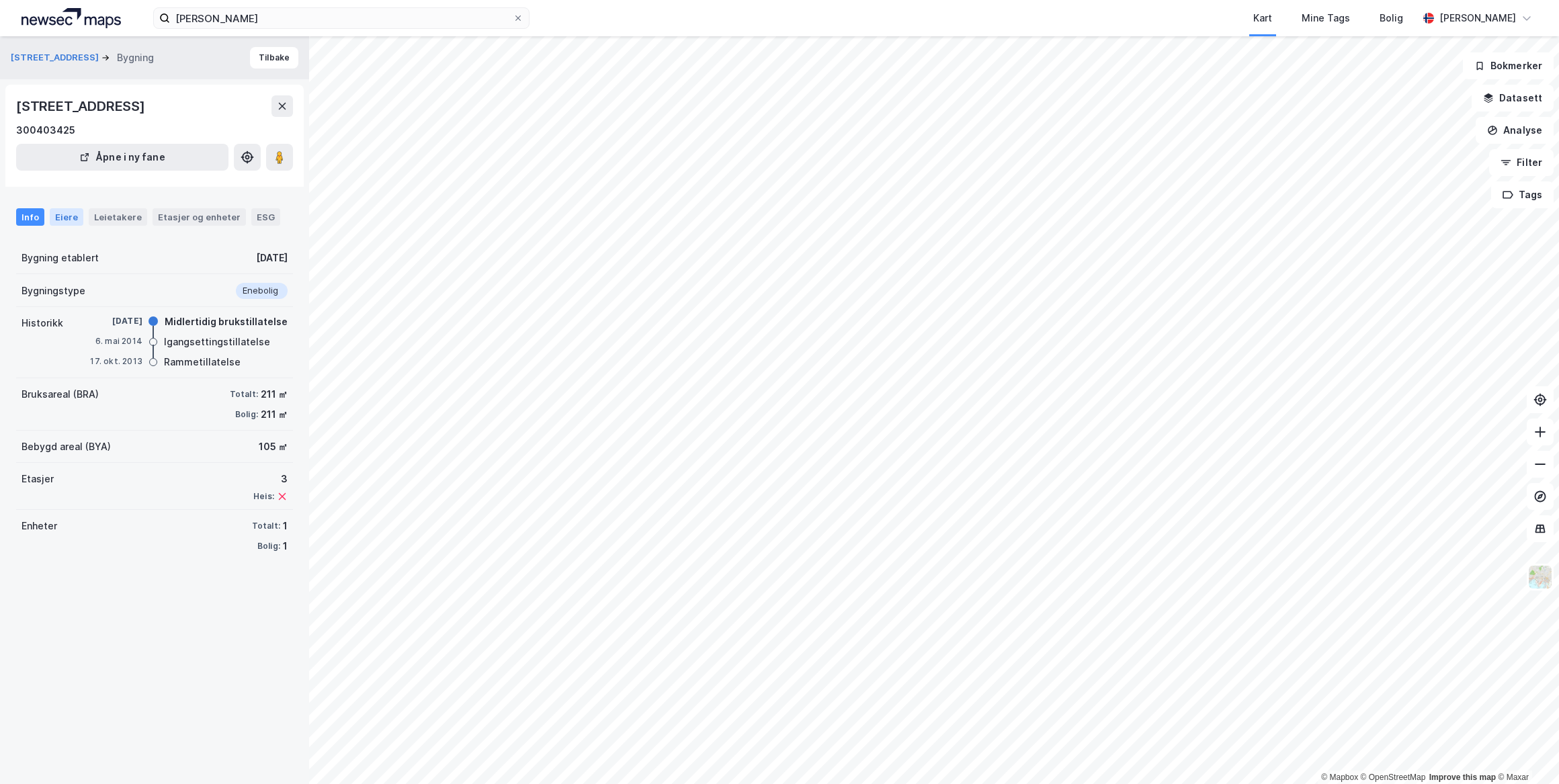
click at [61, 215] on div "Eiere" at bounding box center [66, 217] width 33 height 17
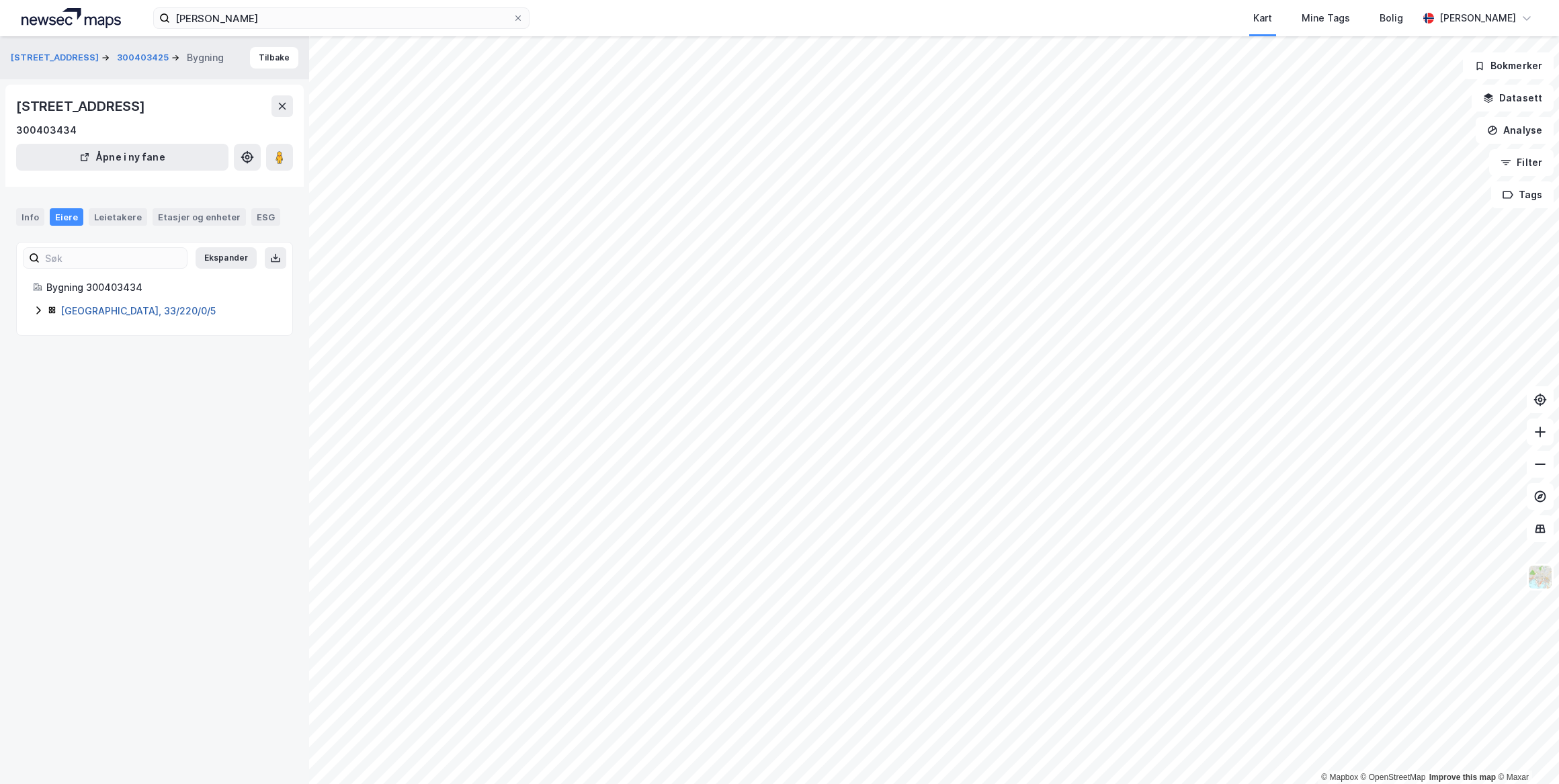
click at [121, 311] on link "[GEOGRAPHIC_DATA], 33/220/0/5" at bounding box center [138, 311] width 155 height 11
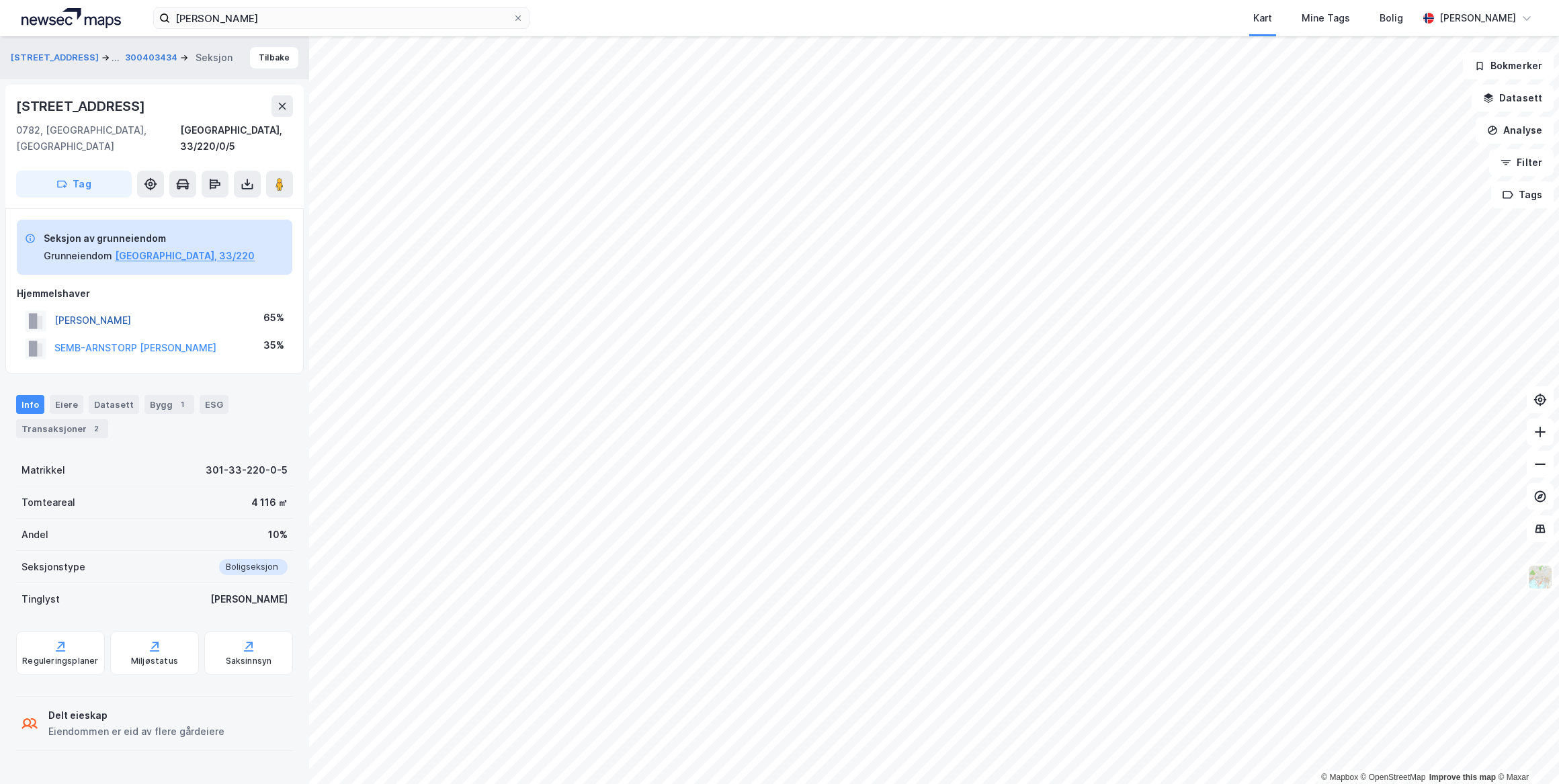
click at [0, 0] on button "[PERSON_NAME]" at bounding box center [0, 0] width 0 height 0
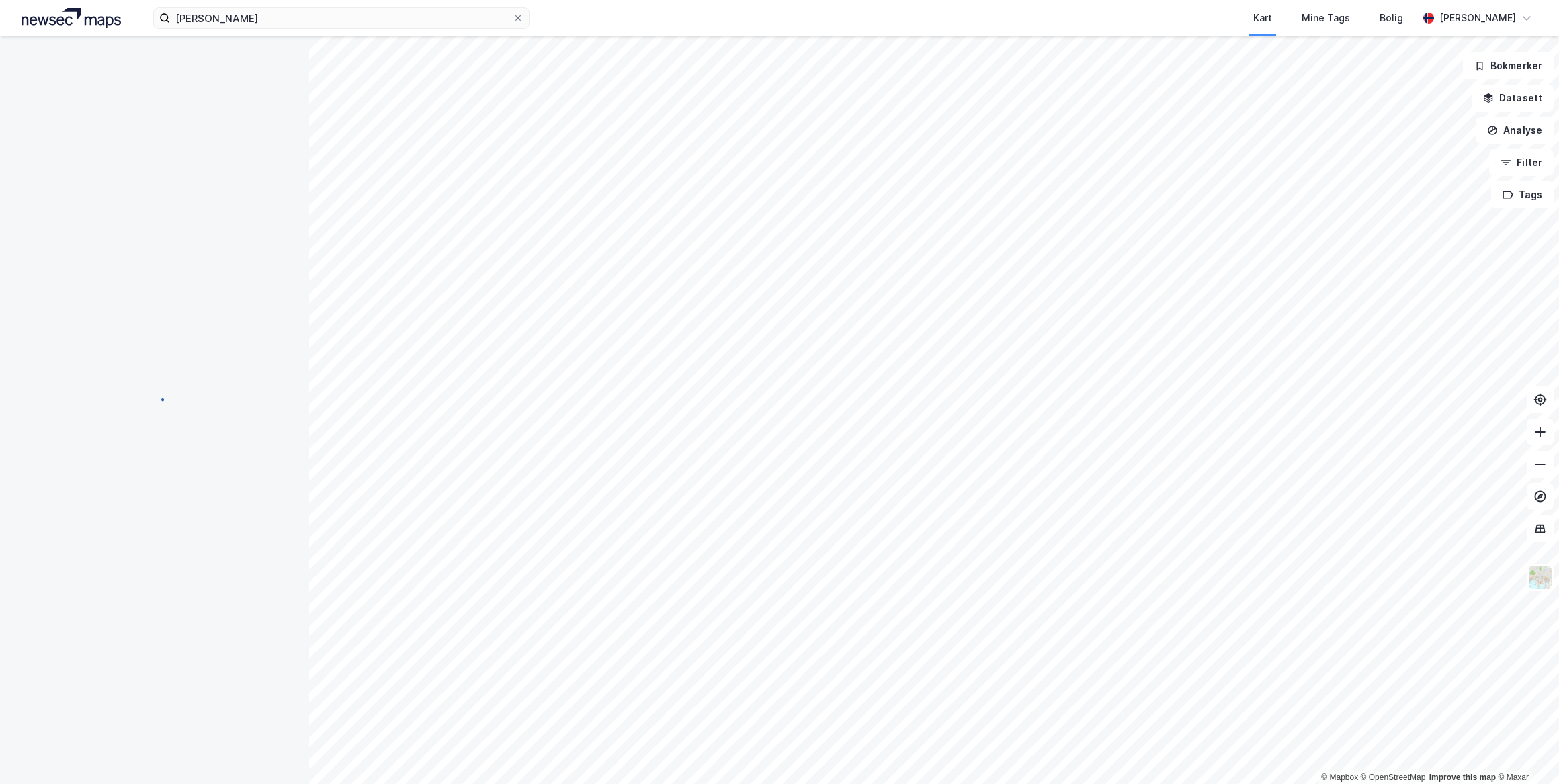
scroll to position [2, 0]
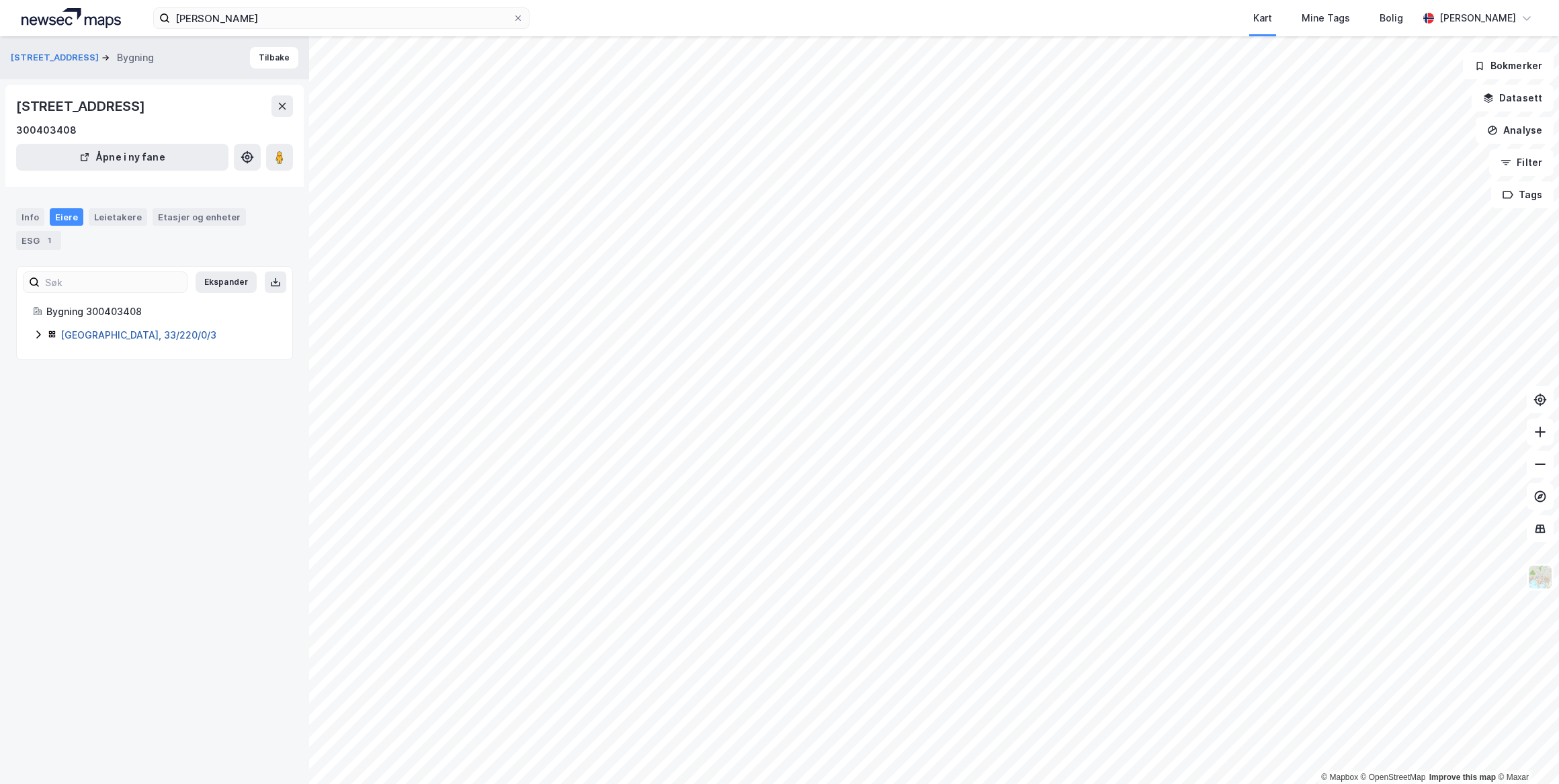
click at [105, 339] on link "[GEOGRAPHIC_DATA], 33/220/0/3" at bounding box center [138, 335] width 156 height 11
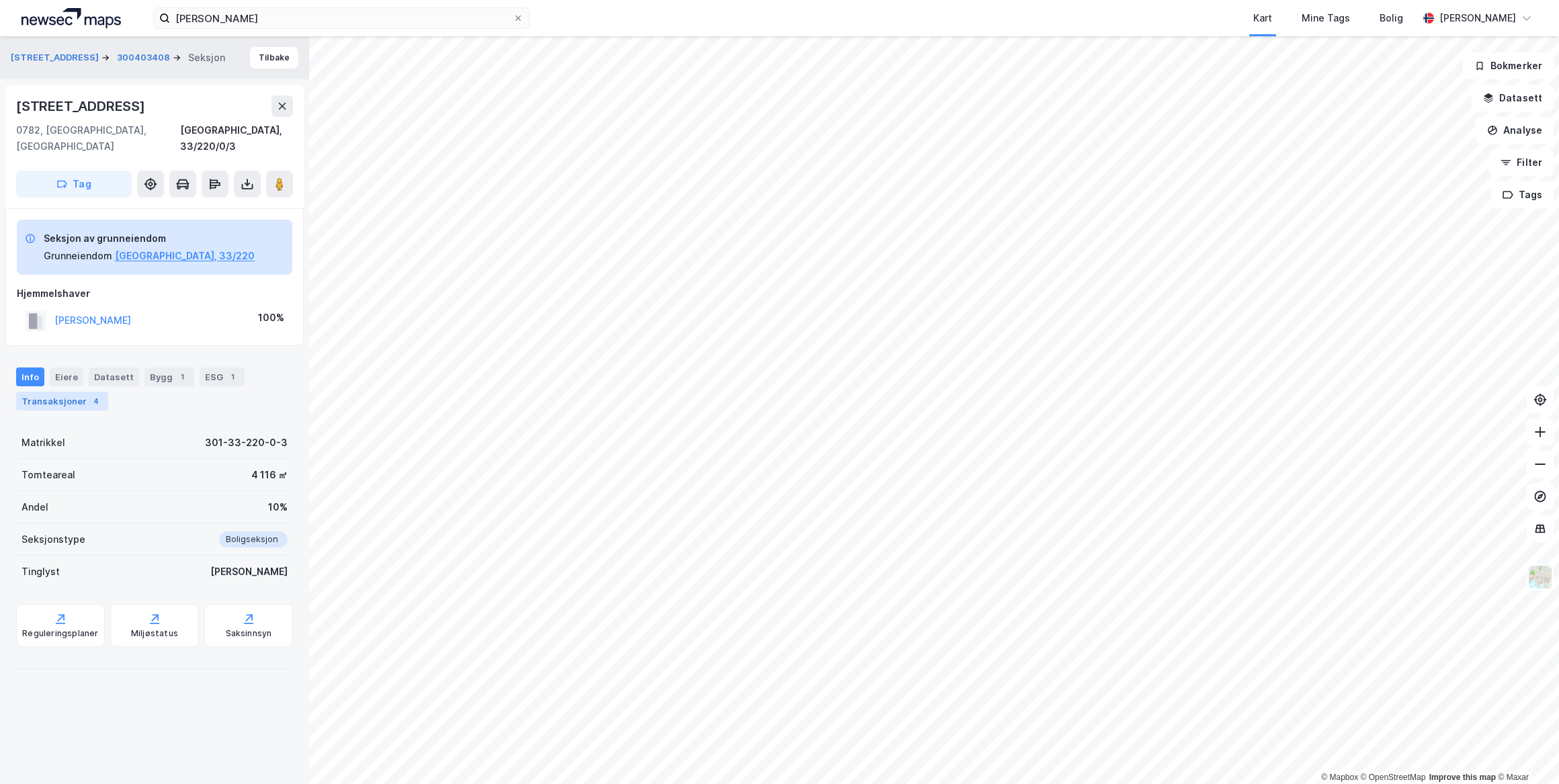
click at [69, 392] on div "Transaksjoner 4" at bounding box center [62, 401] width 92 height 19
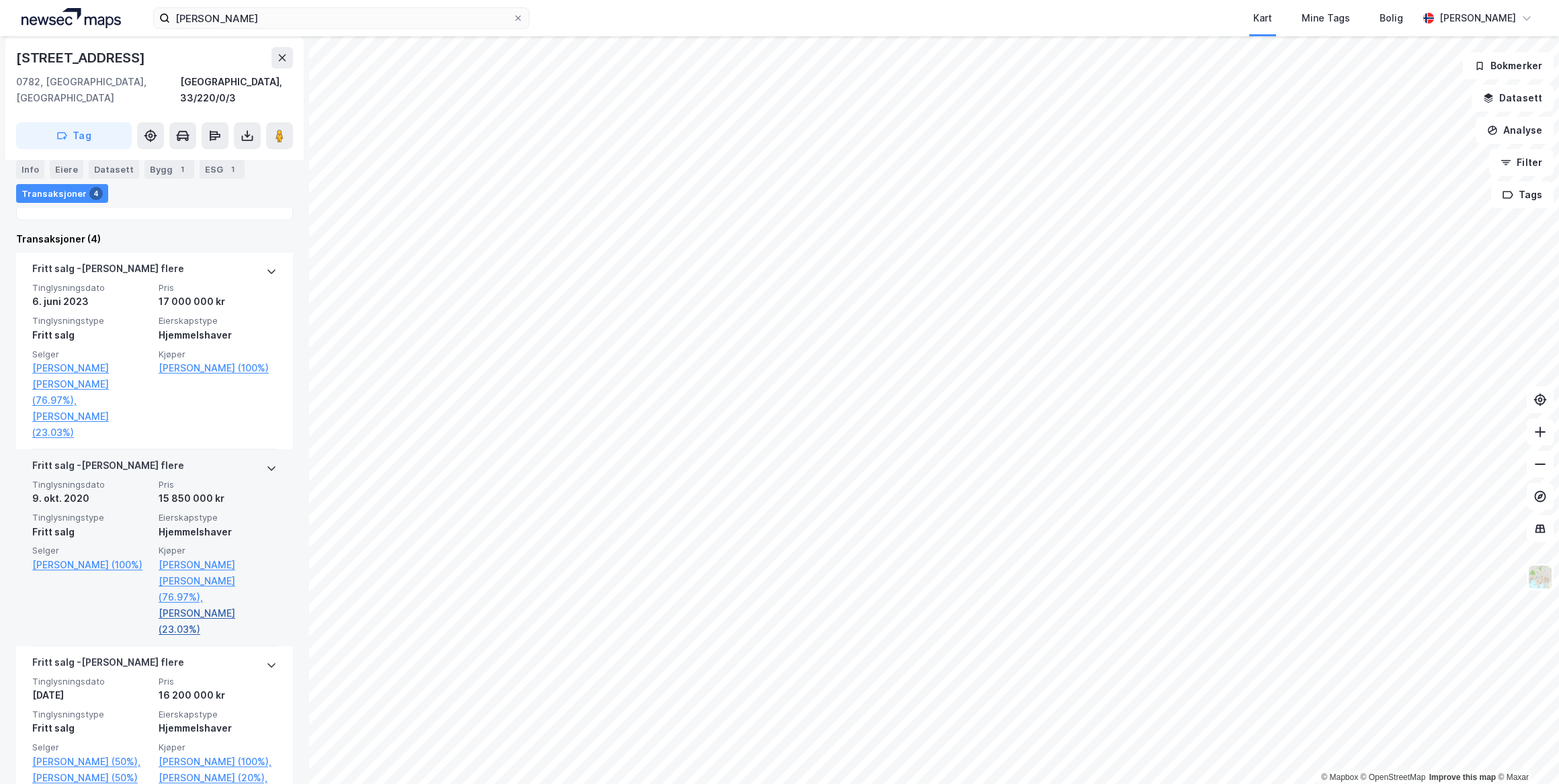
scroll to position [427, 0]
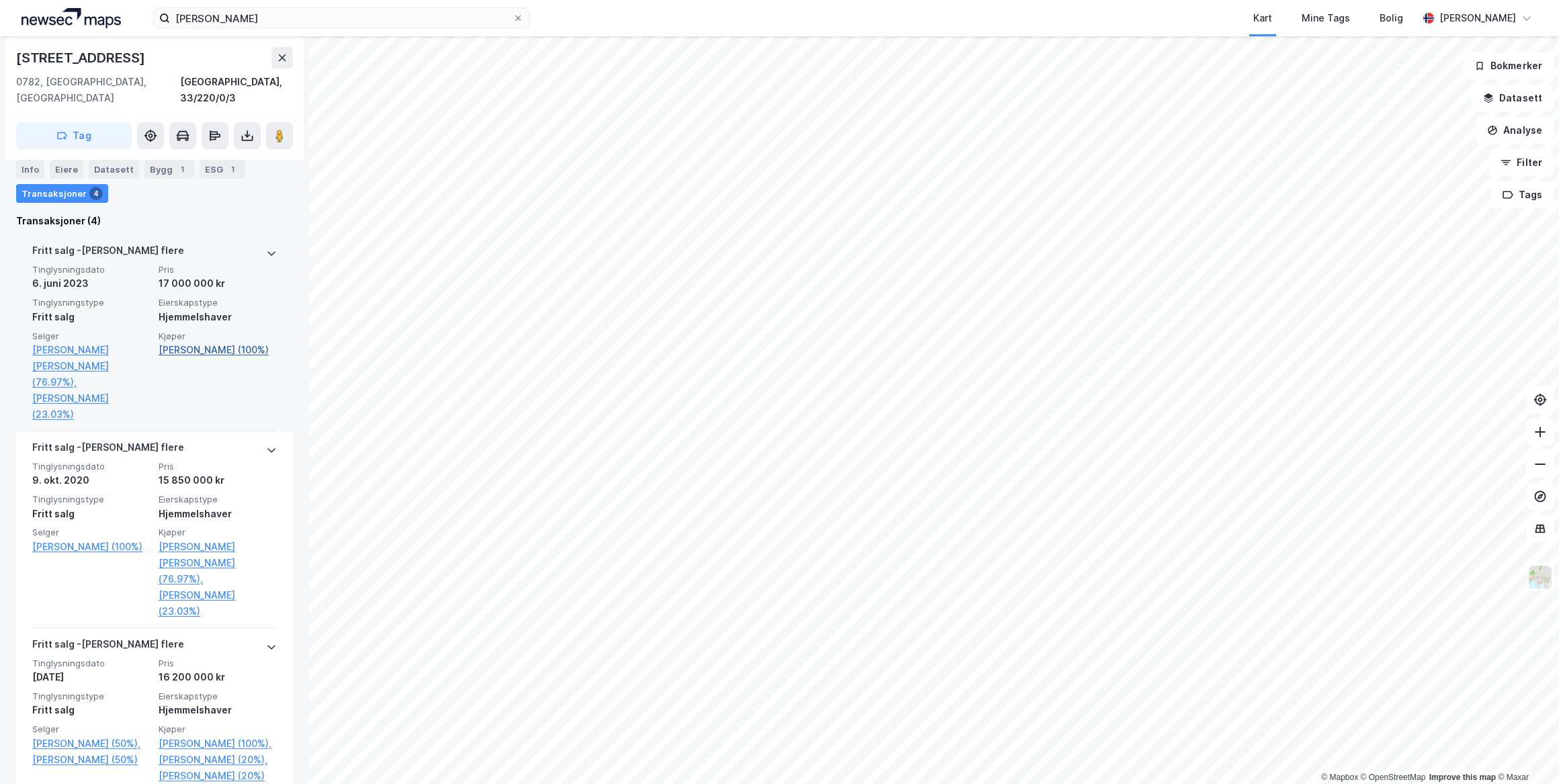
click at [212, 342] on link "[PERSON_NAME] (100%)" at bounding box center [217, 349] width 118 height 16
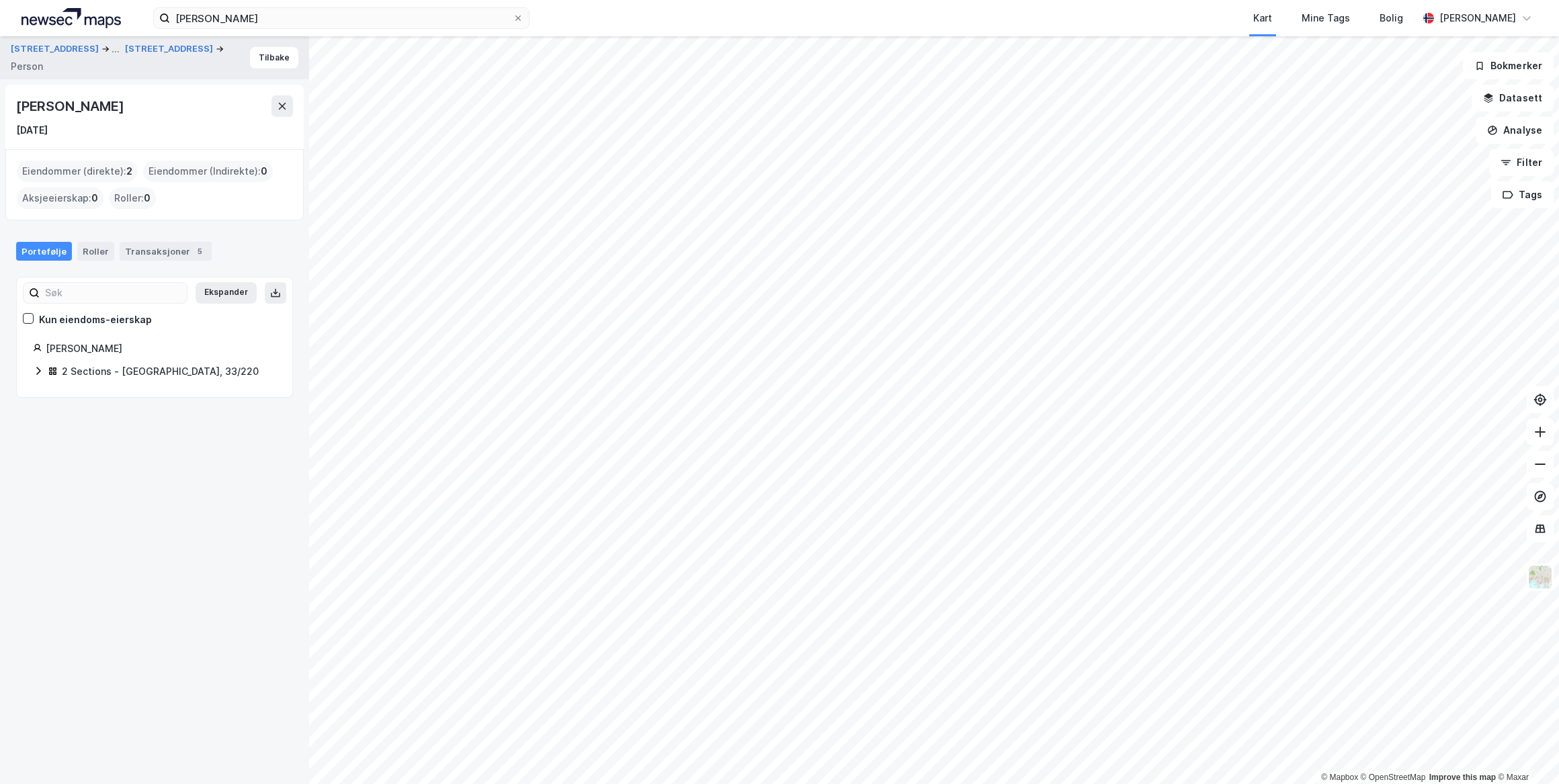
drag, startPoint x: 111, startPoint y: 108, endPoint x: 20, endPoint y: 106, distance: 91.0
click at [20, 106] on div "[PERSON_NAME]" at bounding box center [71, 106] width 110 height 22
click at [181, 114] on div "[PERSON_NAME]" at bounding box center [154, 106] width 277 height 22
drag, startPoint x: 105, startPoint y: 111, endPoint x: 76, endPoint y: 112, distance: 29.0
click at [105, 110] on div "[PERSON_NAME]" at bounding box center [71, 106] width 110 height 22
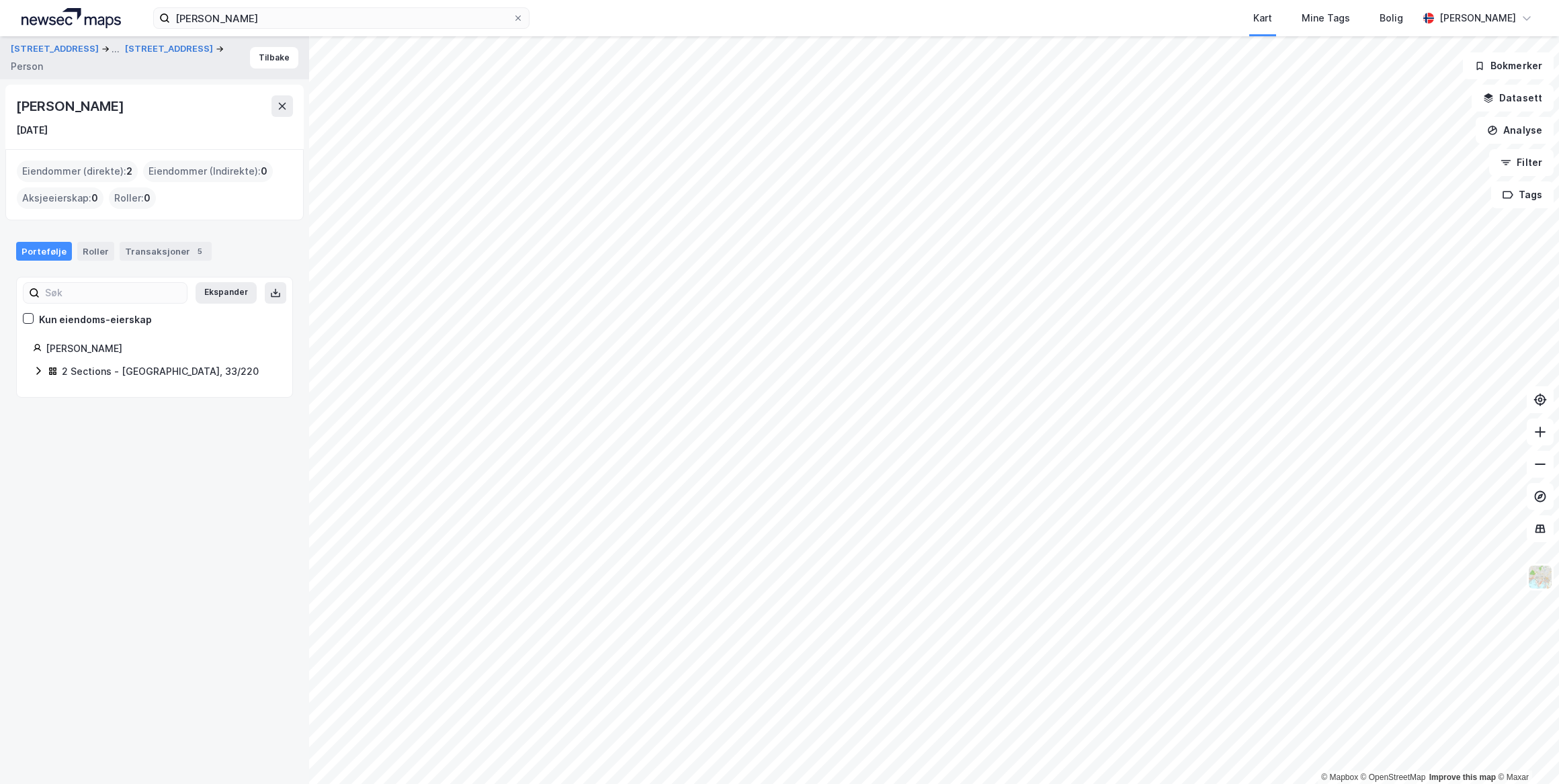
click at [10, 106] on div "[PERSON_NAME] [DATE]" at bounding box center [154, 116] width 298 height 64
drag, startPoint x: 115, startPoint y: 106, endPoint x: 18, endPoint y: 105, distance: 97.0
click at [18, 105] on div "[PERSON_NAME]" at bounding box center [154, 106] width 277 height 22
drag, startPoint x: 18, startPoint y: 105, endPoint x: 36, endPoint y: 105, distance: 18.0
copy div "[PERSON_NAME]"
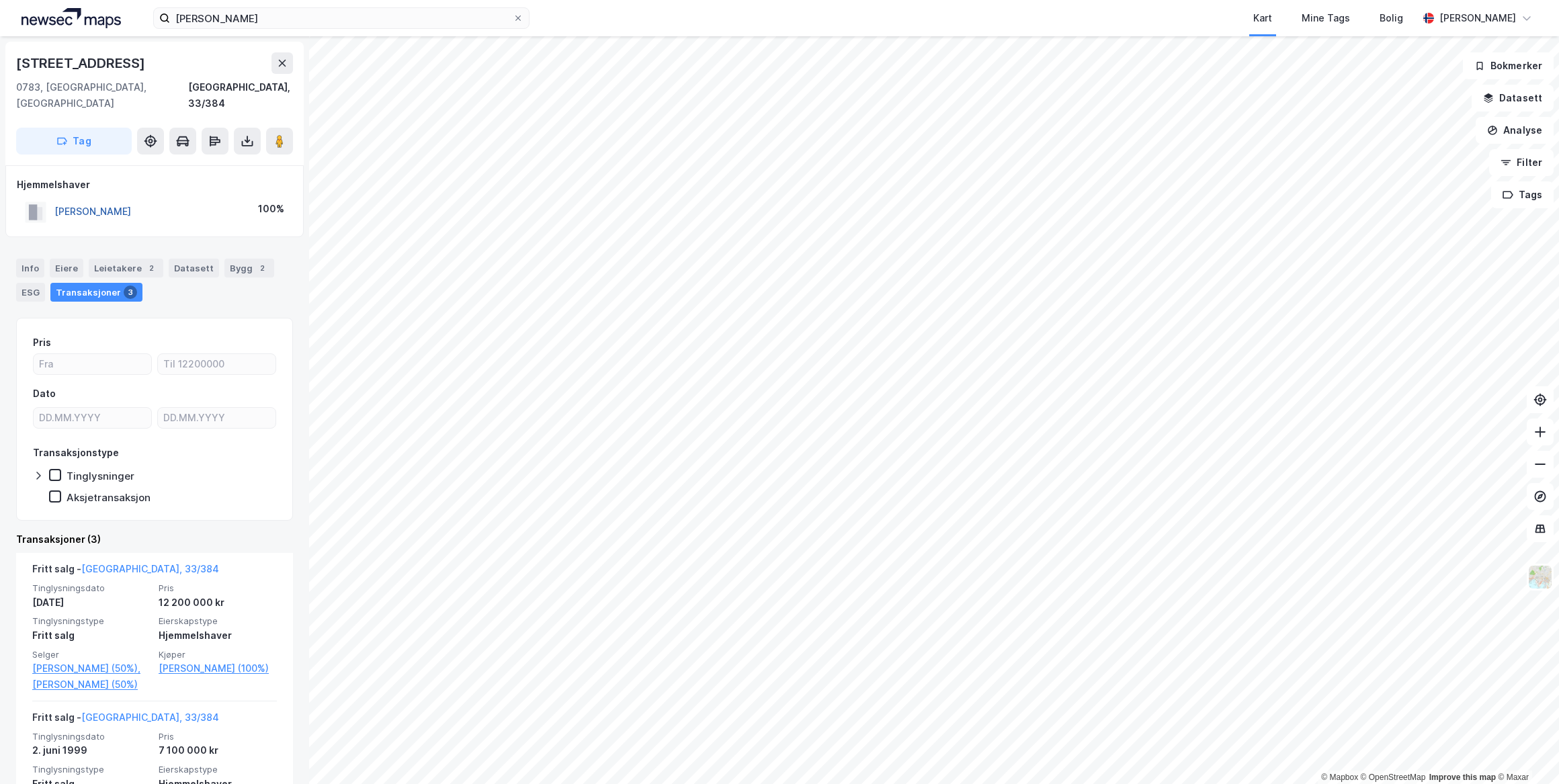
click at [0, 0] on button "[PERSON_NAME]" at bounding box center [0, 0] width 0 height 0
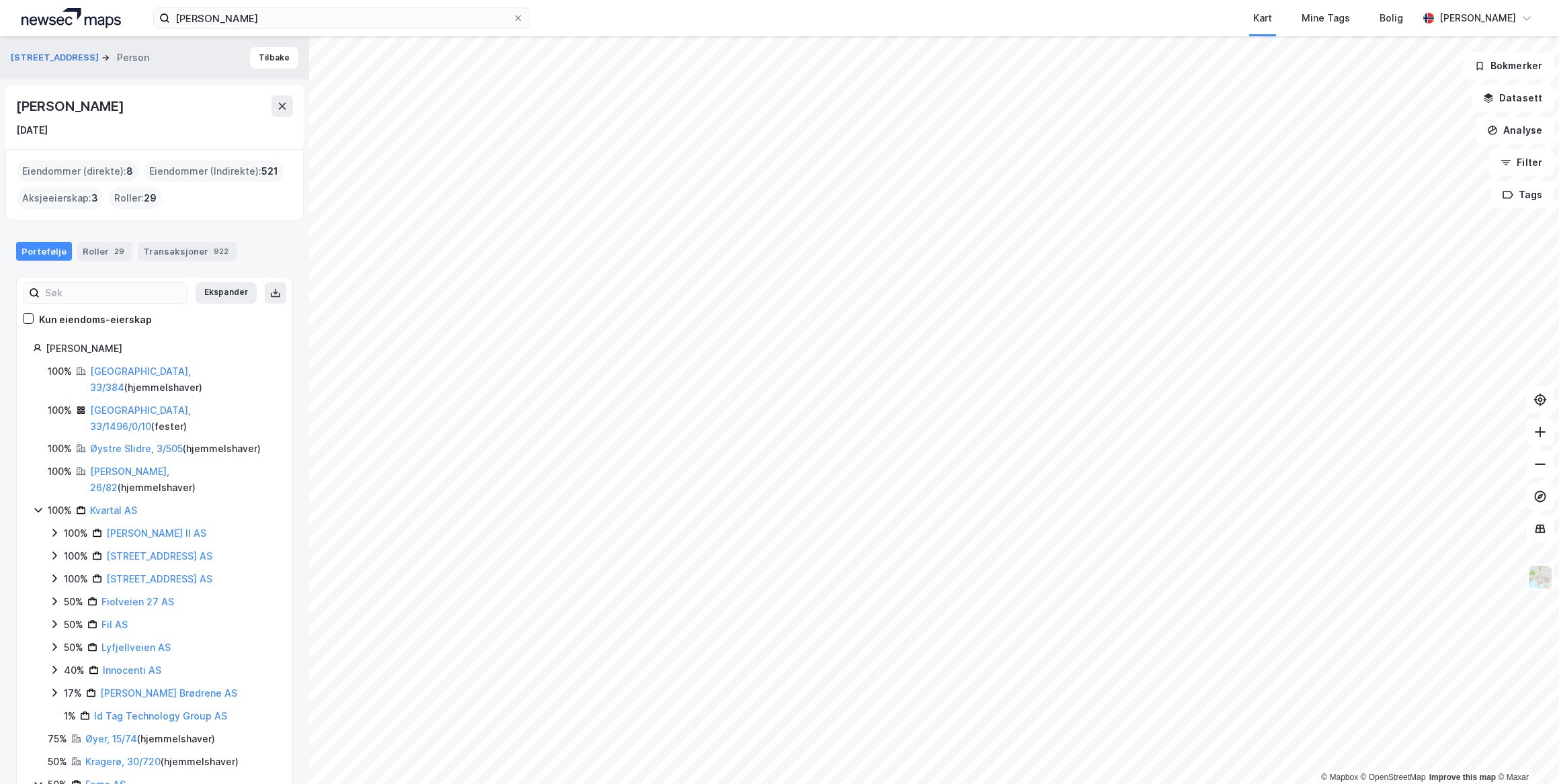
drag, startPoint x: 124, startPoint y: 110, endPoint x: 4, endPoint y: 93, distance: 121.2
click at [4, 93] on div "Dagaliveien 38 Person Tilbake [PERSON_NAME] [DATE] Eiendommer (direkte) : 8 Eie…" at bounding box center [154, 410] width 309 height 748
drag, startPoint x: 4, startPoint y: 93, endPoint x: 81, endPoint y: 110, distance: 78.9
copy div "[PERSON_NAME]"
